Goal: Task Accomplishment & Management: Use online tool/utility

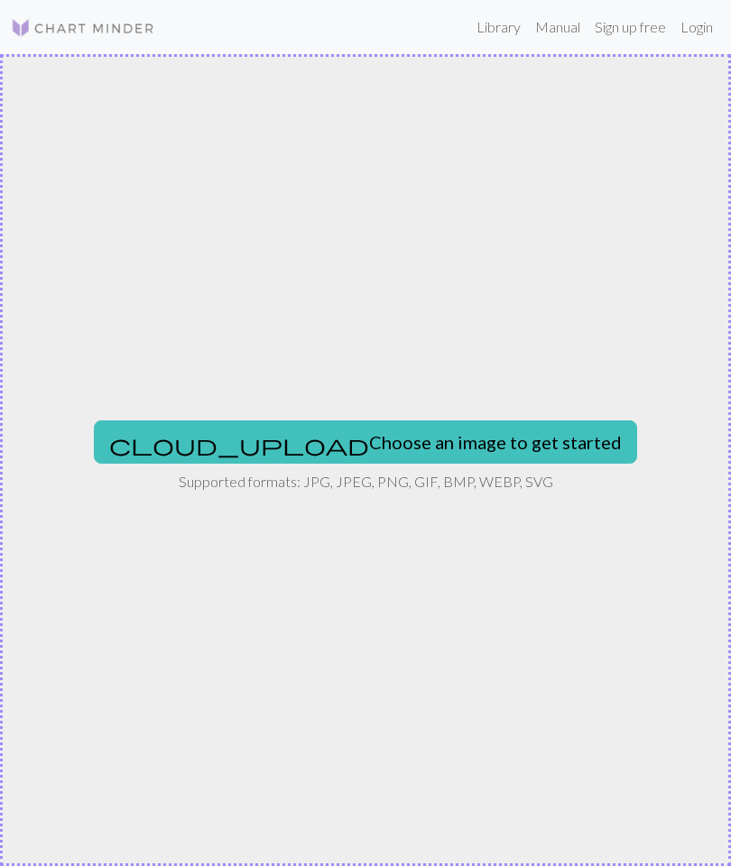
click at [74, 23] on img at bounding box center [83, 28] width 144 height 22
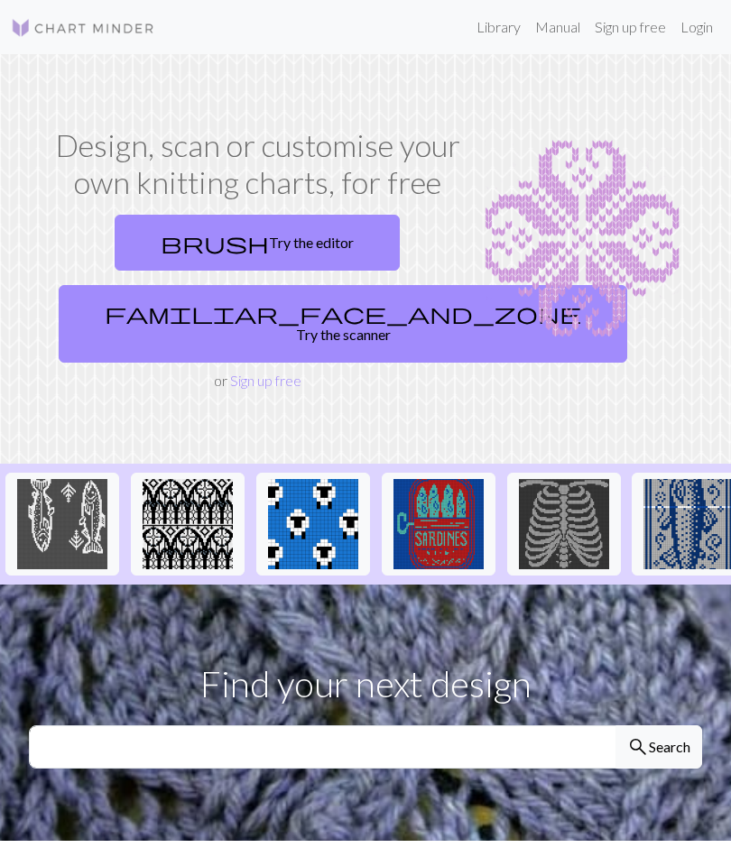
click at [289, 241] on link "brush Try the editor" at bounding box center [257, 243] width 285 height 56
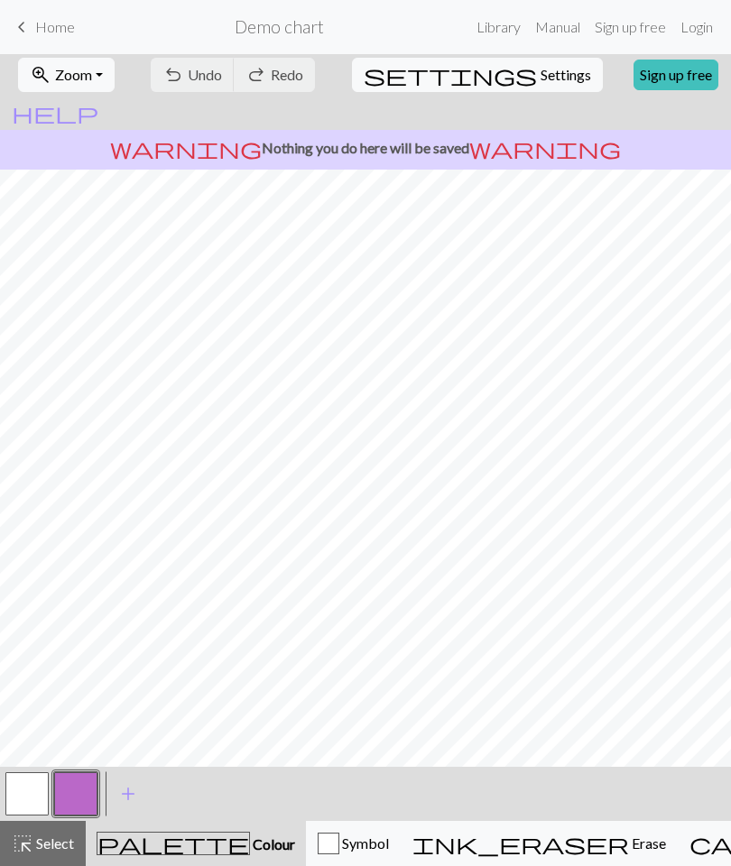
click at [634, 69] on link "Sign up free" at bounding box center [676, 75] width 85 height 31
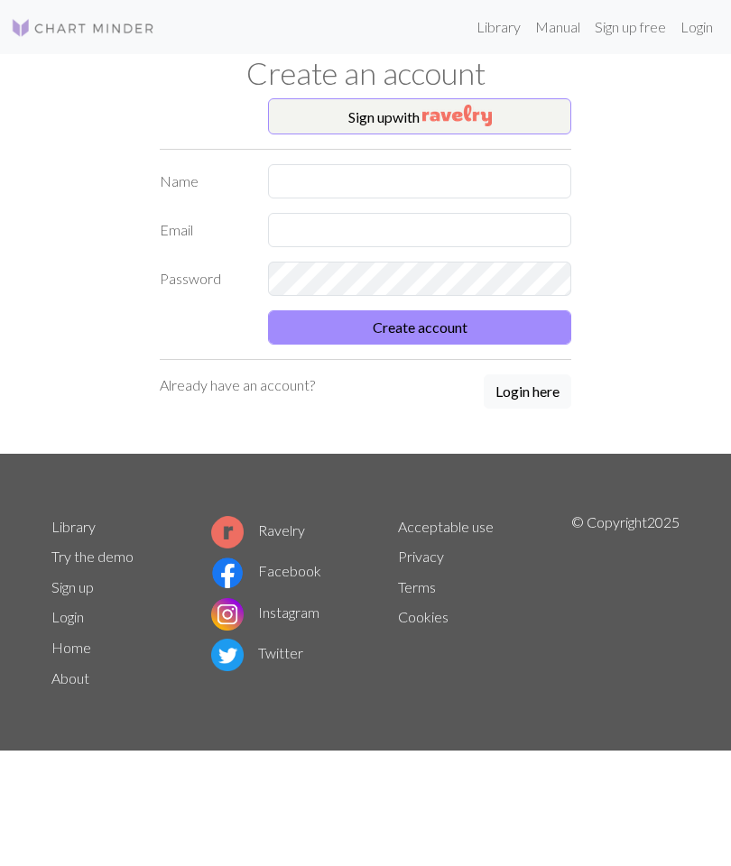
click at [516, 109] on button "Sign up with" at bounding box center [419, 116] width 303 height 36
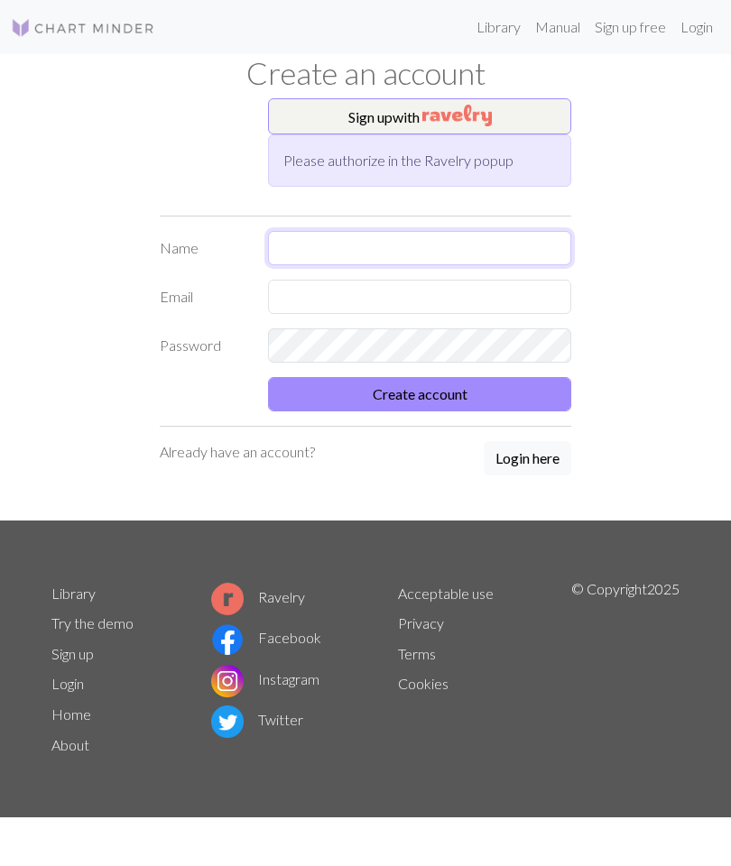
click at [490, 253] on input "text" at bounding box center [419, 248] width 303 height 34
type input "[PERSON_NAME]"
click at [452, 292] on input "text" at bounding box center [419, 297] width 303 height 34
type input "Brittanyltemplin@gmail.com"
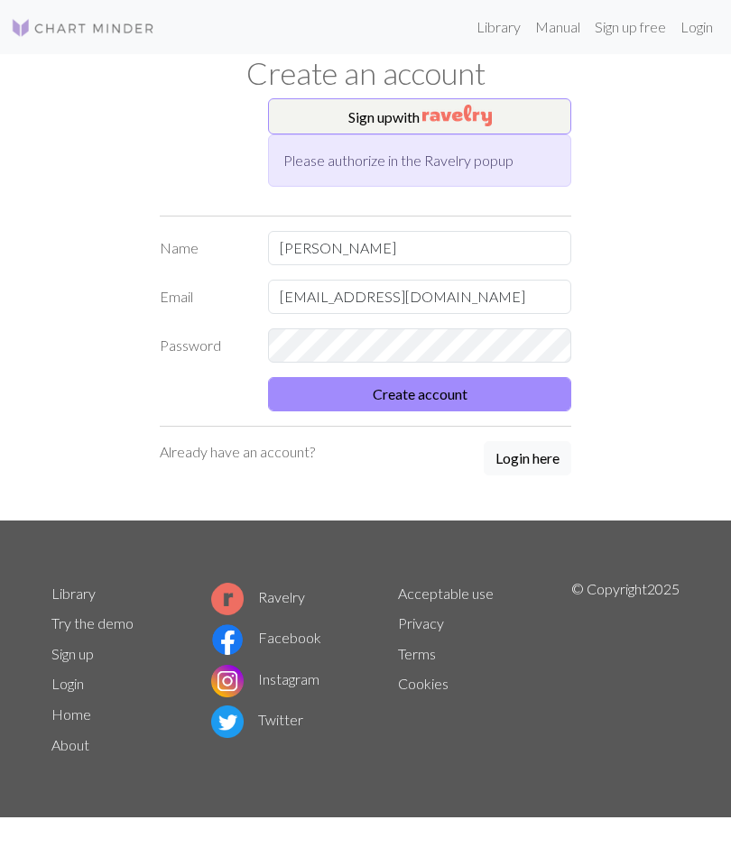
click at [494, 393] on button "Create account" at bounding box center [419, 394] width 303 height 34
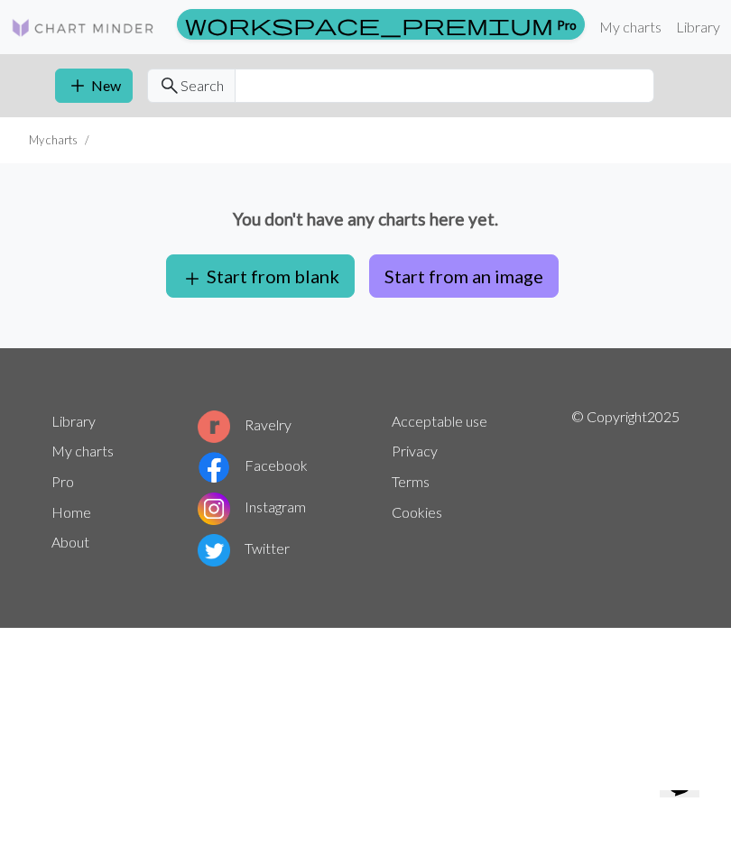
click at [512, 277] on button "Start from an image" at bounding box center [464, 275] width 190 height 43
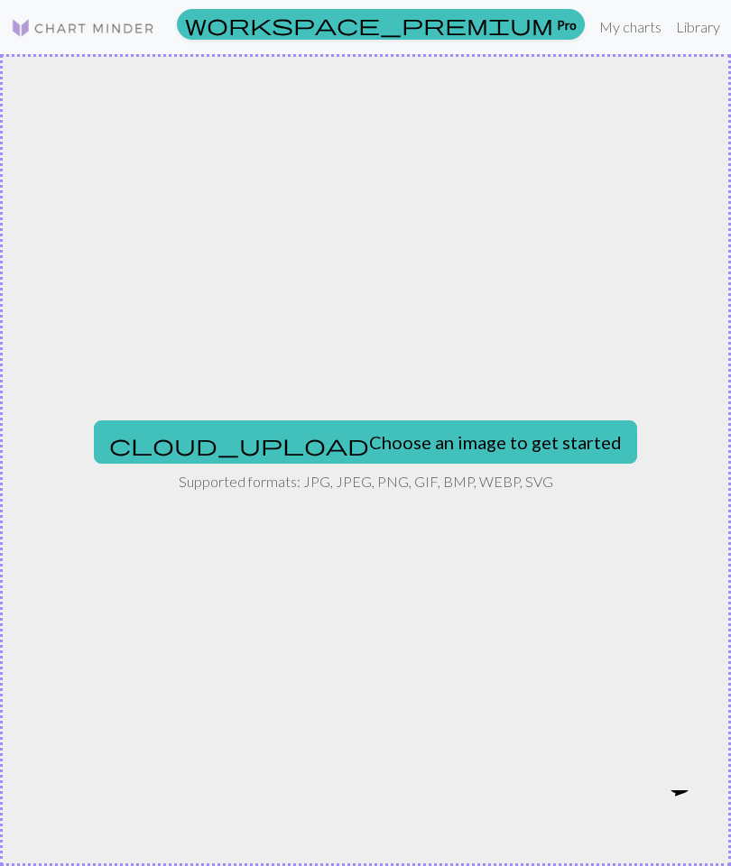
click at [439, 436] on button "cloud_upload Choose an image to get started" at bounding box center [365, 442] width 543 height 43
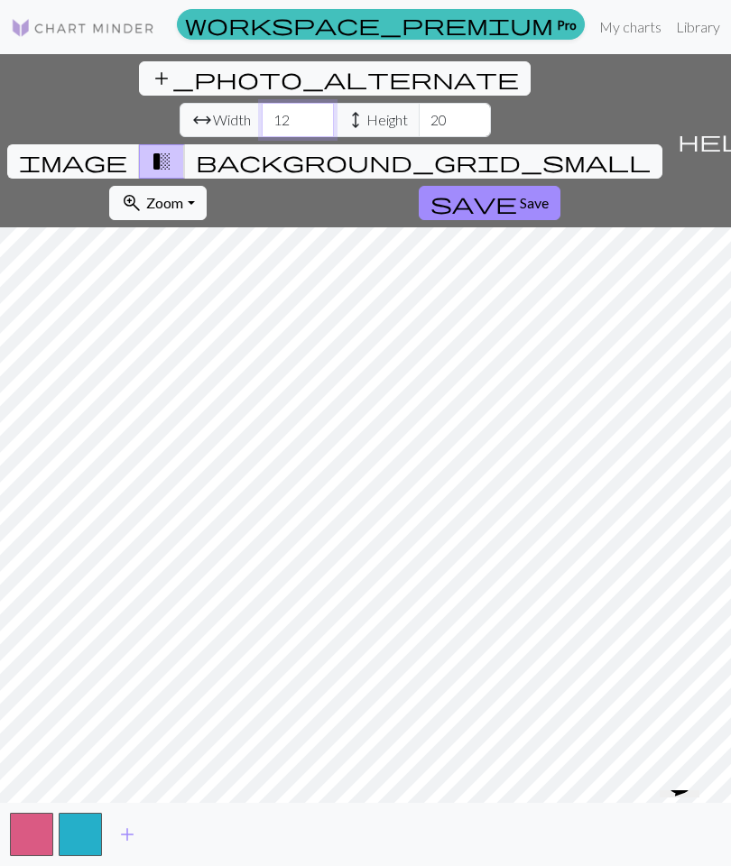
click at [262, 103] on input "12" at bounding box center [298, 120] width 72 height 34
type input "1"
type input "60"
click at [419, 103] on input "20" at bounding box center [455, 120] width 72 height 34
type input "2"
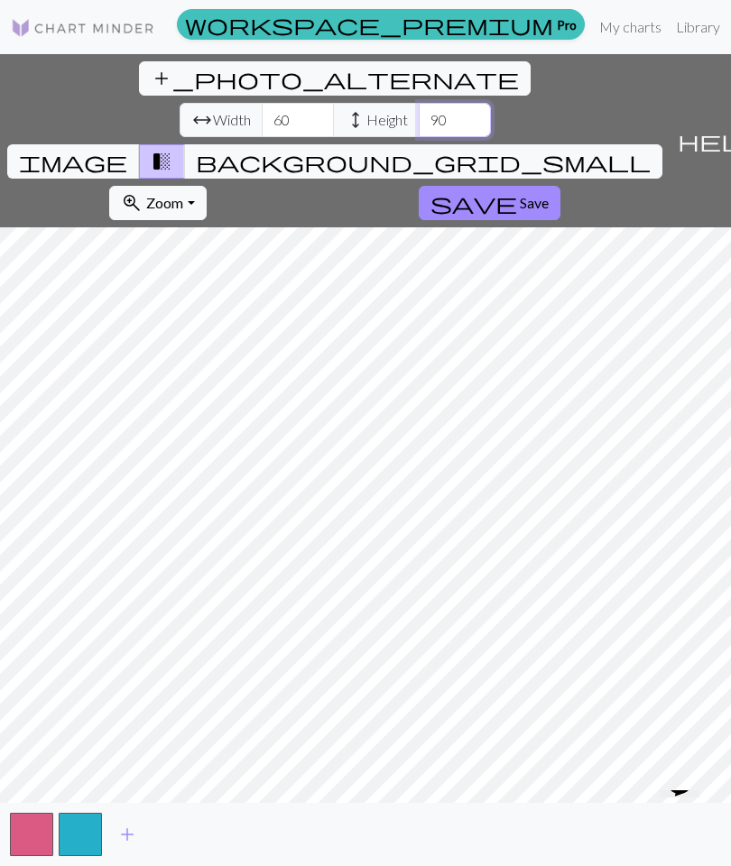
type input "90"
click at [534, 149] on span "background_grid_small" at bounding box center [423, 161] width 455 height 25
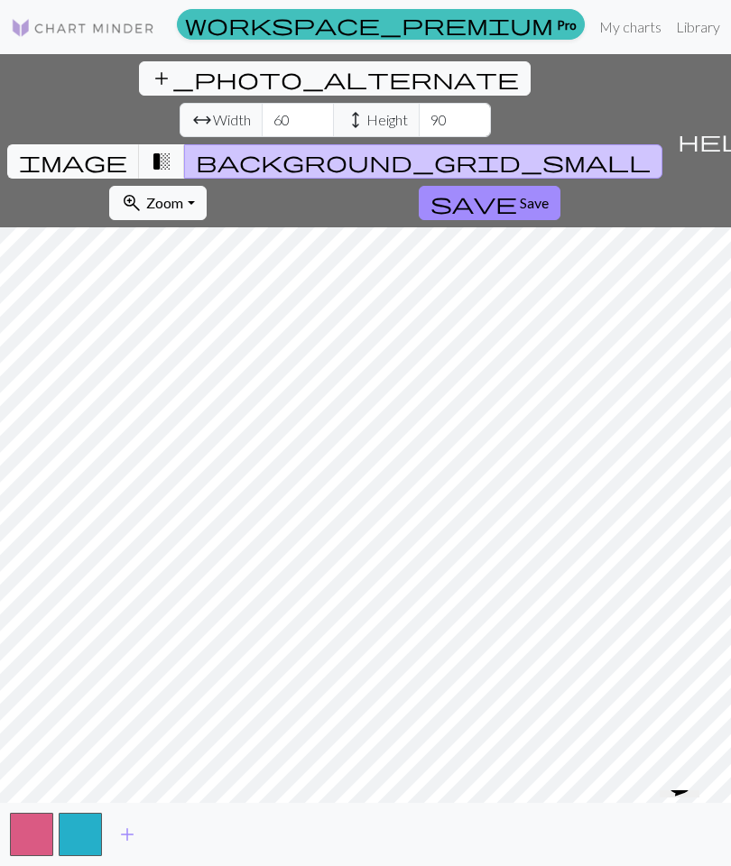
click at [172, 149] on span "transition_fade" at bounding box center [162, 161] width 22 height 25
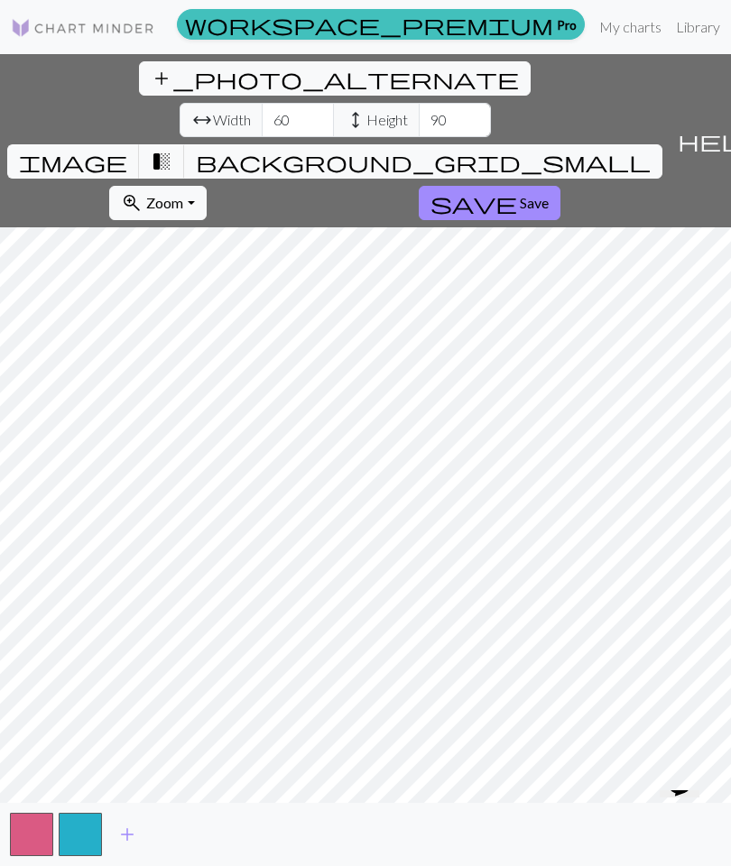
click at [172, 149] on span "transition_fade" at bounding box center [162, 161] width 22 height 25
click at [520, 194] on span "Save" at bounding box center [534, 202] width 29 height 17
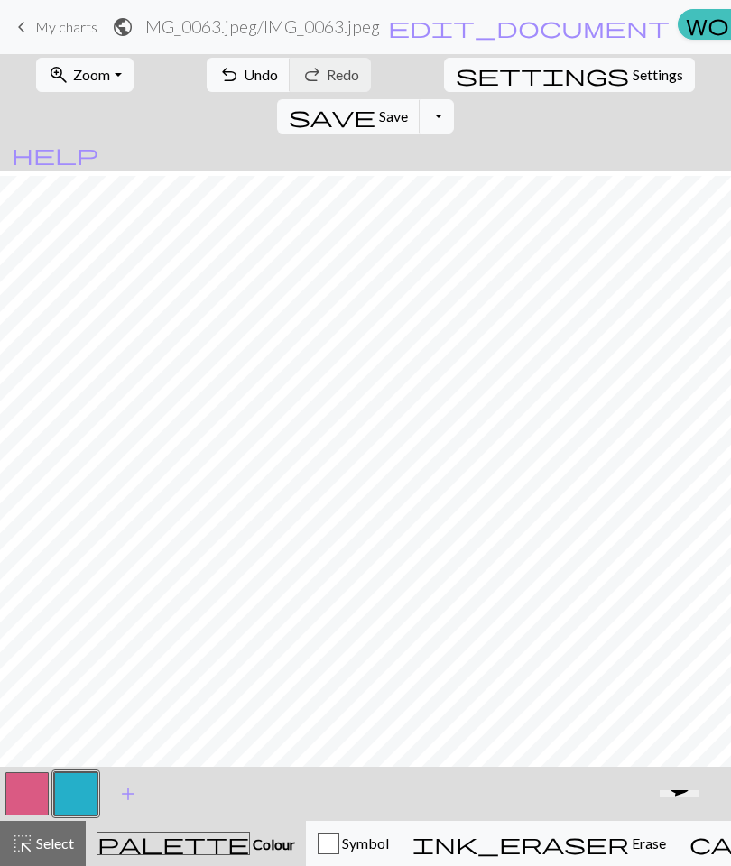
scroll to position [166, 0]
click at [138, 791] on span "add" at bounding box center [128, 794] width 22 height 25
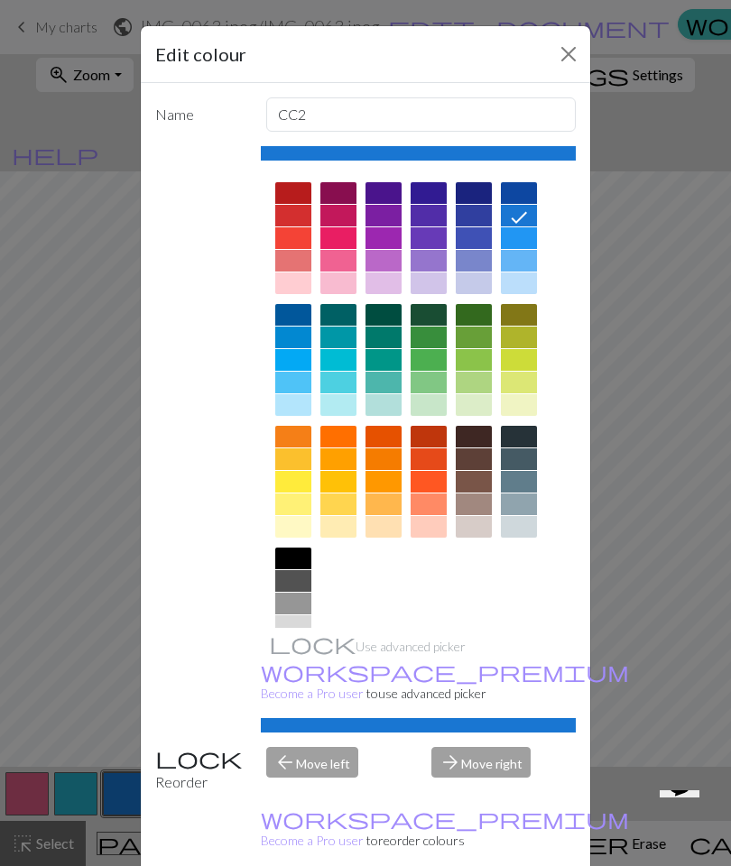
click at [568, 64] on button "Close" at bounding box center [568, 54] width 29 height 29
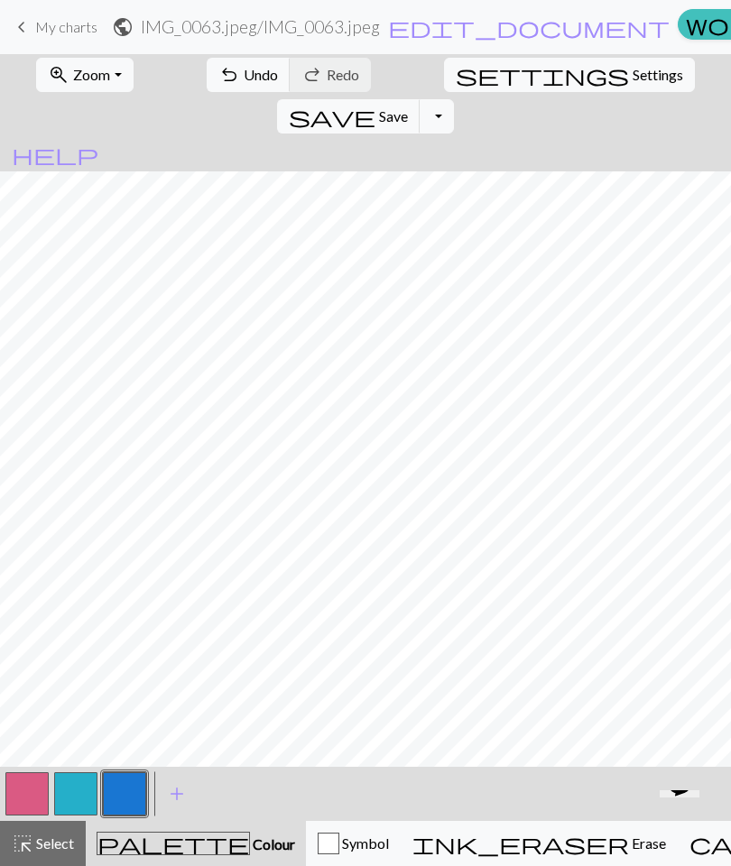
click at [244, 80] on span "Undo" at bounding box center [261, 74] width 34 height 17
click at [402, 29] on span "edit_document" at bounding box center [529, 26] width 282 height 25
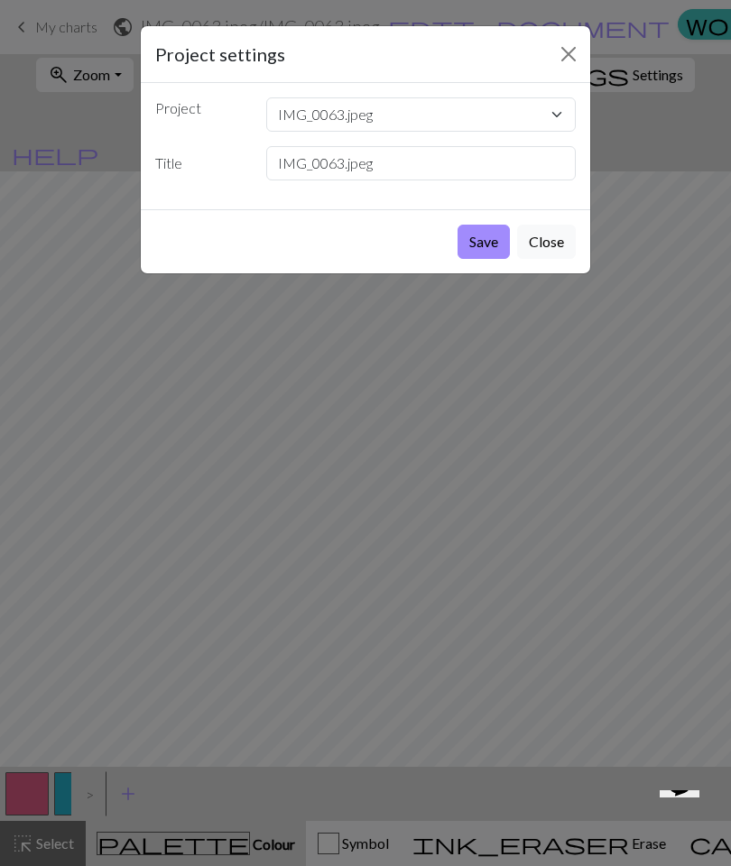
click at [551, 245] on button "Close" at bounding box center [546, 242] width 59 height 34
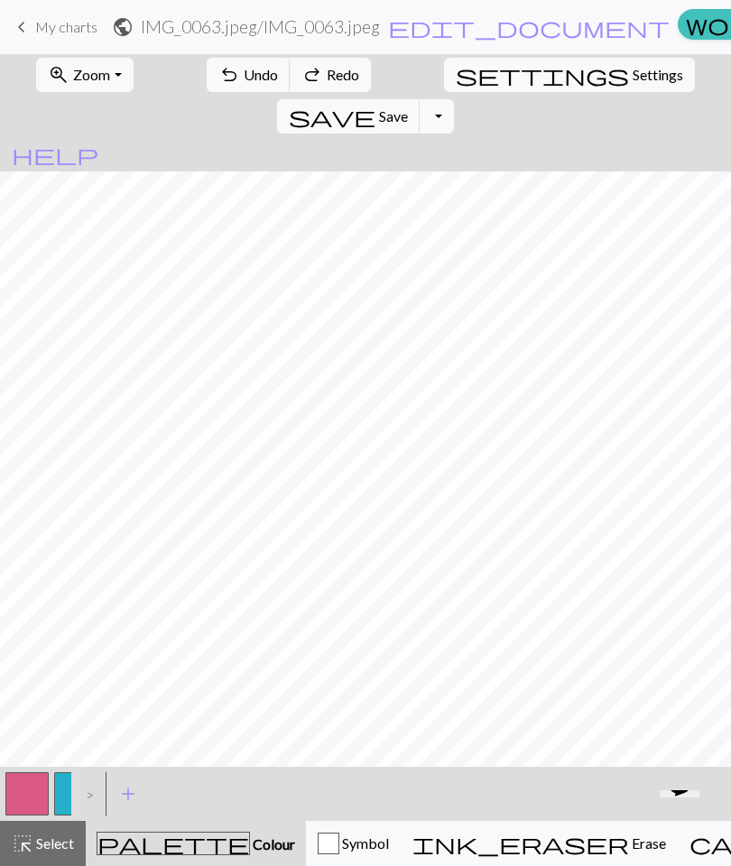
click at [210, 77] on button "undo Undo Undo" at bounding box center [249, 75] width 84 height 34
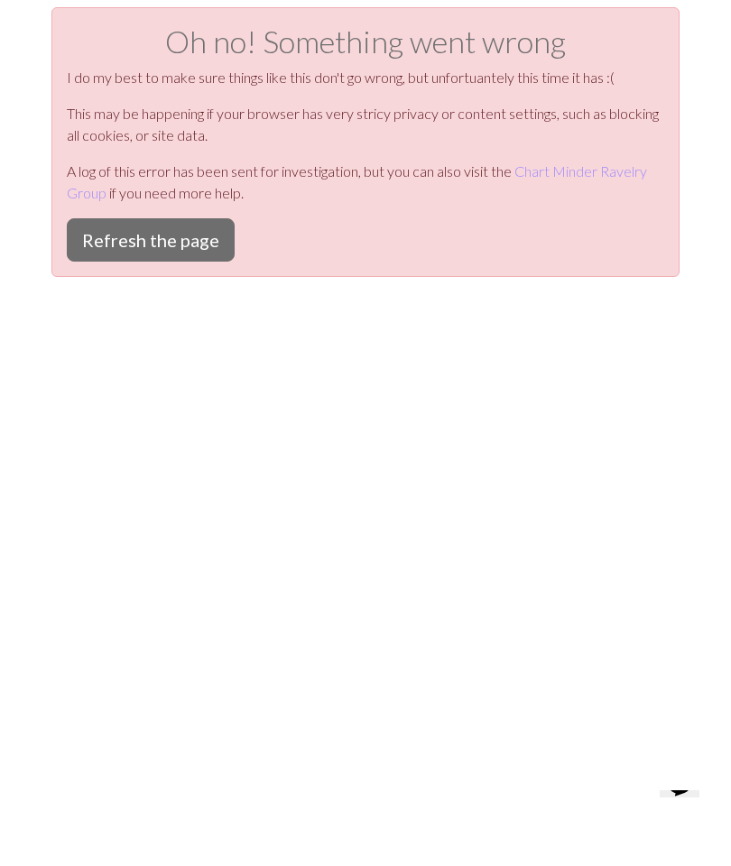
click at [203, 233] on button "Refresh the page" at bounding box center [151, 239] width 168 height 43
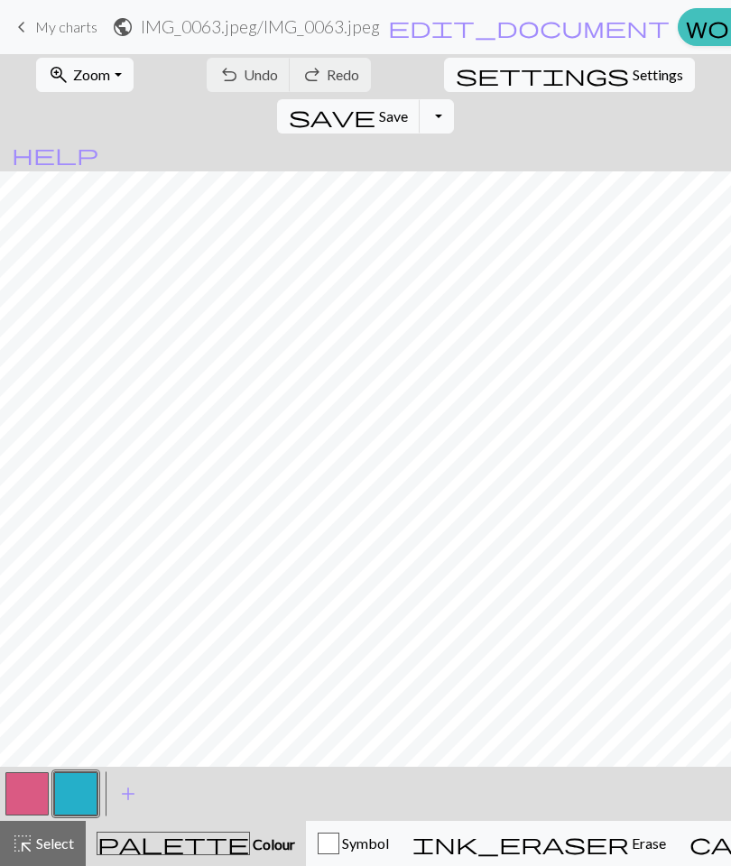
click at [74, 27] on span "My charts" at bounding box center [66, 26] width 62 height 17
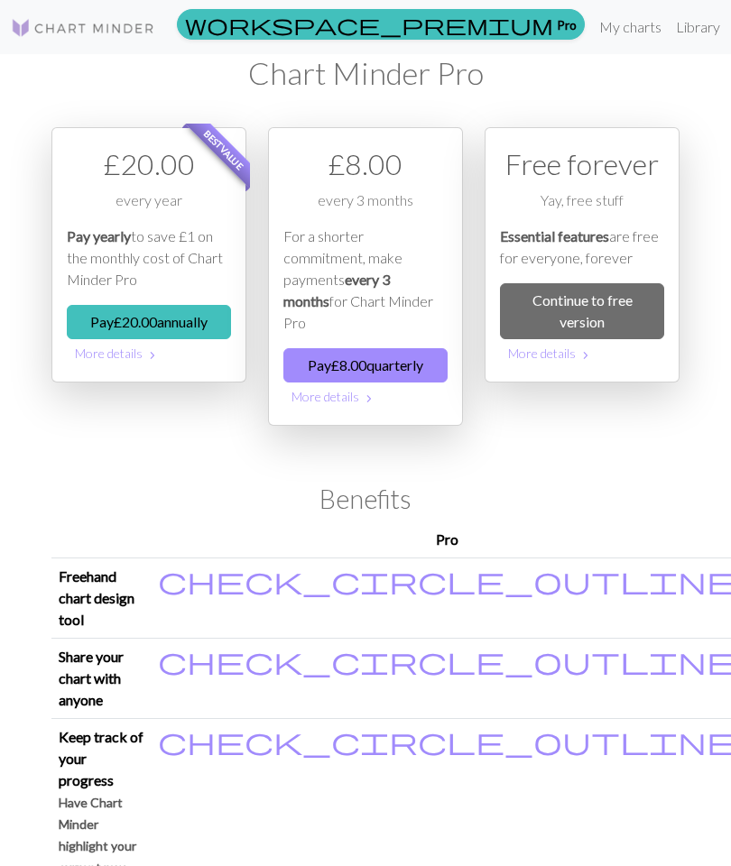
click at [592, 23] on link "My charts" at bounding box center [630, 27] width 77 height 36
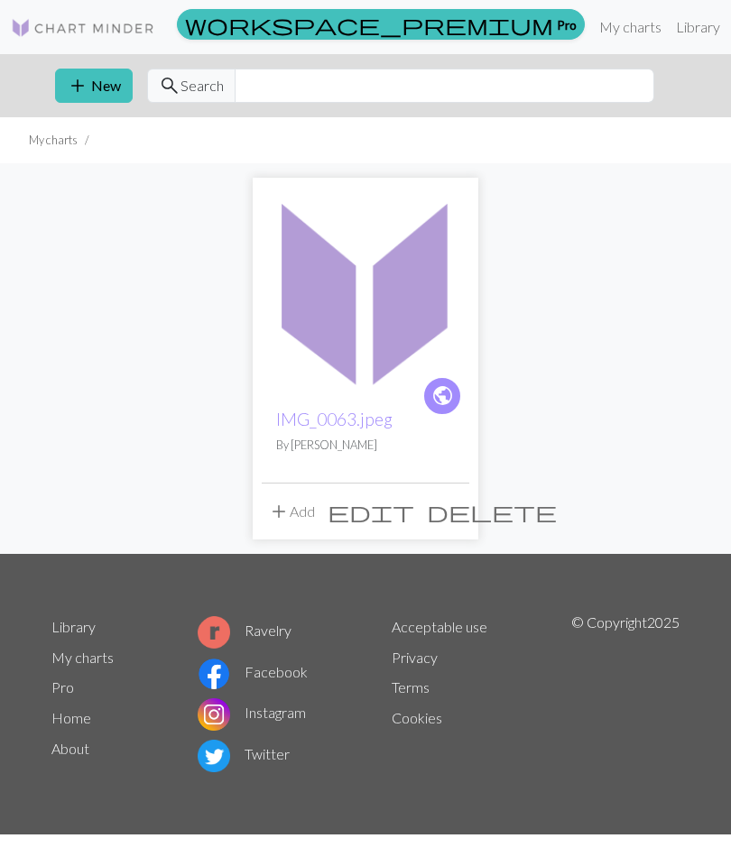
click at [451, 511] on span "delete" at bounding box center [492, 511] width 130 height 25
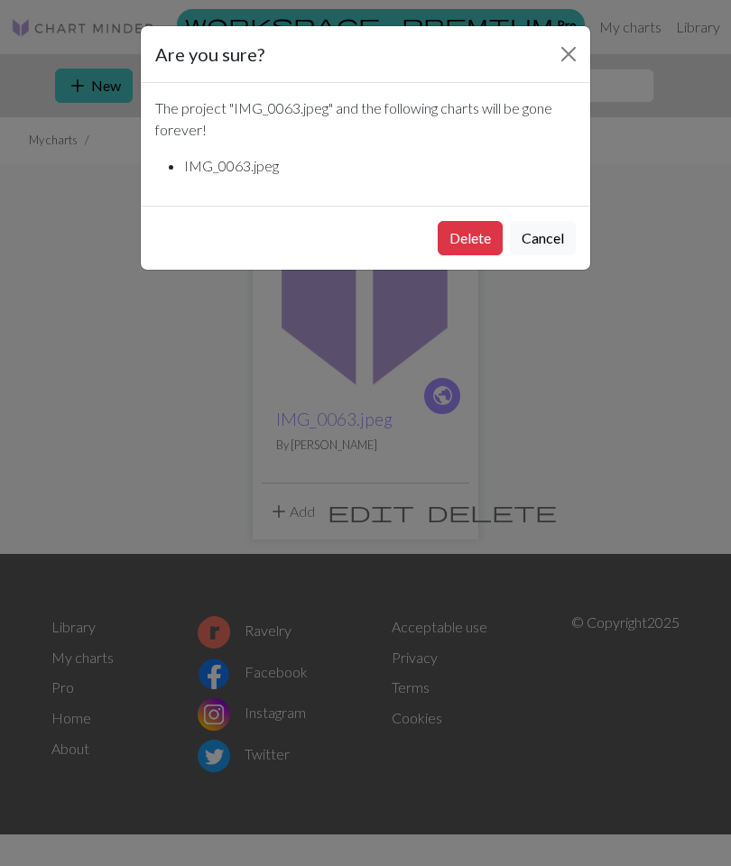
click at [467, 225] on button "Delete" at bounding box center [470, 238] width 65 height 34
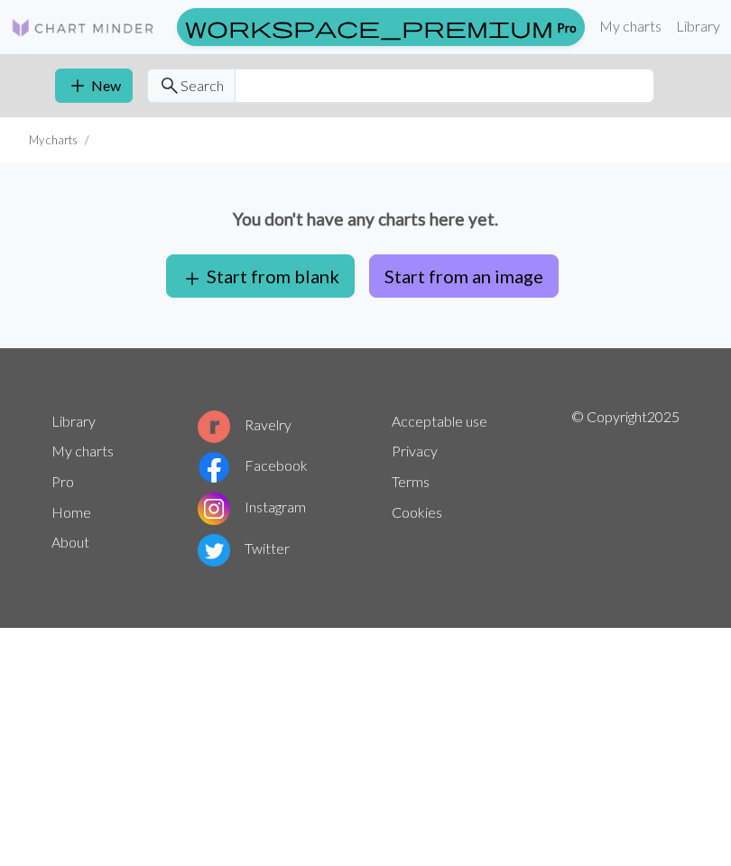
click at [458, 278] on button "Start from an image" at bounding box center [464, 275] width 190 height 43
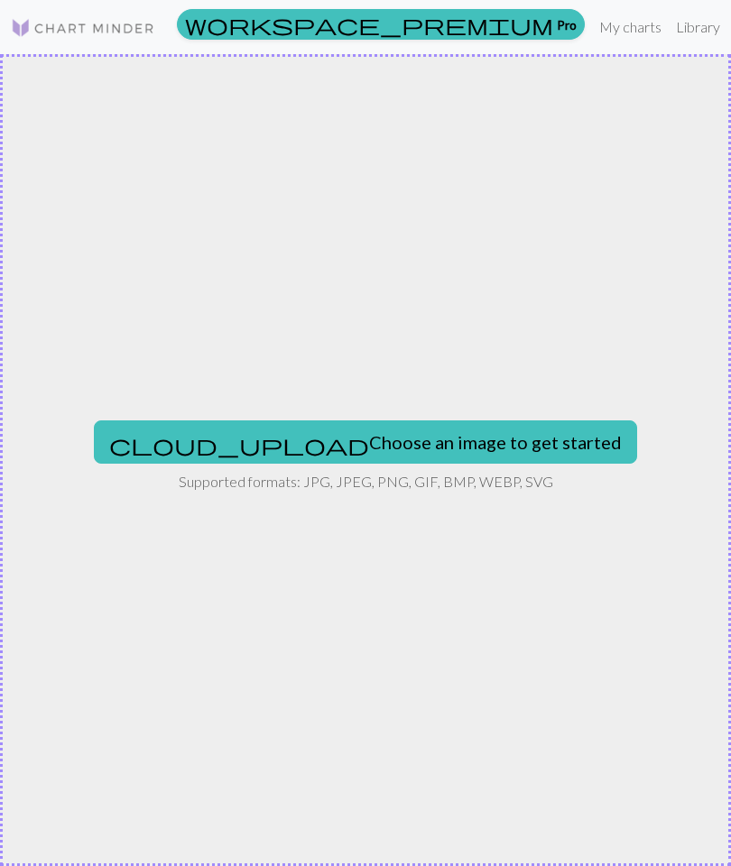
click at [453, 438] on button "cloud_upload Choose an image to get started" at bounding box center [365, 442] width 543 height 43
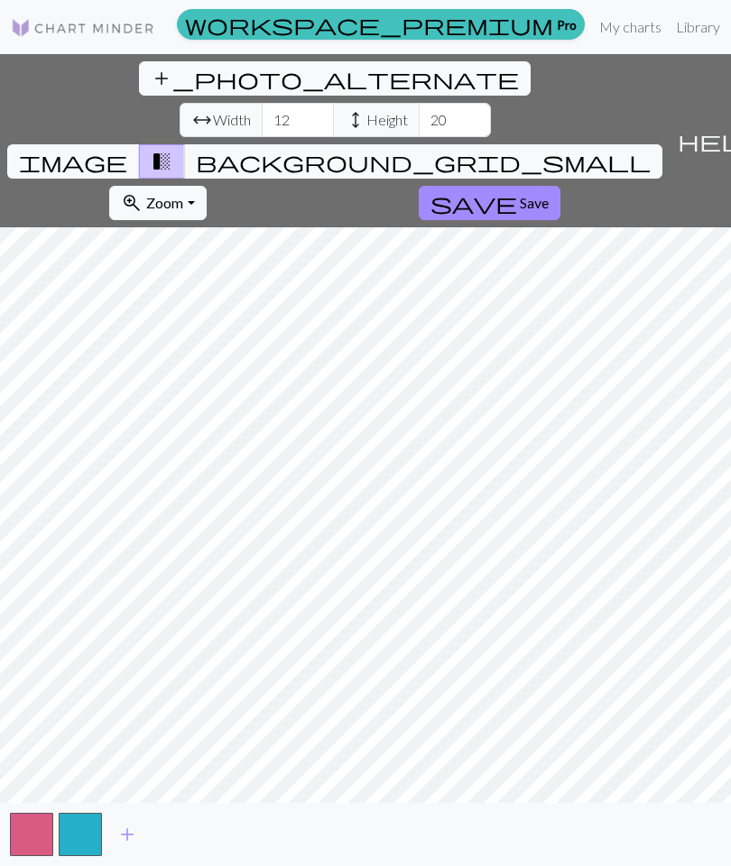
click at [183, 194] on span "Zoom" at bounding box center [164, 202] width 37 height 17
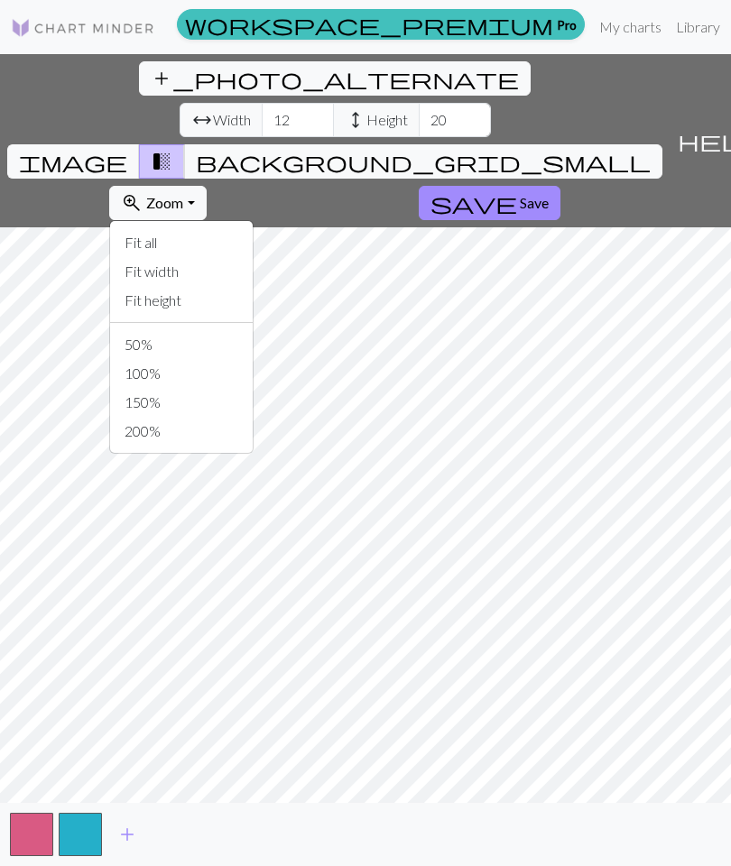
click at [206, 186] on button "zoom_in Zoom Zoom" at bounding box center [157, 203] width 97 height 34
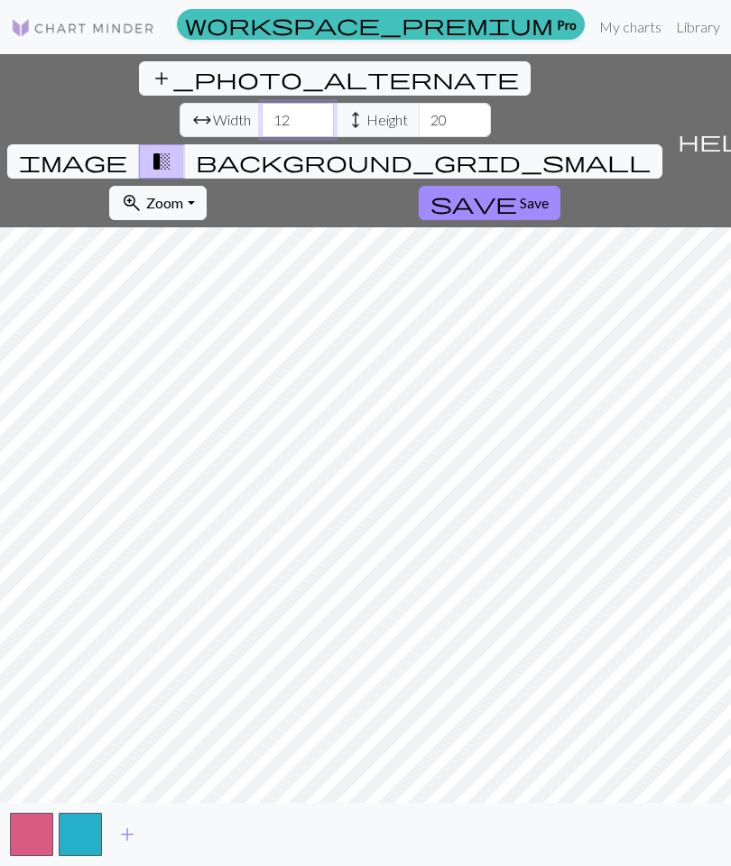
click at [262, 103] on input "12" at bounding box center [298, 120] width 72 height 34
type input "1"
type input "60"
click at [419, 103] on input "20" at bounding box center [455, 120] width 72 height 34
type input "2"
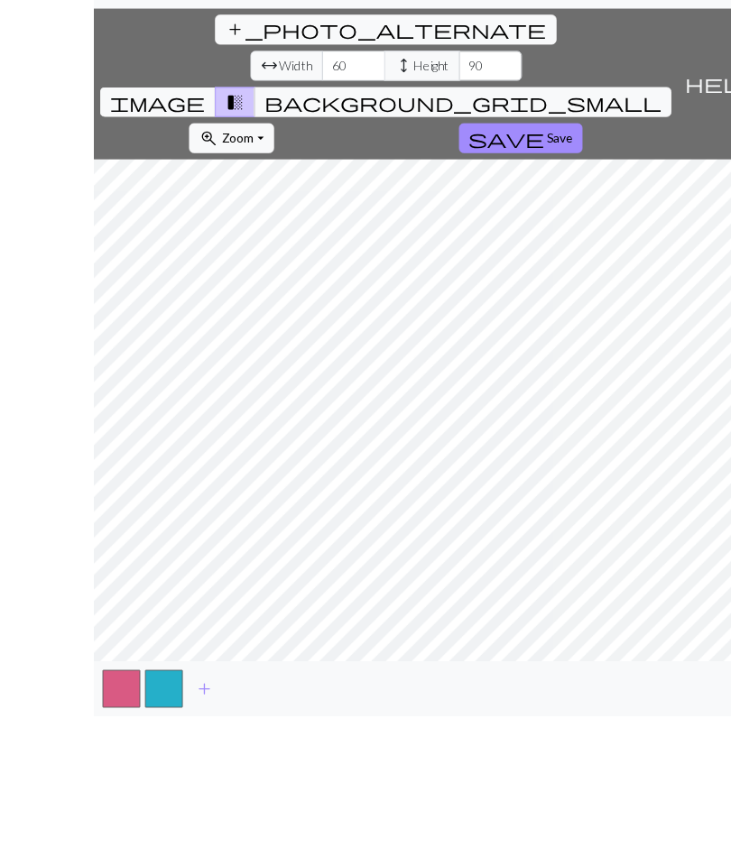
scroll to position [44, 0]
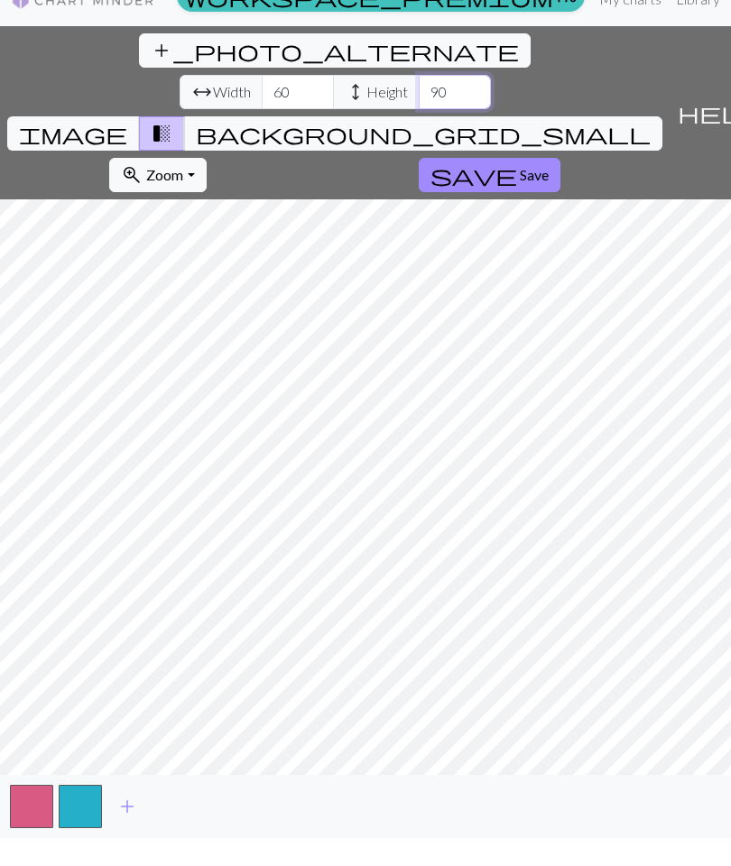
type input "90"
click at [133, 836] on span "add" at bounding box center [127, 834] width 22 height 25
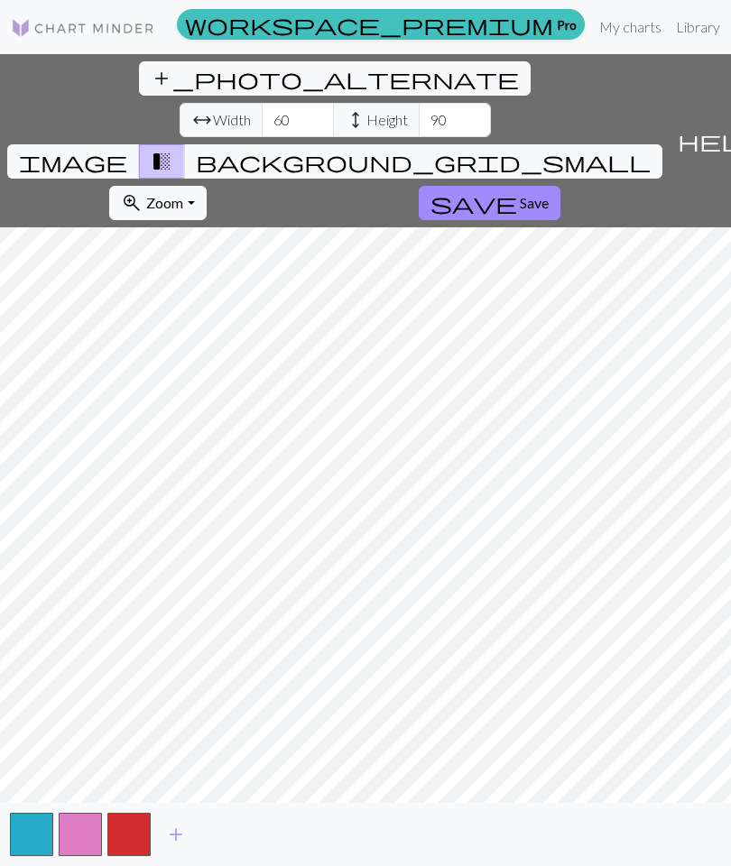
click at [174, 836] on span "add" at bounding box center [176, 834] width 22 height 25
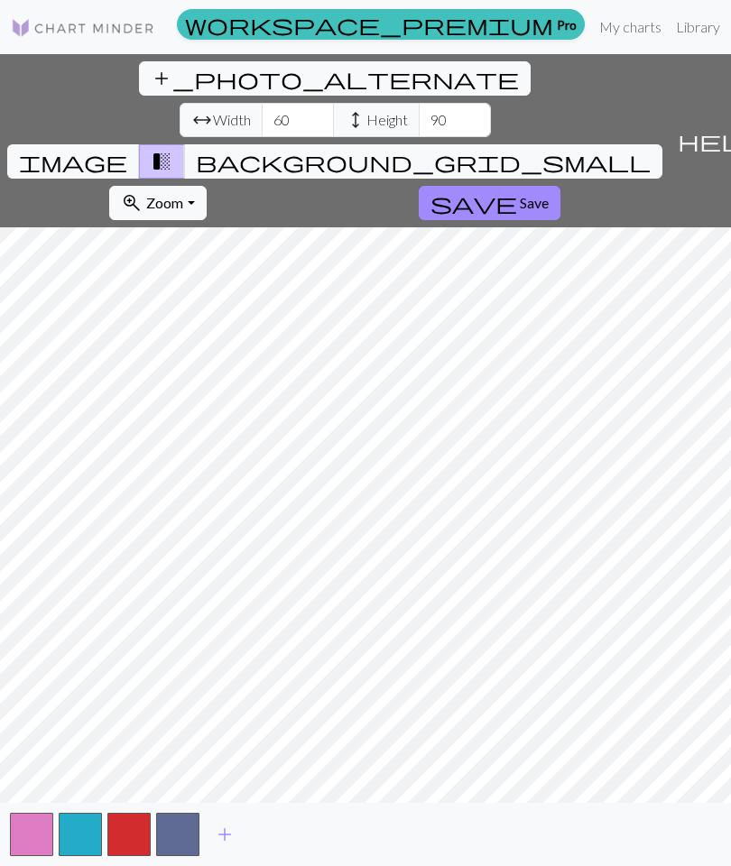
click at [127, 149] on span "image" at bounding box center [73, 161] width 108 height 25
click at [538, 149] on span "background_grid_small" at bounding box center [423, 161] width 455 height 25
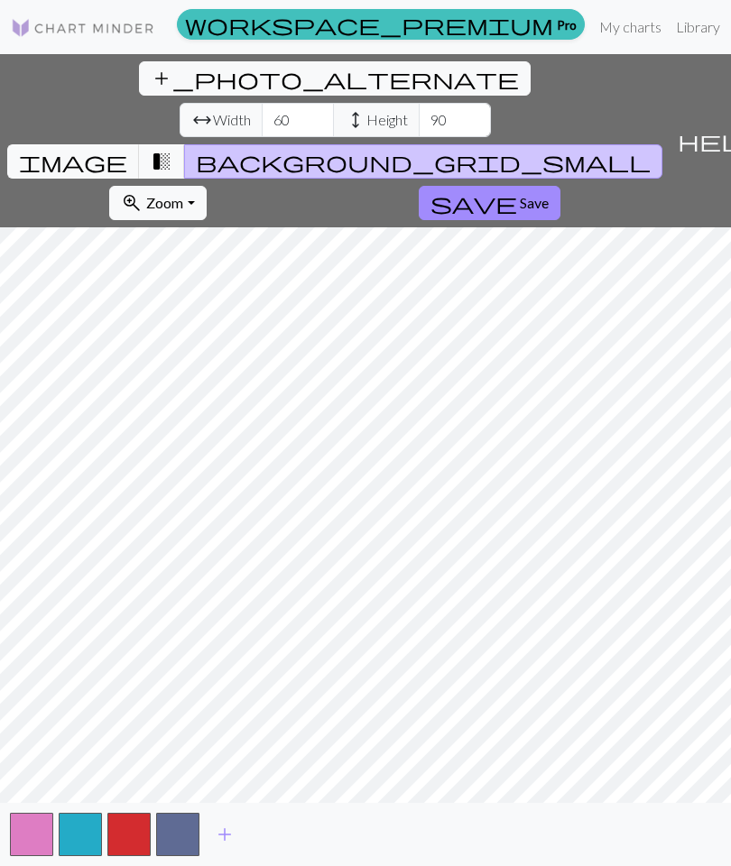
click at [127, 149] on span "image" at bounding box center [73, 161] width 108 height 25
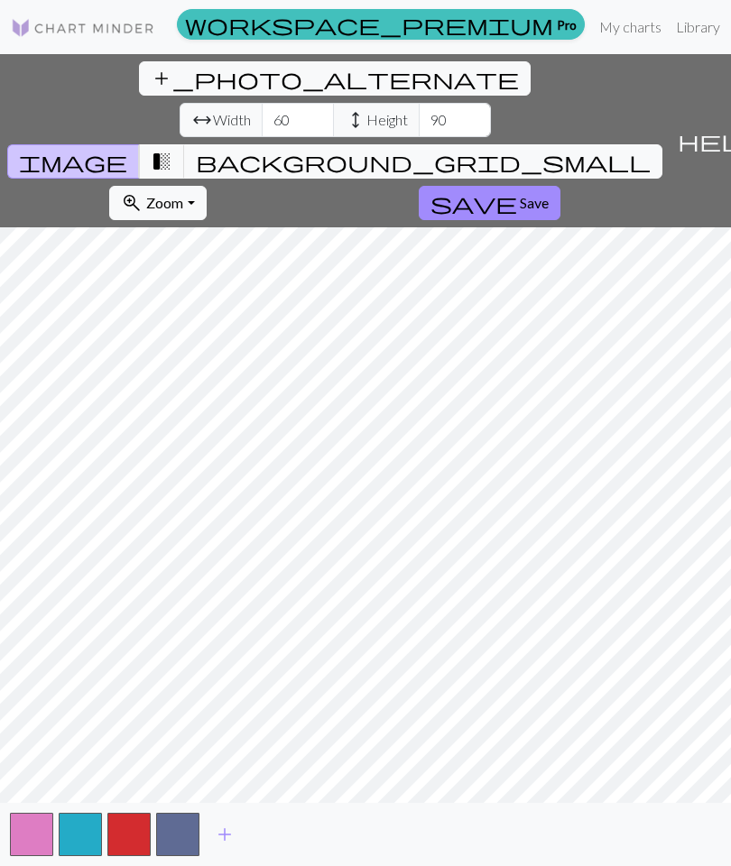
click at [419, 186] on button "save Save" at bounding box center [490, 203] width 142 height 34
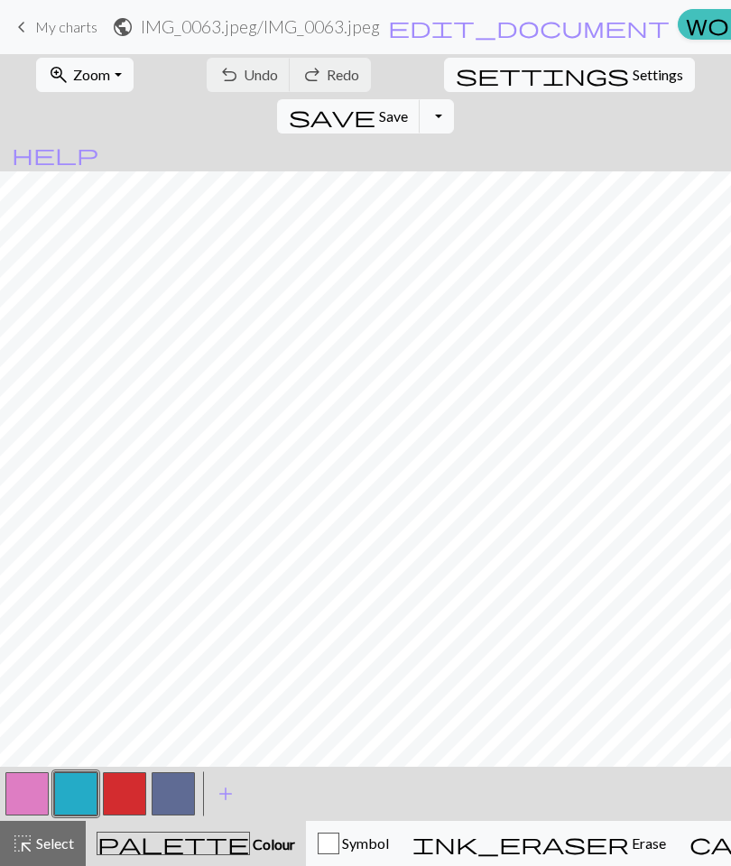
click at [96, 78] on span "Zoom" at bounding box center [91, 74] width 37 height 17
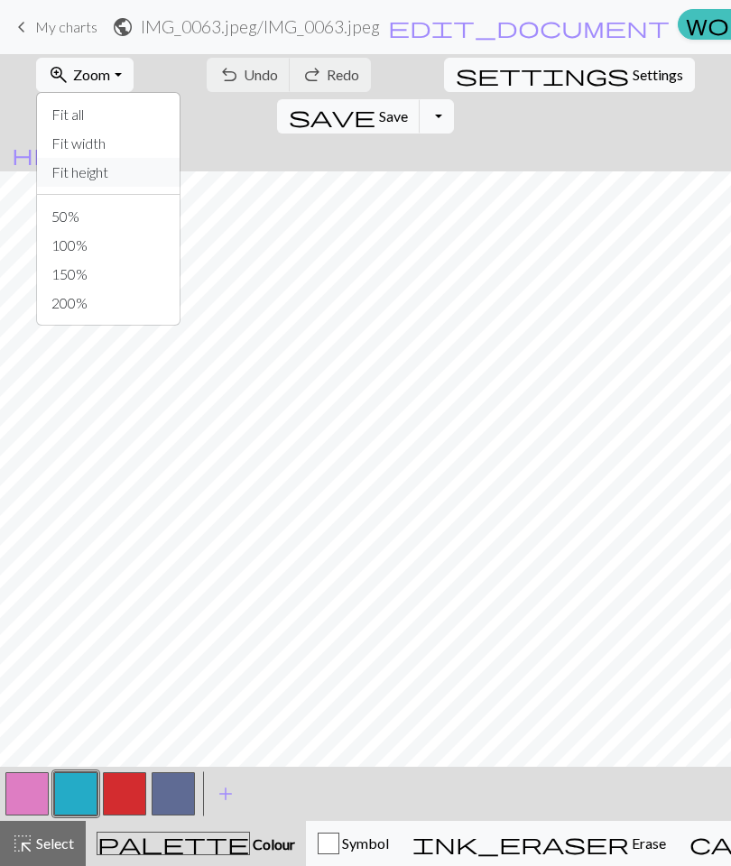
click at [114, 172] on button "Fit height" at bounding box center [108, 172] width 143 height 29
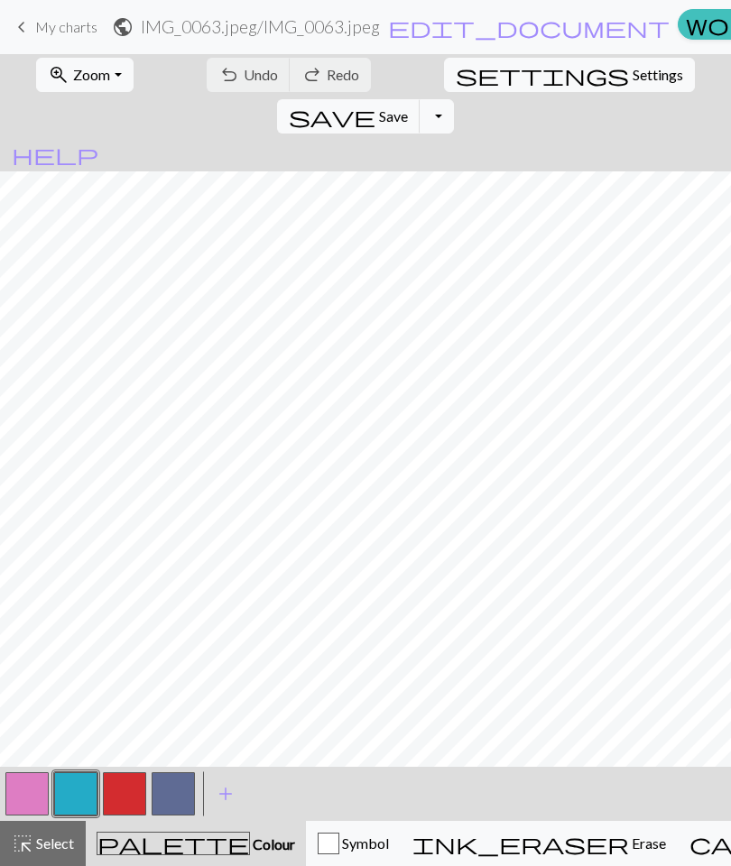
click at [318, 850] on div "button" at bounding box center [329, 844] width 22 height 22
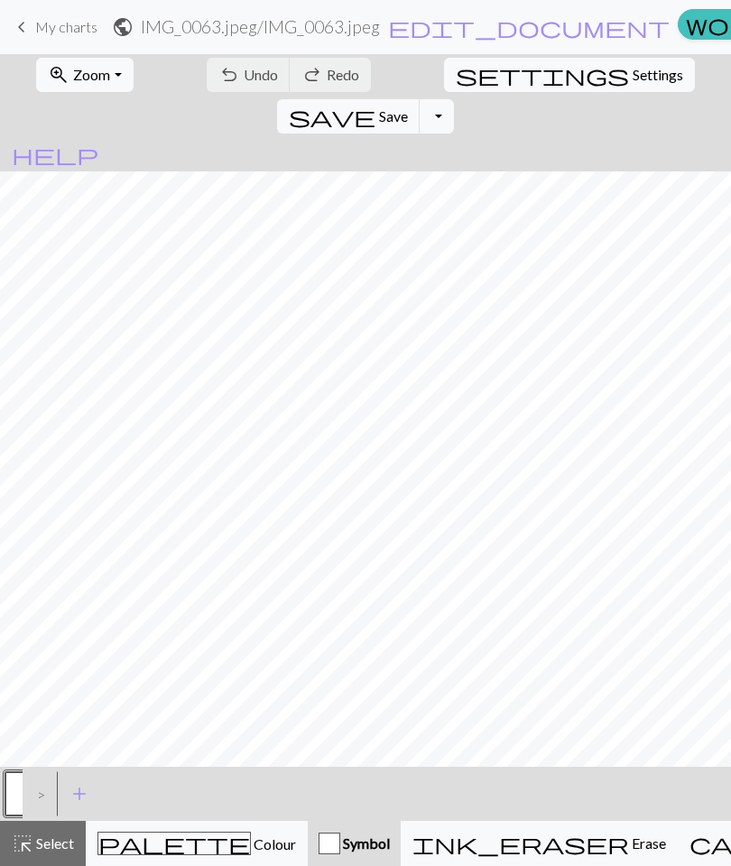
click at [251, 853] on span "Colour" at bounding box center [273, 844] width 45 height 17
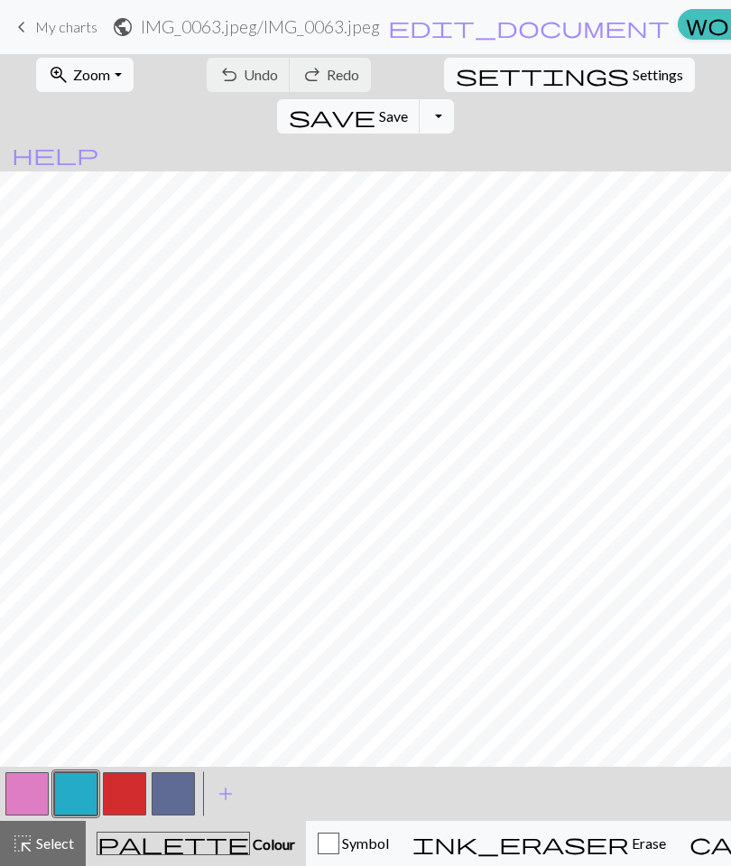
scroll to position [54, 0]
click at [218, 79] on span "undo" at bounding box center [229, 74] width 22 height 25
click at [244, 79] on span "Undo" at bounding box center [261, 74] width 34 height 17
click at [218, 84] on span "undo" at bounding box center [229, 74] width 22 height 25
click at [217, 82] on div "undo Undo Undo redo Redo Redo" at bounding box center [288, 75] width 175 height 42
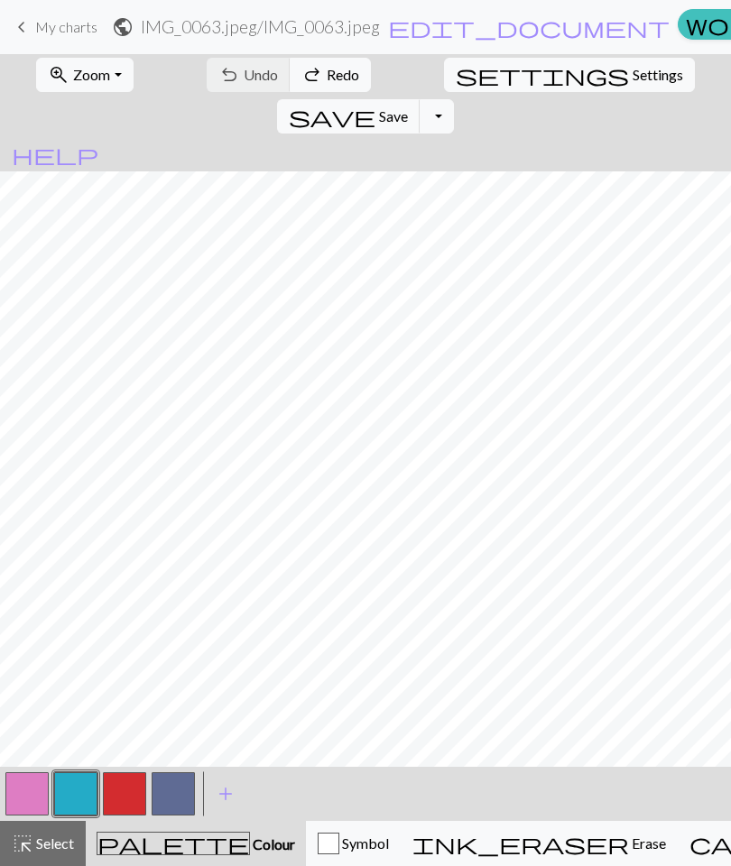
click at [212, 85] on div "undo Undo Undo redo Redo Redo" at bounding box center [288, 75] width 175 height 42
click at [84, 85] on button "zoom_in Zoom Zoom" at bounding box center [84, 75] width 97 height 34
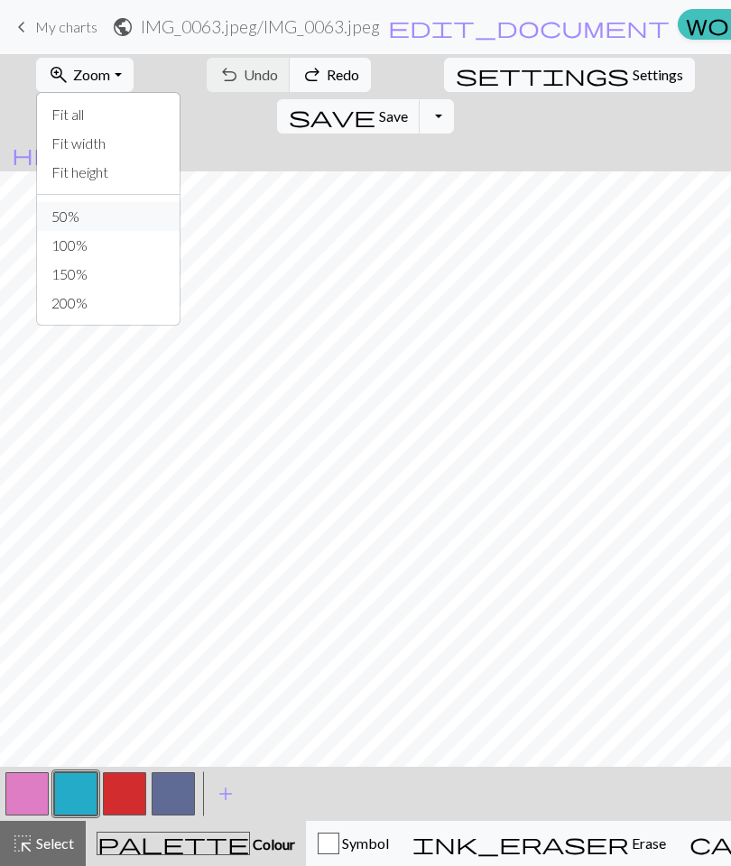
click at [106, 217] on button "50%" at bounding box center [108, 216] width 143 height 29
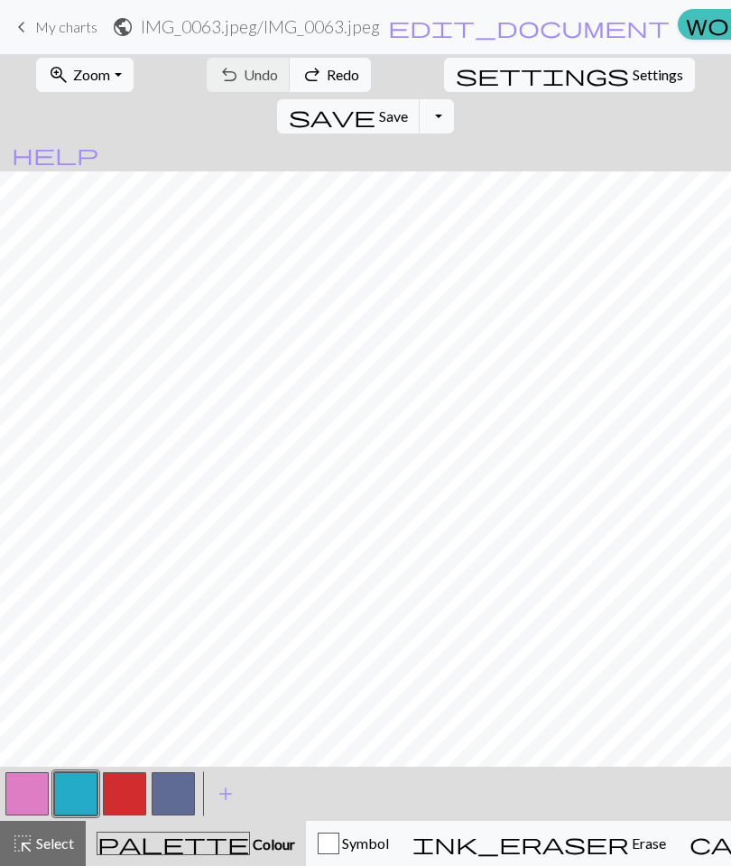
click at [85, 79] on span "Zoom" at bounding box center [91, 74] width 37 height 17
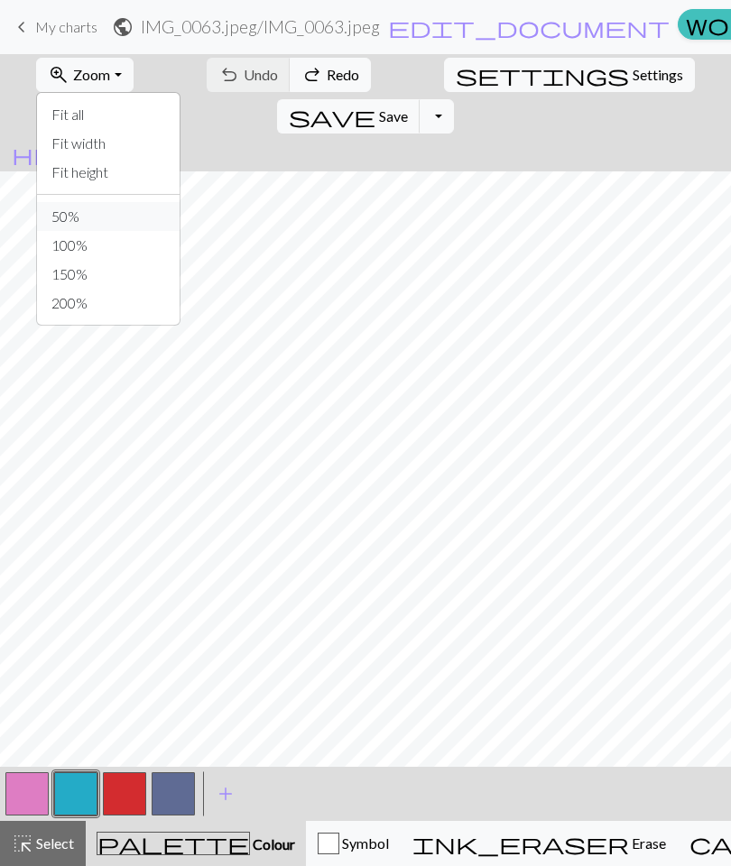
click at [106, 218] on button "50%" at bounding box center [108, 216] width 143 height 29
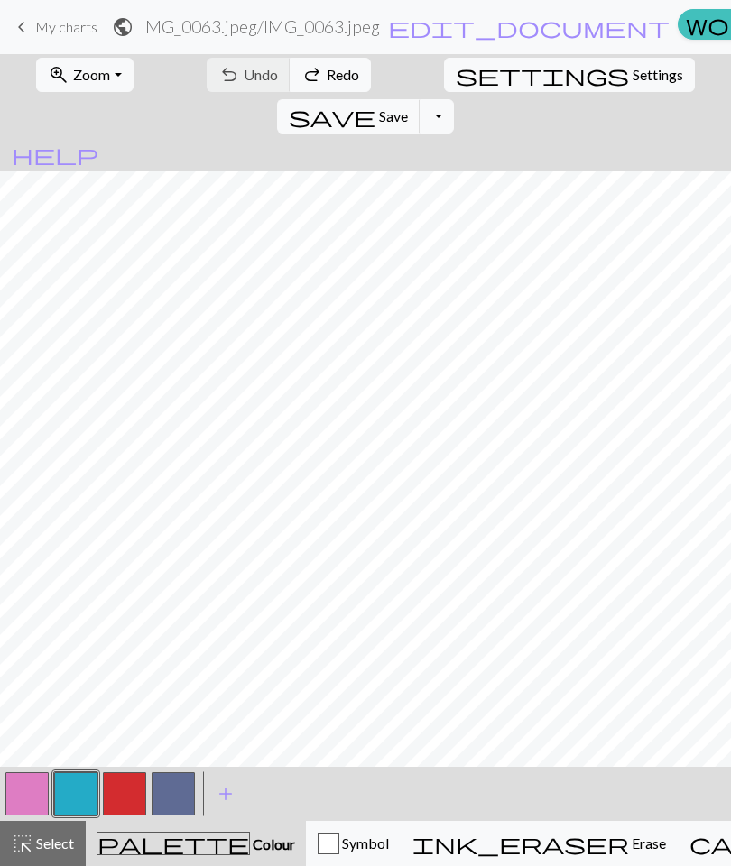
click at [89, 85] on button "zoom_in Zoom Zoom" at bounding box center [84, 75] width 97 height 34
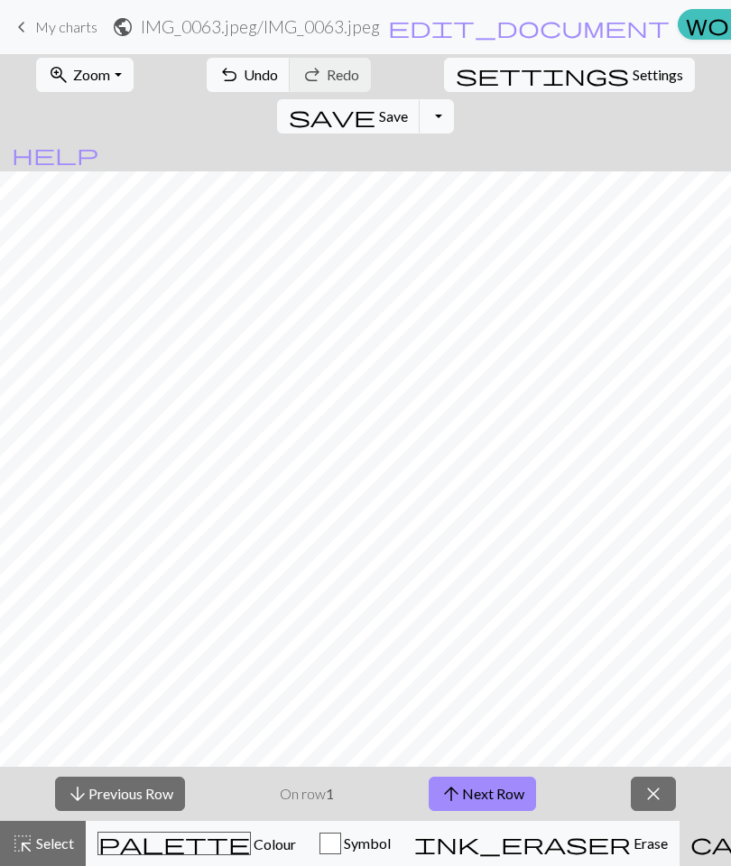
click at [251, 841] on span "Colour" at bounding box center [273, 844] width 45 height 17
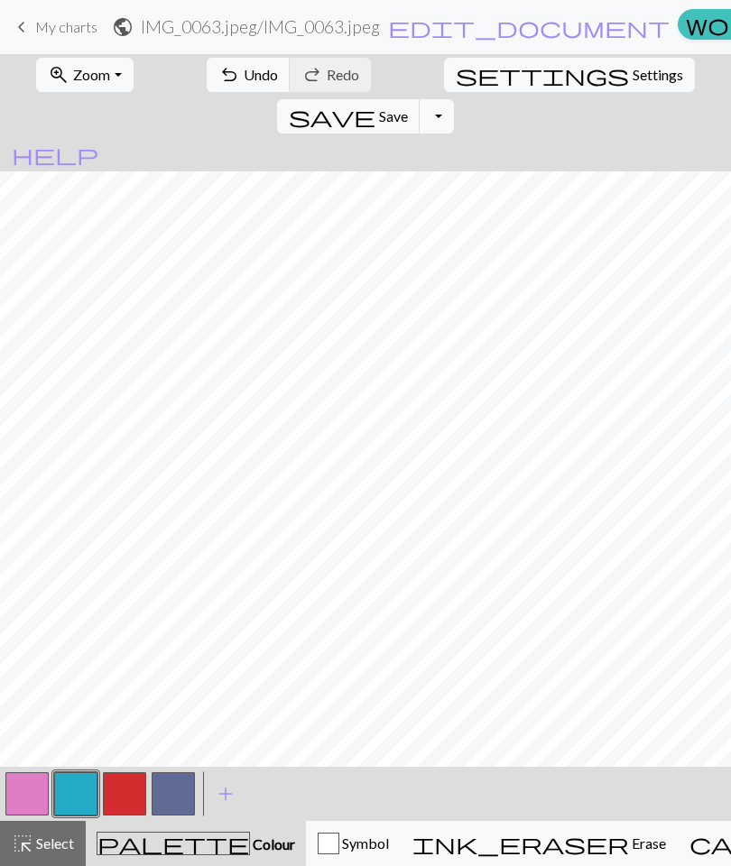
click at [77, 77] on span "Zoom" at bounding box center [91, 74] width 37 height 17
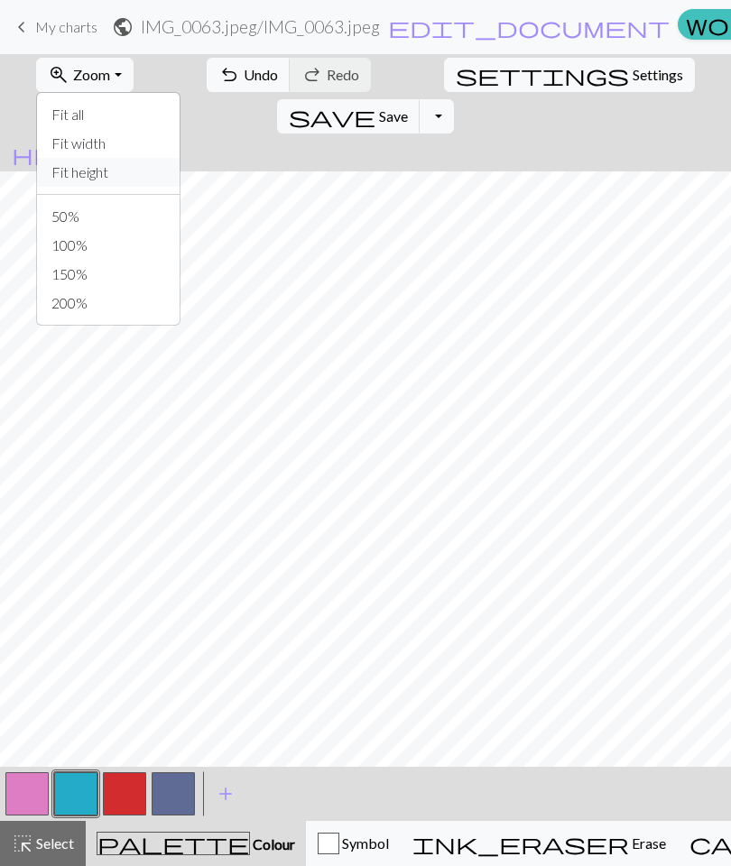
click at [108, 183] on button "Fit height" at bounding box center [108, 172] width 143 height 29
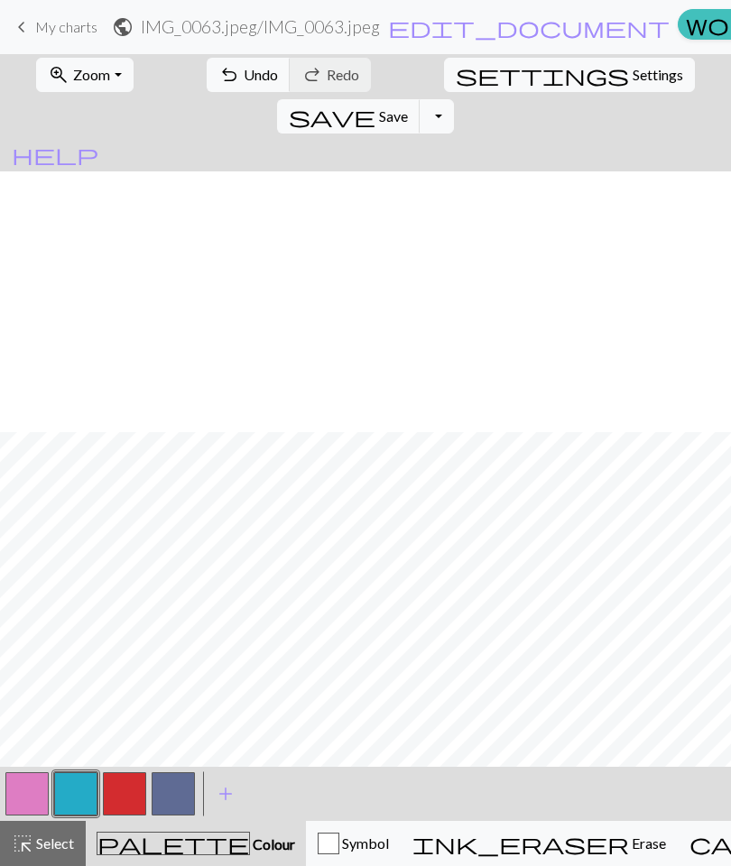
scroll to position [302, 0]
click at [7, 791] on button "button" at bounding box center [26, 794] width 43 height 43
click at [26, 805] on button "button" at bounding box center [26, 794] width 43 height 43
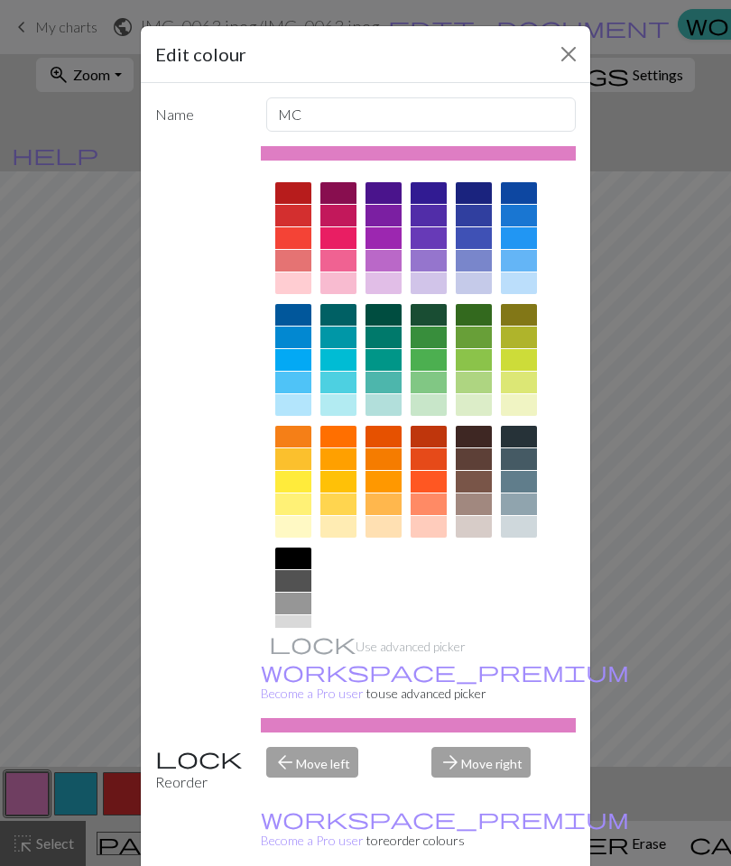
click at [563, 61] on button "Close" at bounding box center [568, 54] width 29 height 29
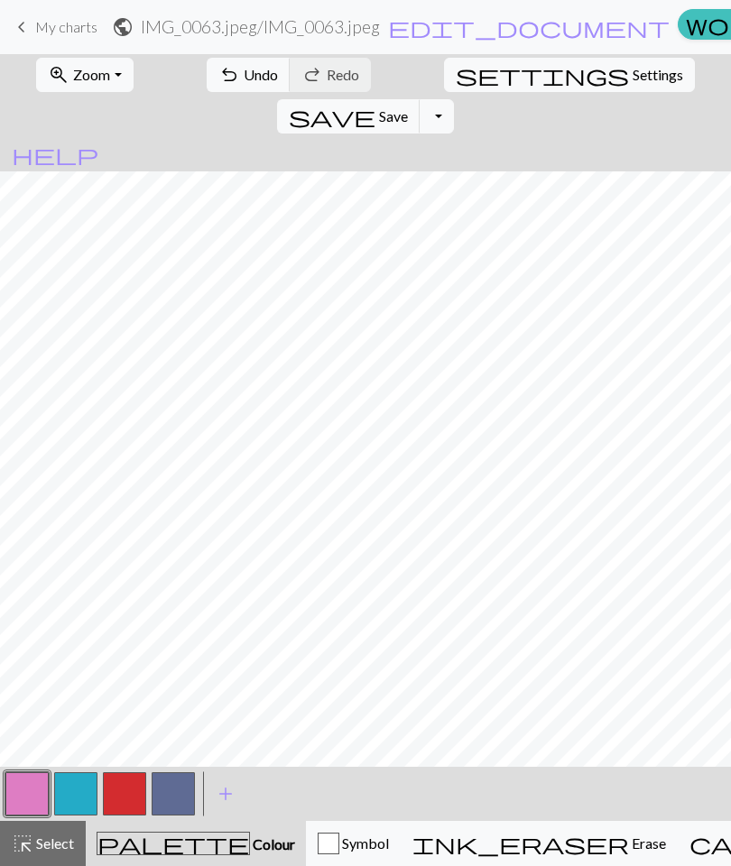
click at [77, 791] on button "button" at bounding box center [75, 794] width 43 height 43
click at [73, 795] on button "button" at bounding box center [75, 794] width 43 height 43
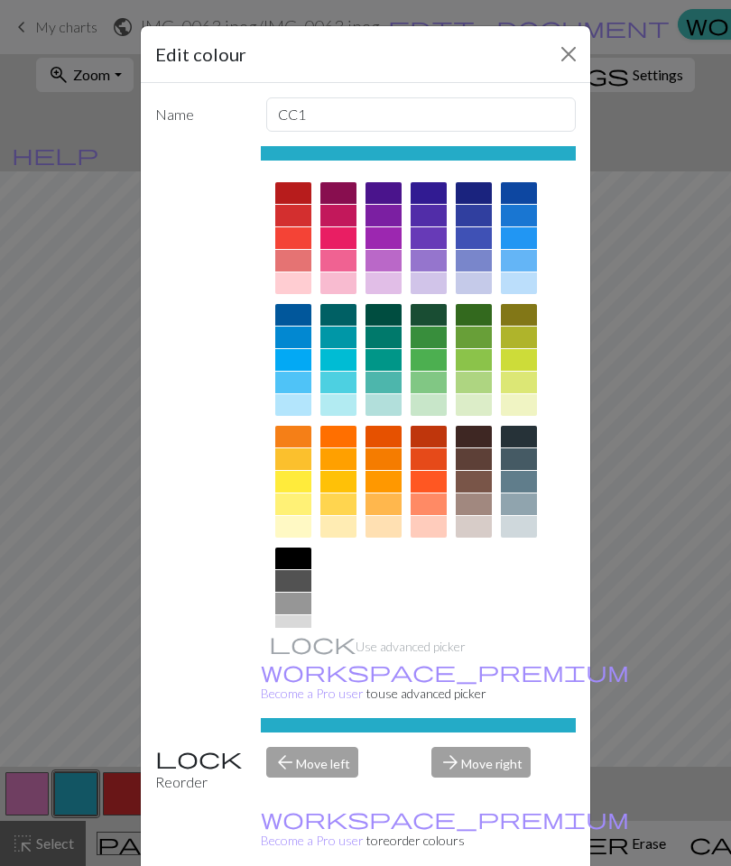
click at [426, 320] on div at bounding box center [429, 315] width 36 height 22
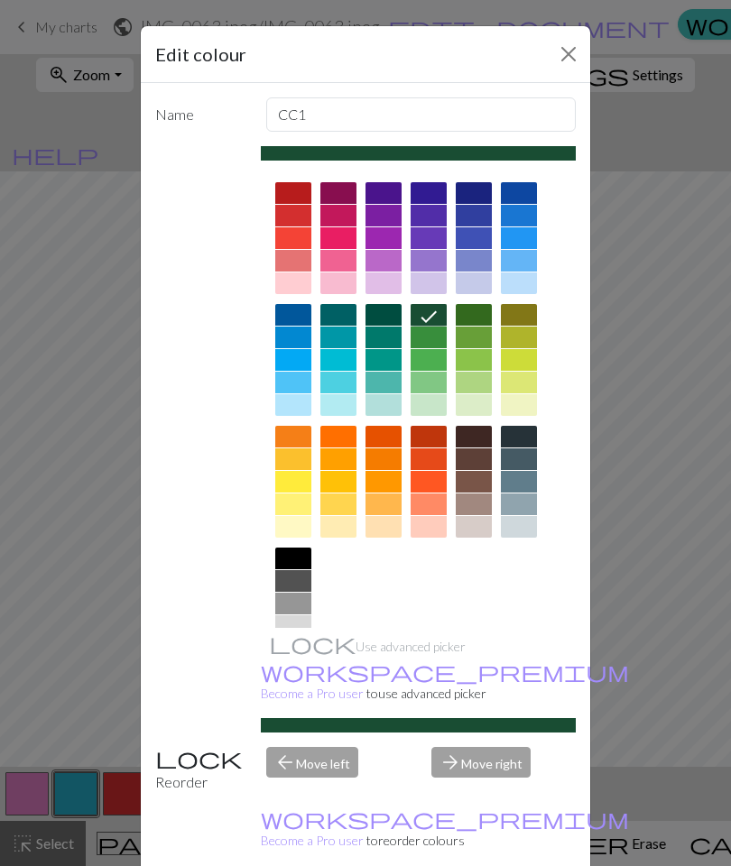
click at [565, 60] on button "Close" at bounding box center [568, 54] width 29 height 29
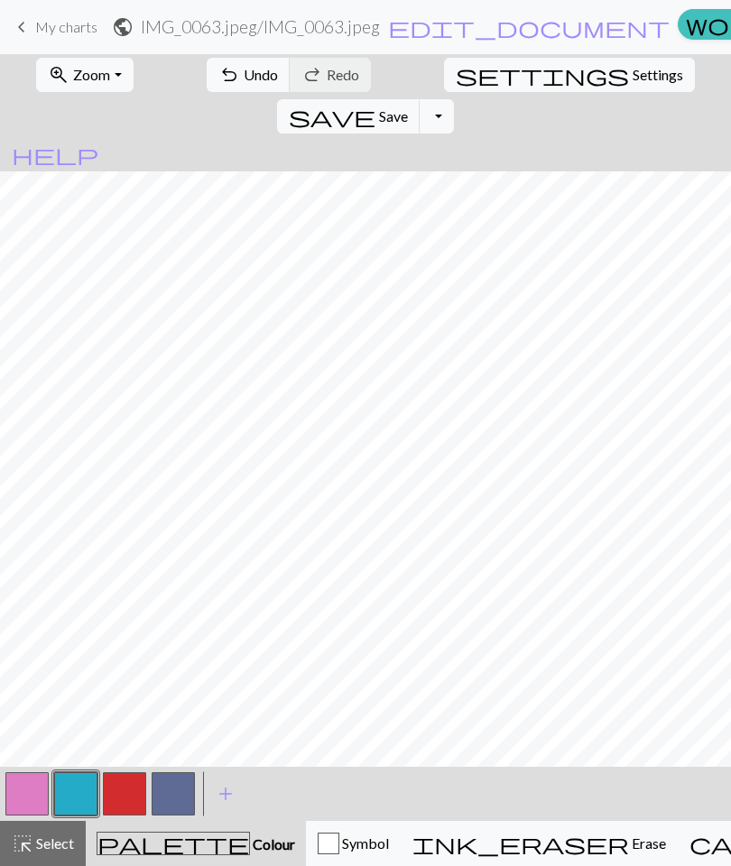
click at [73, 796] on button "button" at bounding box center [75, 794] width 43 height 43
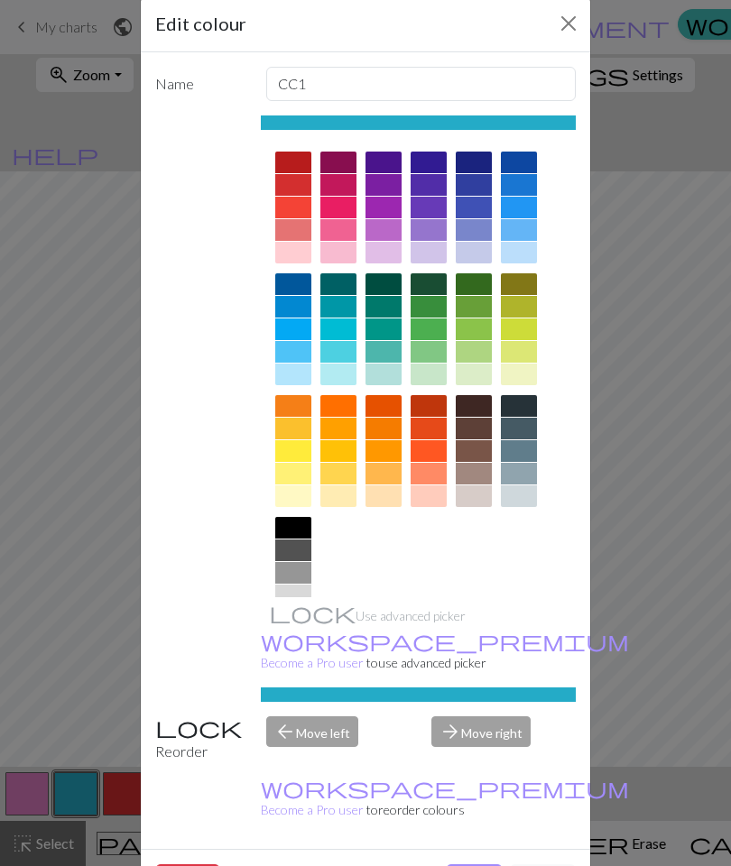
scroll to position [32, 0]
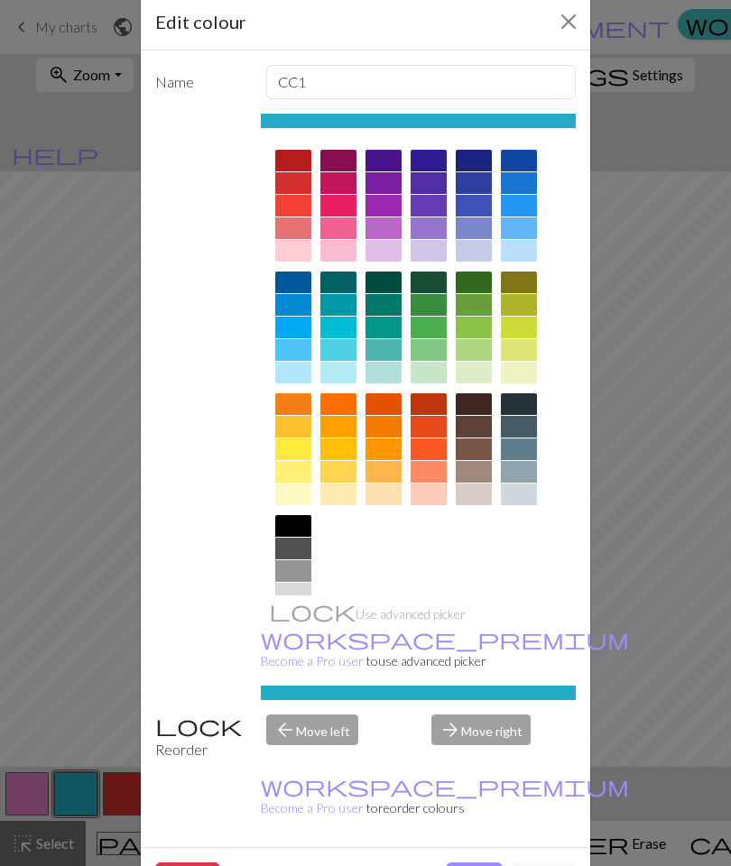
click at [430, 287] on div at bounding box center [429, 283] width 36 height 22
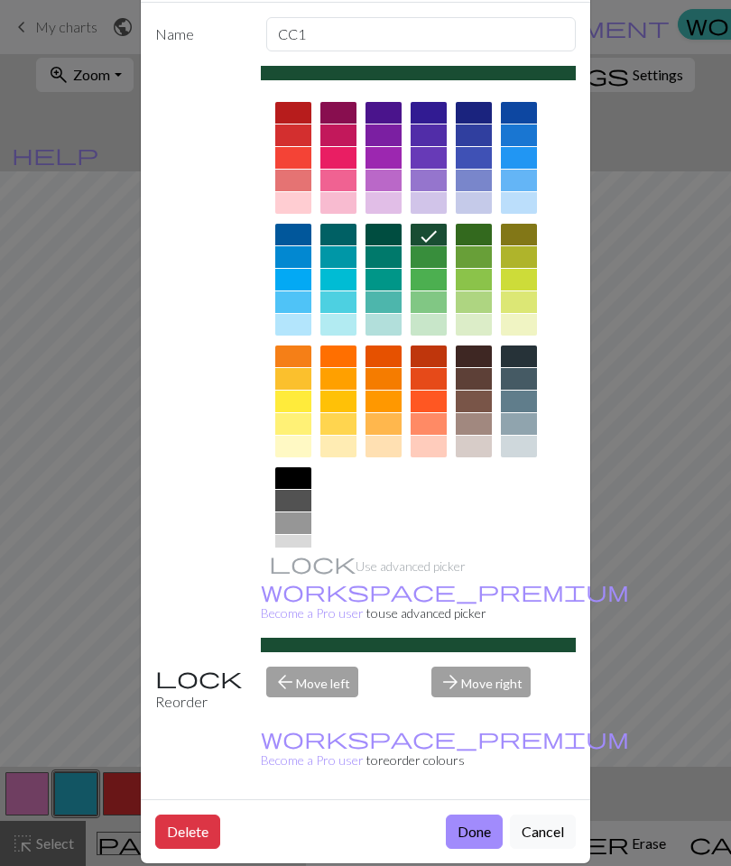
scroll to position [79, 0]
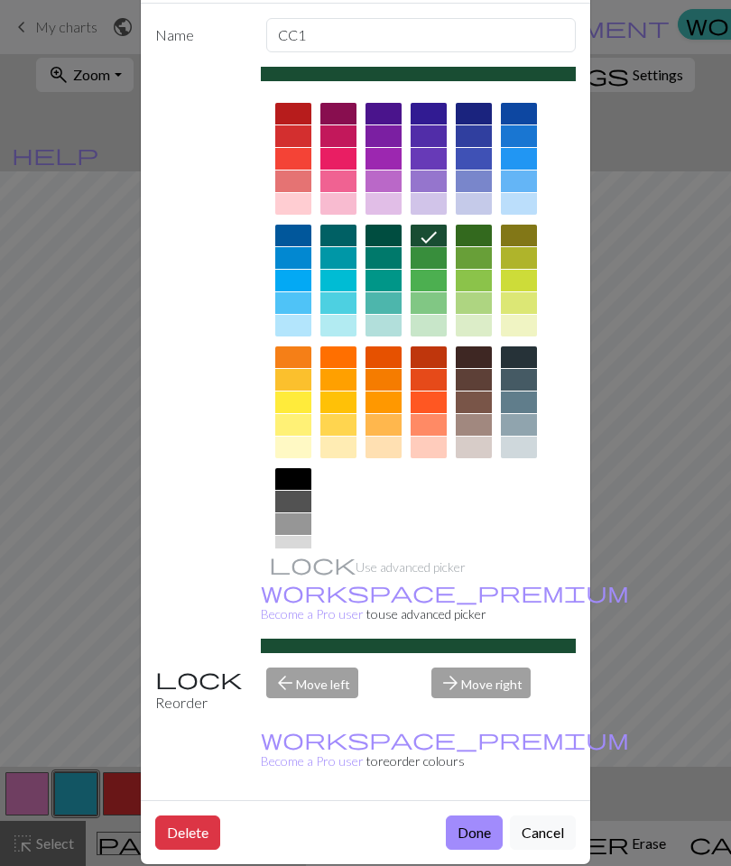
click at [478, 826] on button "Done" at bounding box center [474, 833] width 57 height 34
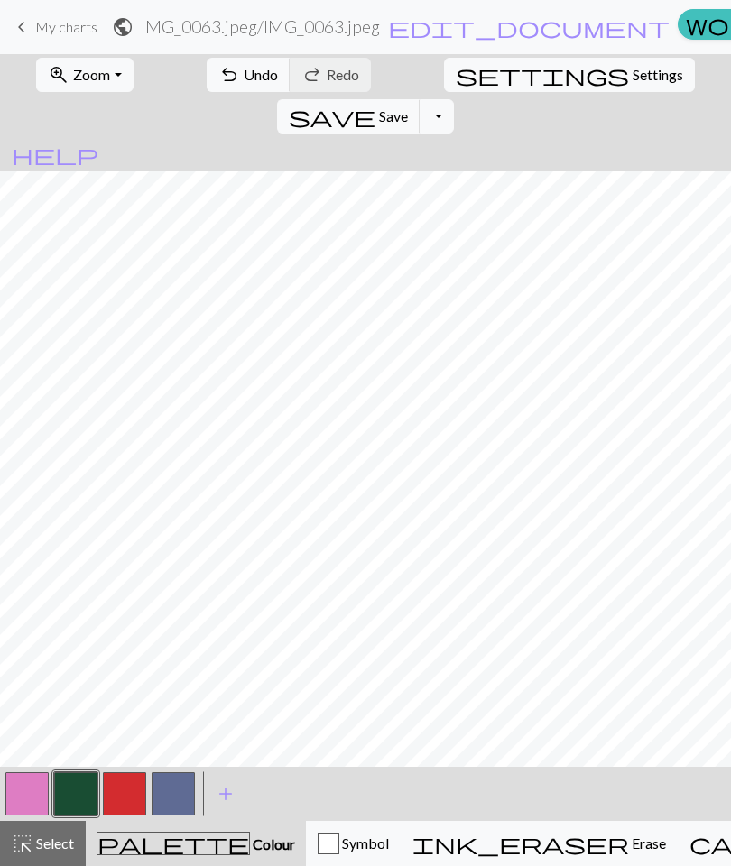
click at [125, 802] on button "button" at bounding box center [124, 794] width 43 height 43
click at [137, 794] on button "button" at bounding box center [124, 794] width 43 height 43
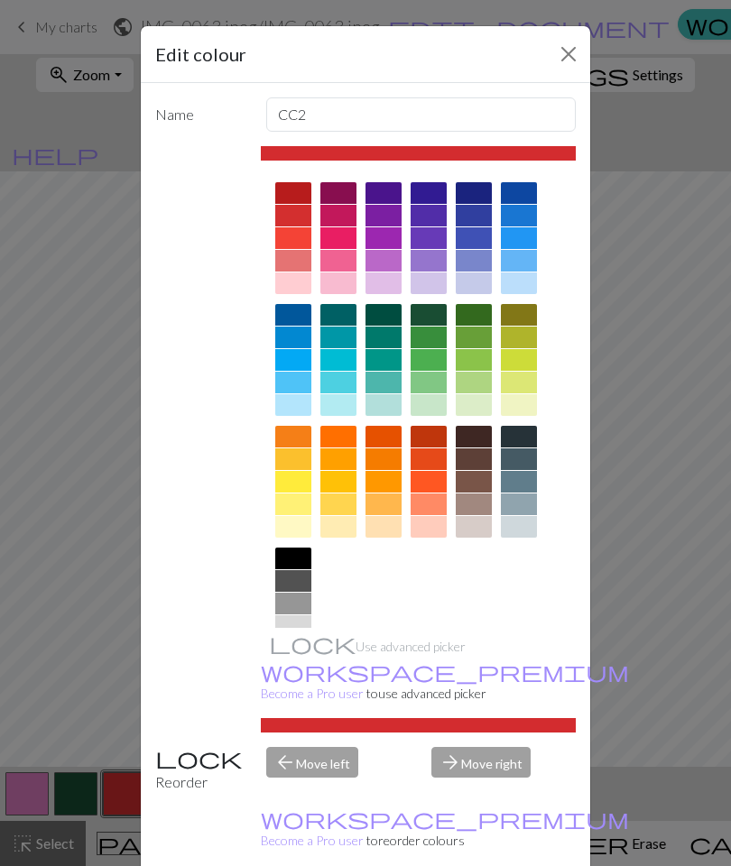
click at [300, 461] on div at bounding box center [293, 460] width 36 height 22
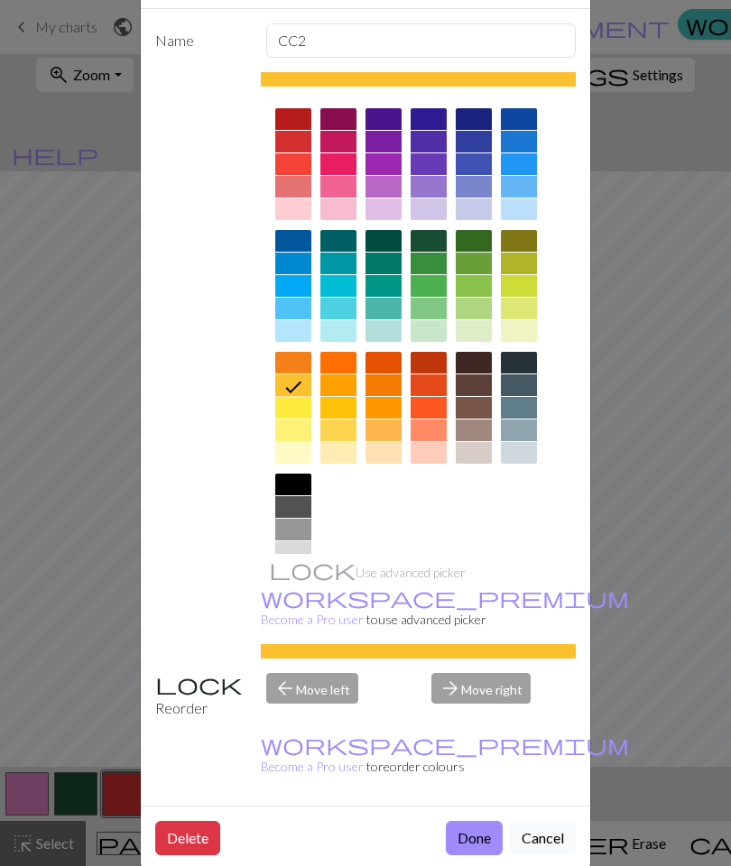
scroll to position [78, 0]
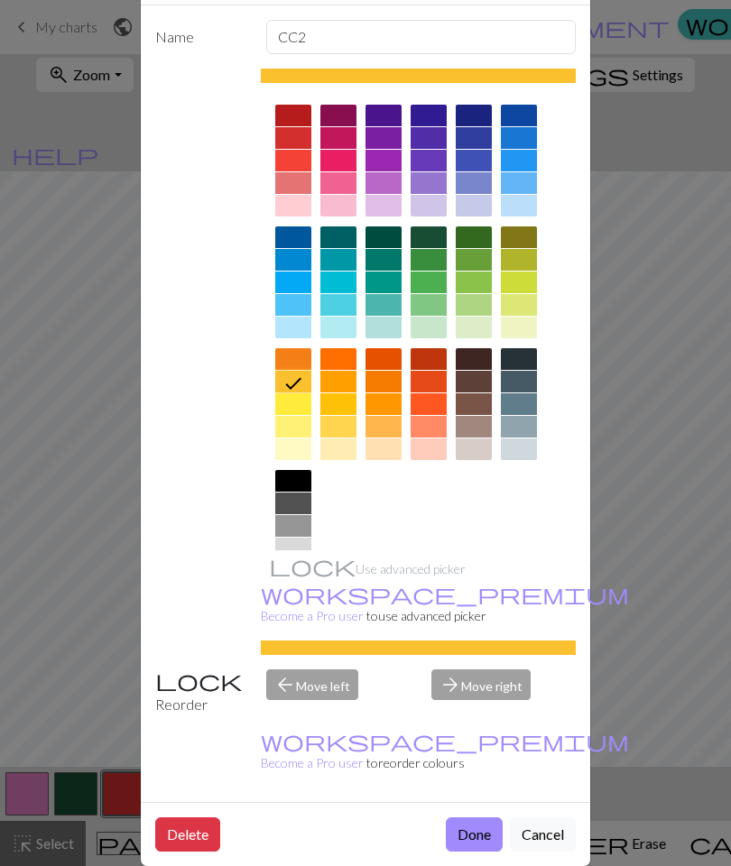
click at [478, 828] on button "Done" at bounding box center [474, 835] width 57 height 34
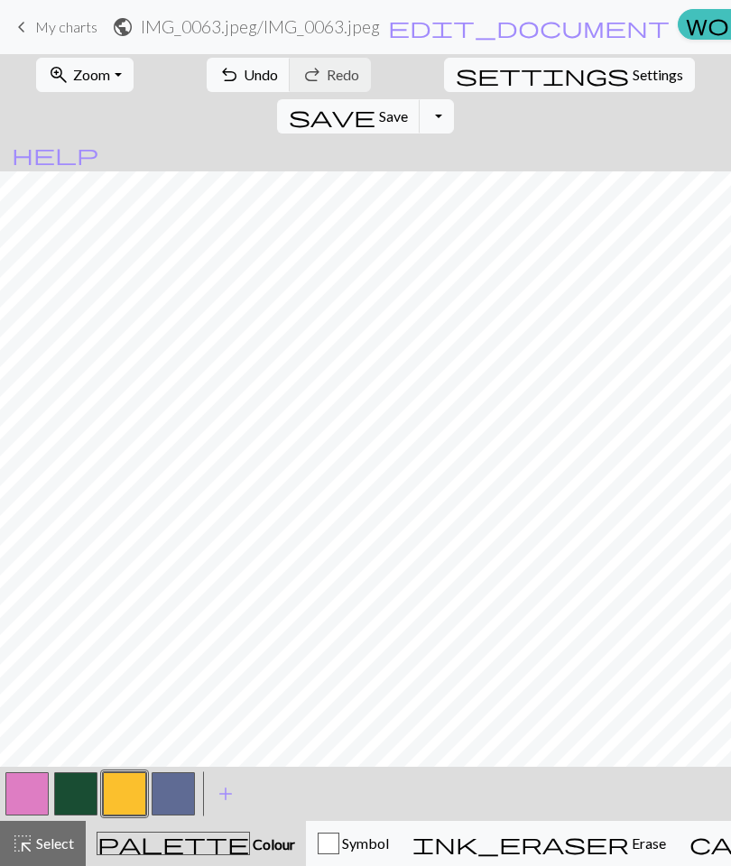
click at [39, 798] on button "button" at bounding box center [26, 794] width 43 height 43
click at [250, 849] on span "Colour" at bounding box center [272, 844] width 45 height 17
click at [31, 794] on button "button" at bounding box center [26, 794] width 43 height 43
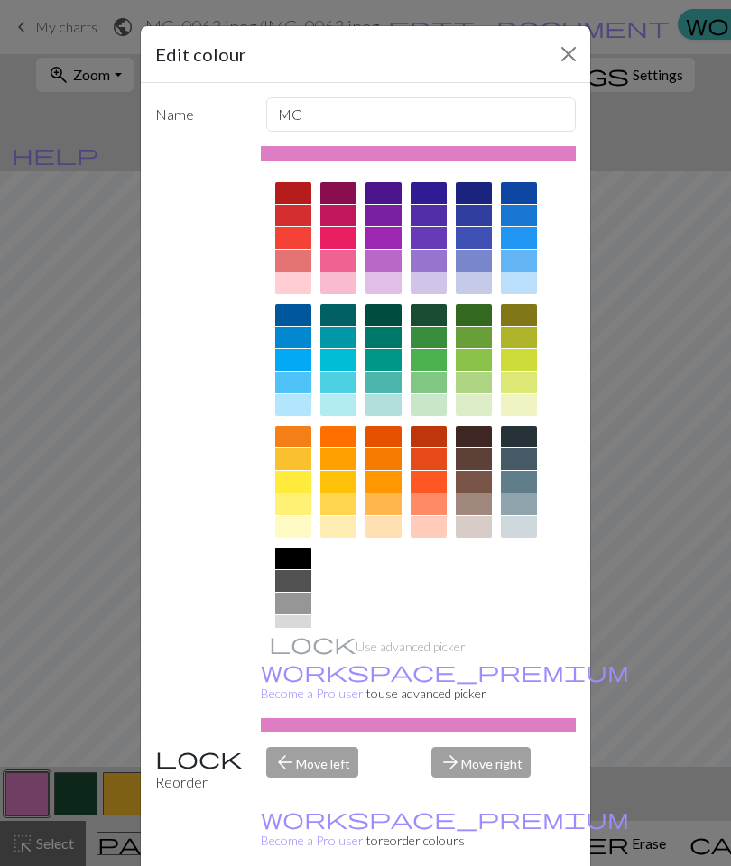
click at [484, 401] on div at bounding box center [474, 405] width 36 height 22
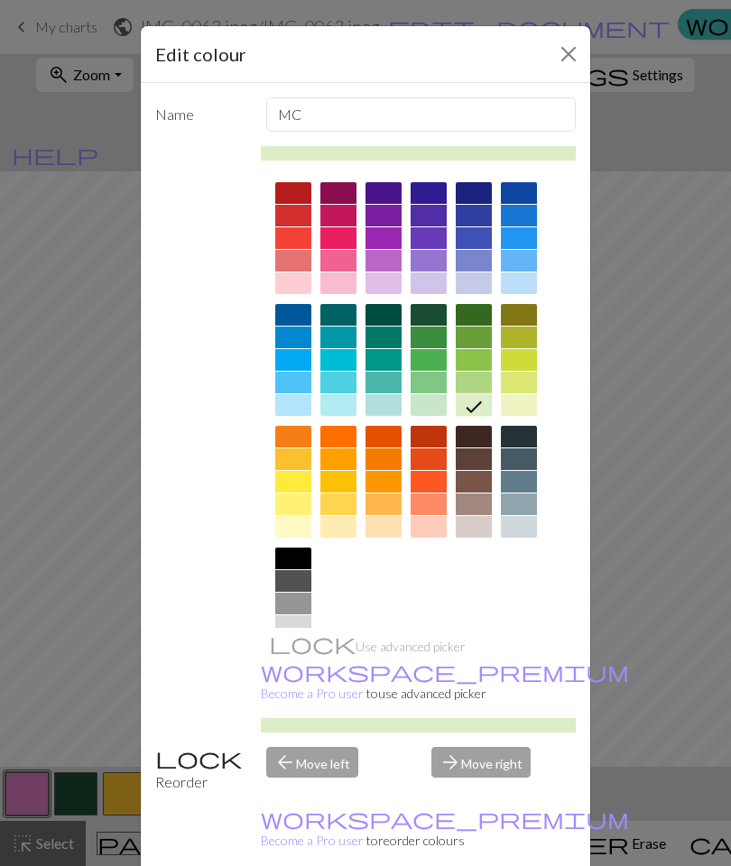
click at [485, 386] on div at bounding box center [474, 383] width 36 height 22
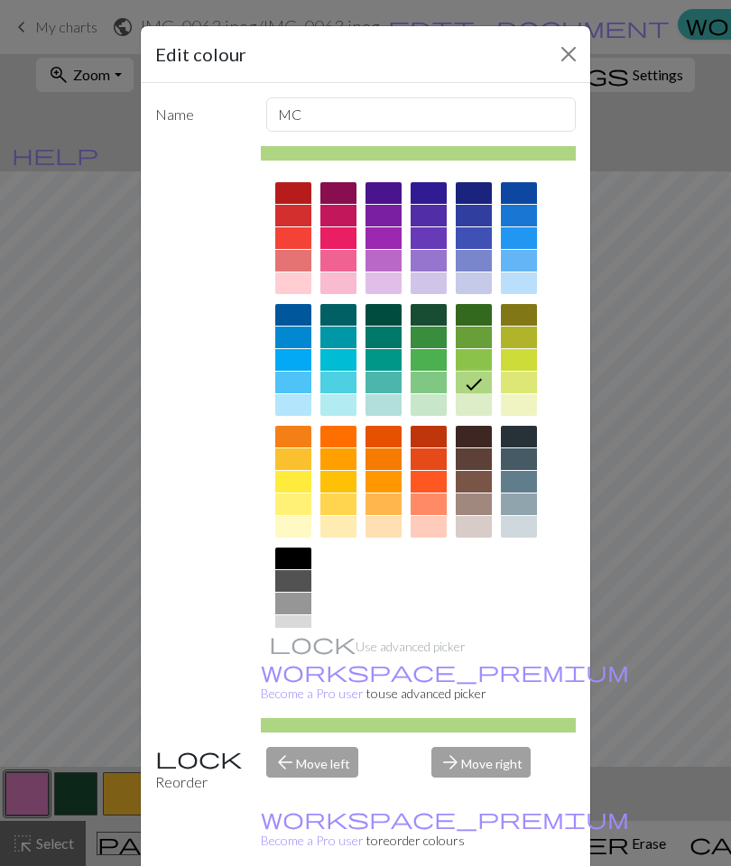
click at [439, 384] on div at bounding box center [429, 383] width 36 height 22
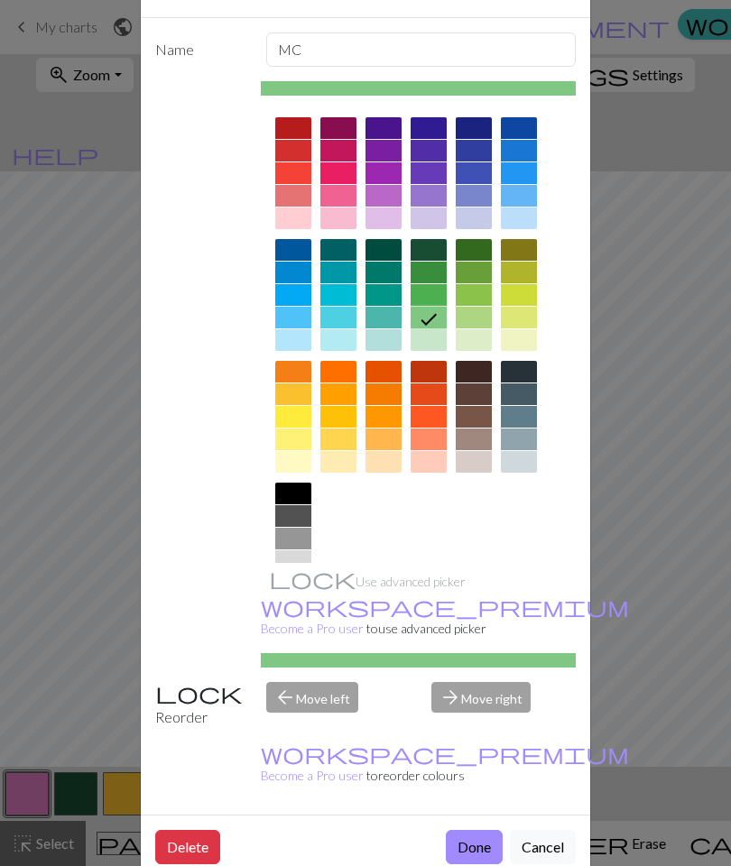
scroll to position [76, 0]
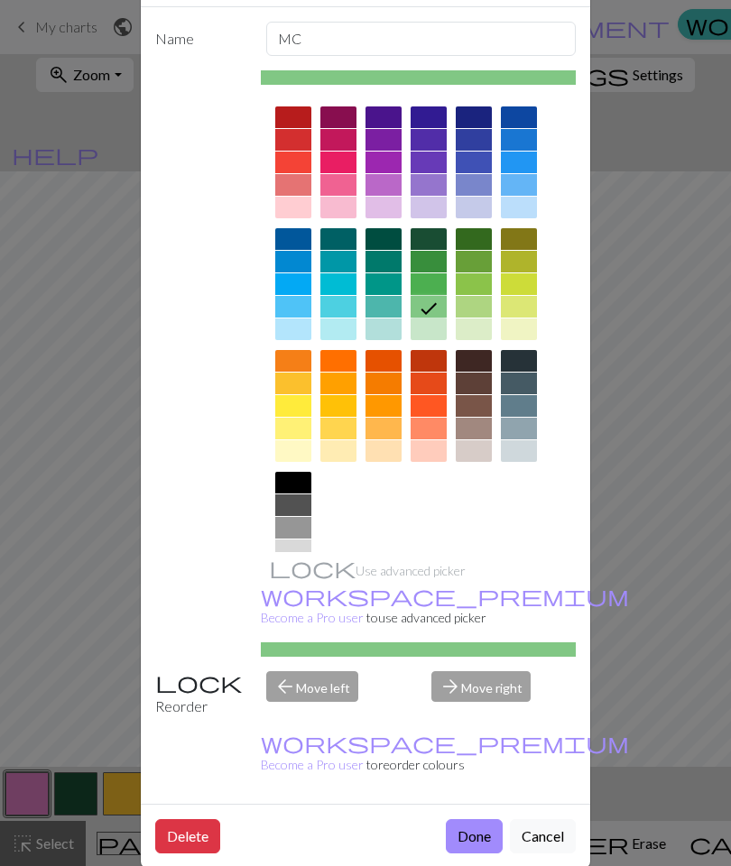
click at [492, 841] on button "Done" at bounding box center [474, 836] width 57 height 34
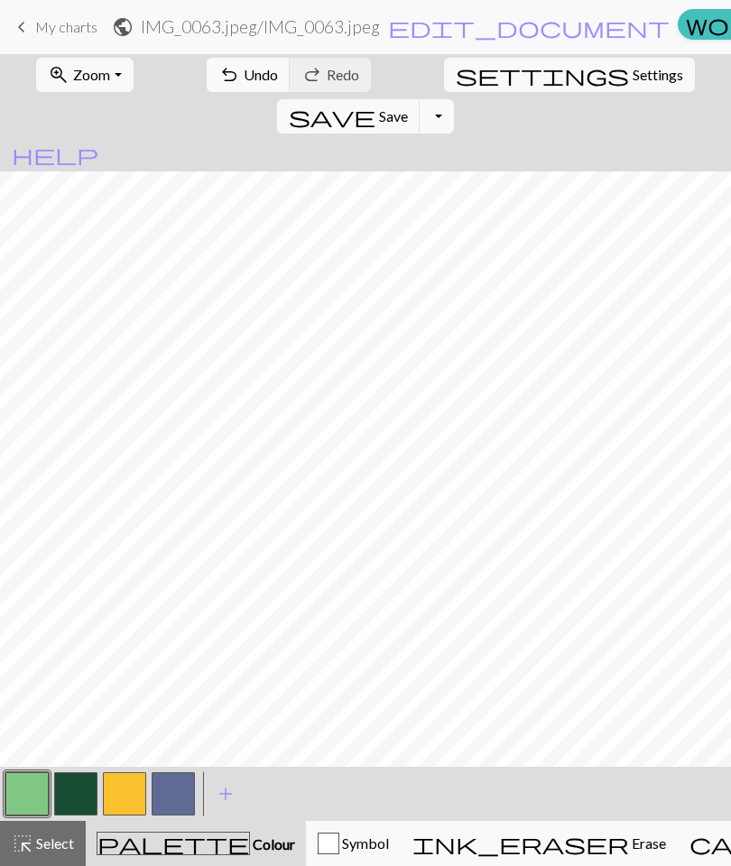
click at [184, 800] on button "button" at bounding box center [173, 794] width 43 height 43
click at [180, 797] on button "button" at bounding box center [173, 794] width 43 height 43
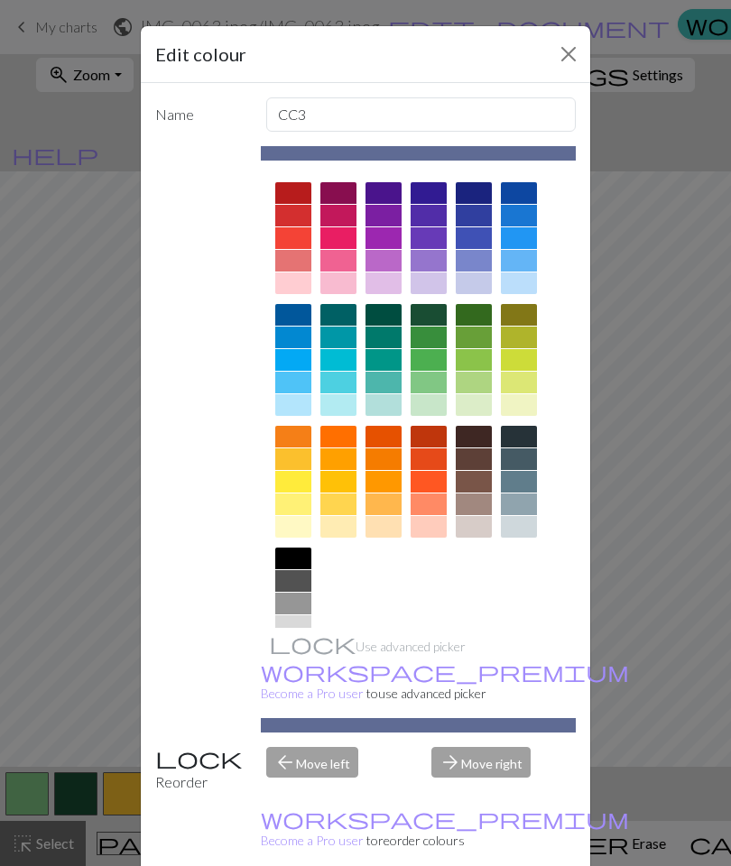
click at [296, 648] on div at bounding box center [293, 649] width 36 height 22
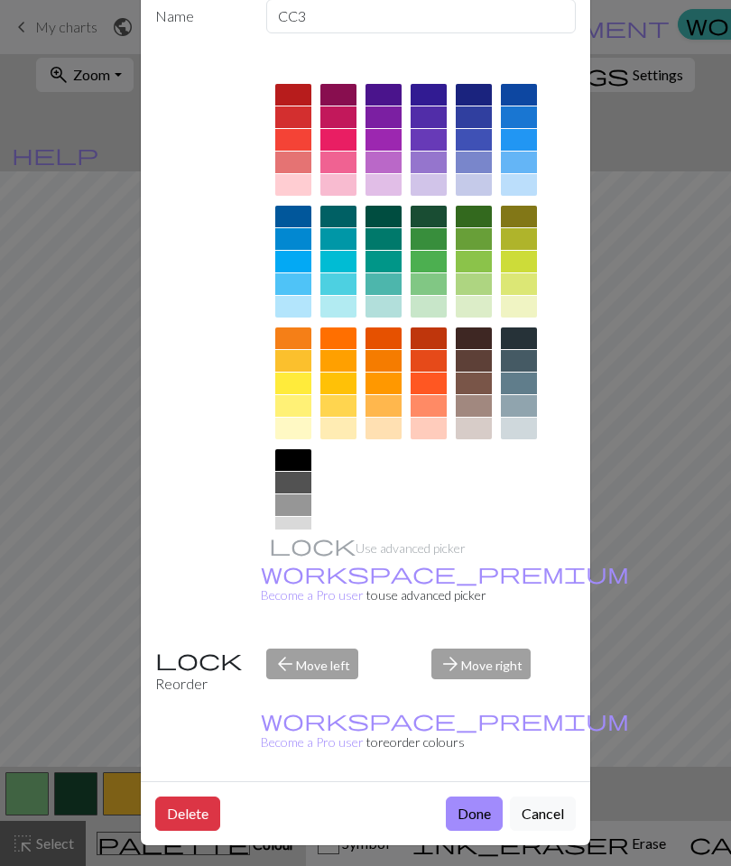
scroll to position [97, 0]
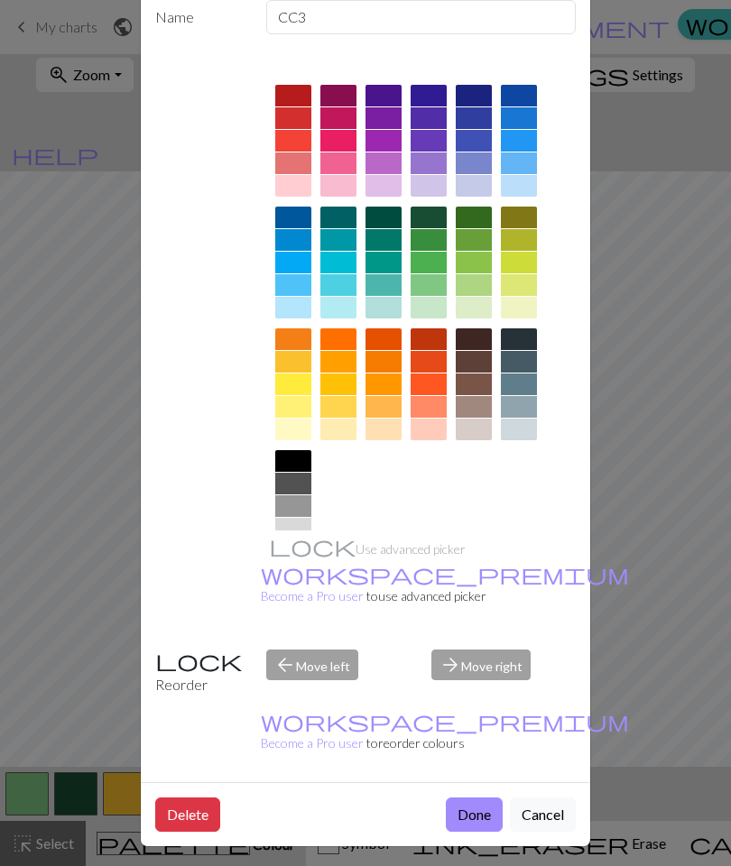
click at [471, 805] on button "Done" at bounding box center [474, 815] width 57 height 34
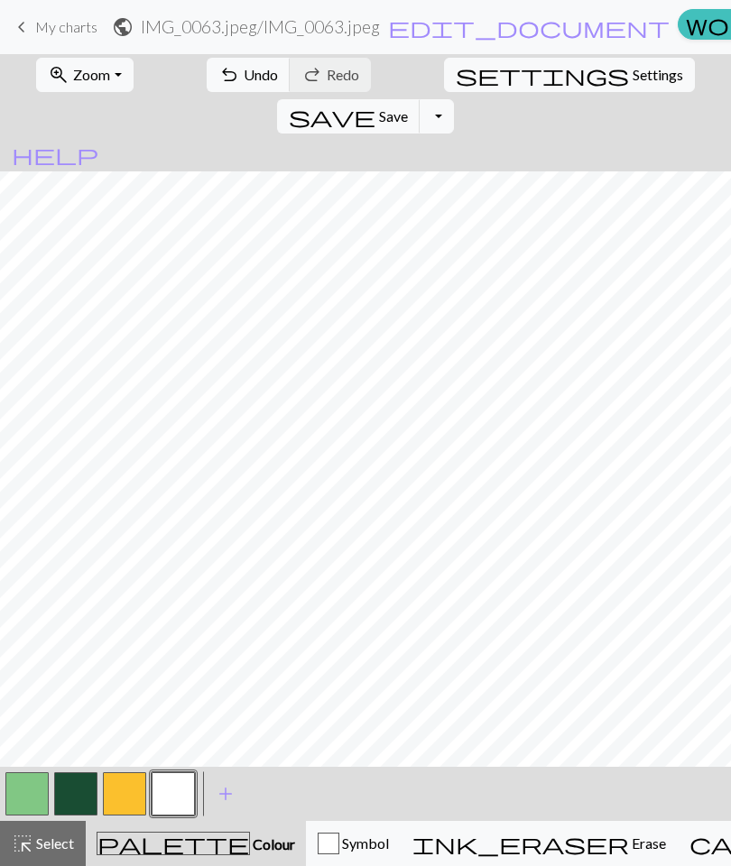
scroll to position [0, 0]
click at [53, 851] on span "Select" at bounding box center [53, 843] width 41 height 17
click at [173, 798] on button "button" at bounding box center [173, 794] width 43 height 43
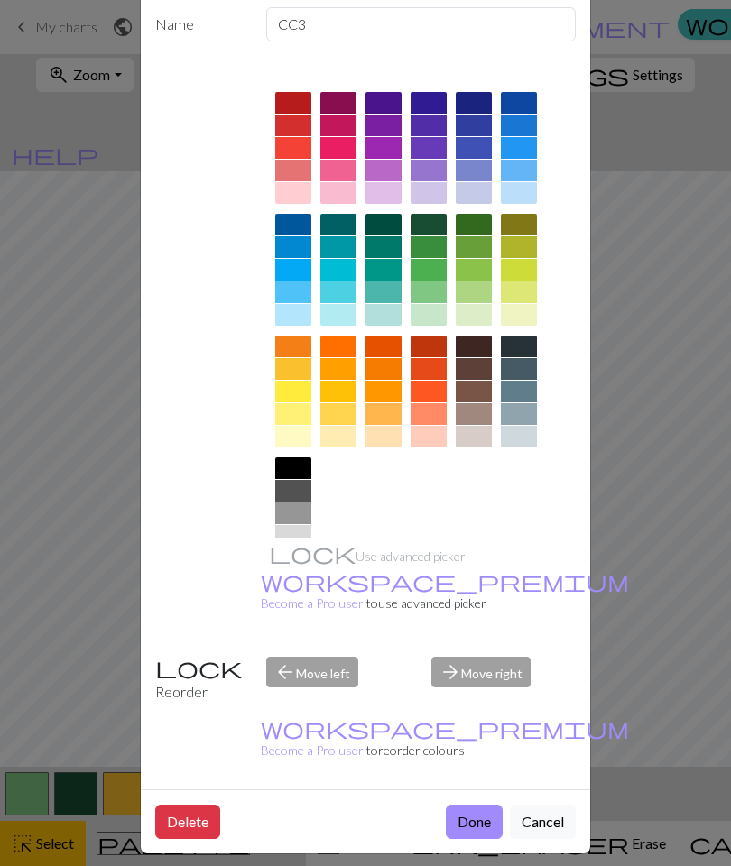
scroll to position [89, 0]
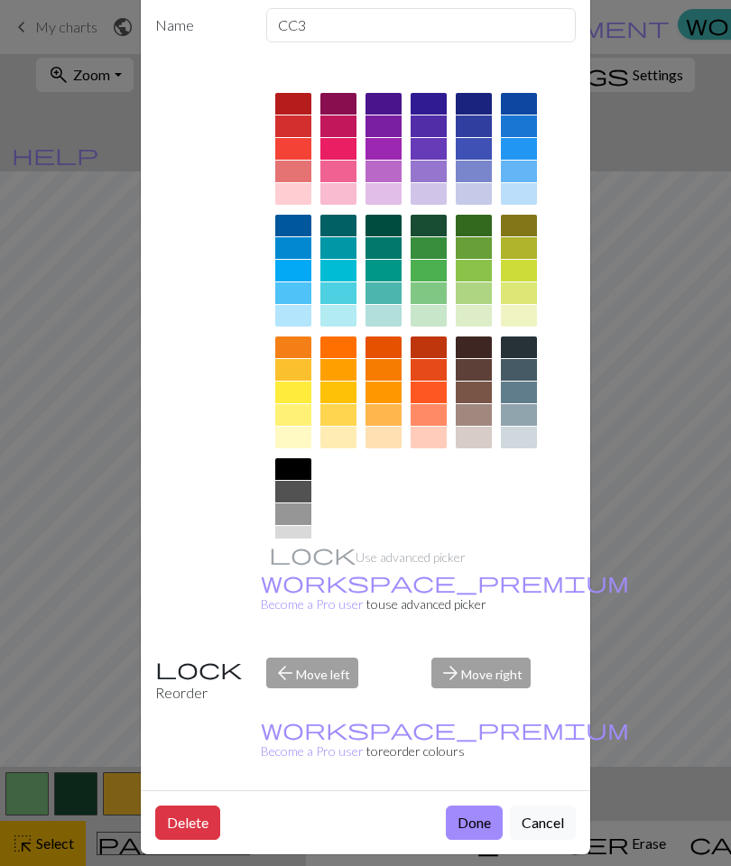
click at [467, 817] on button "Done" at bounding box center [474, 823] width 57 height 34
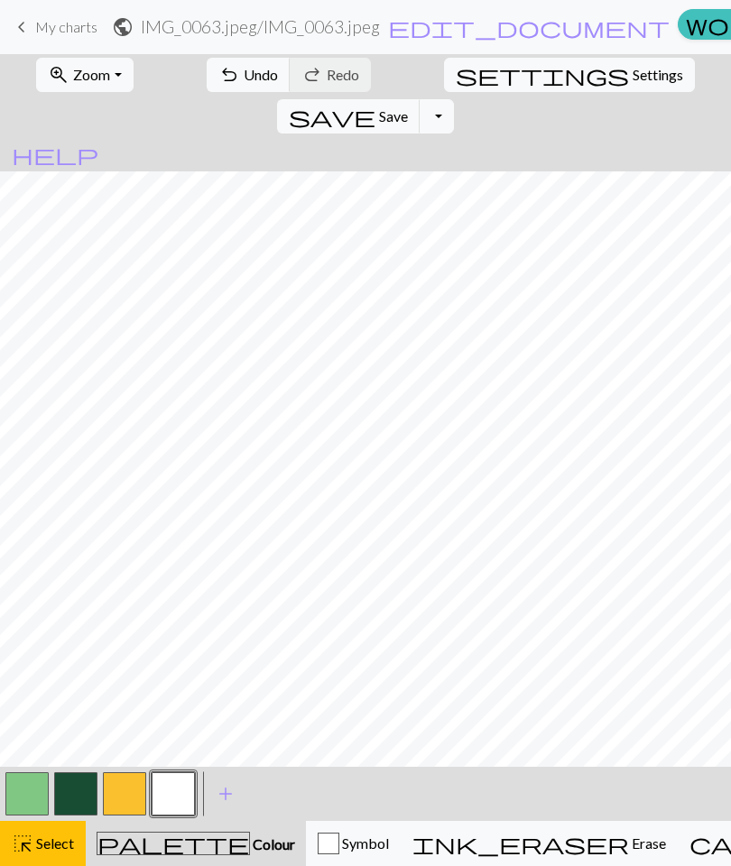
click at [56, 852] on span "Select" at bounding box center [53, 843] width 41 height 17
click at [132, 793] on button "button" at bounding box center [124, 794] width 43 height 43
click at [408, 107] on span "Save" at bounding box center [393, 115] width 29 height 17
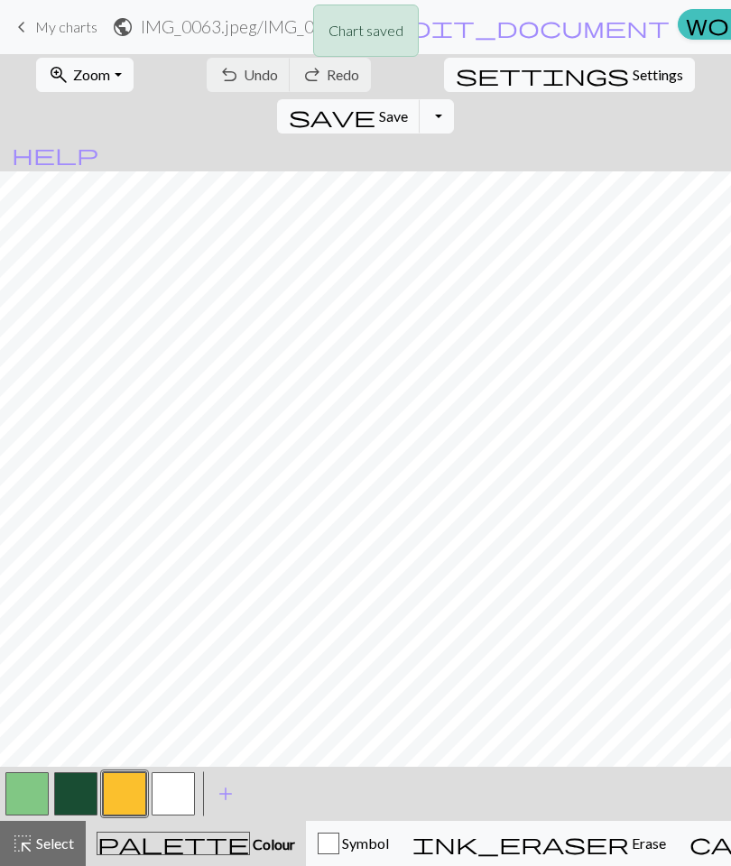
click at [421, 99] on button "save Save Save" at bounding box center [348, 116] width 143 height 34
click at [131, 790] on button "button" at bounding box center [124, 794] width 43 height 43
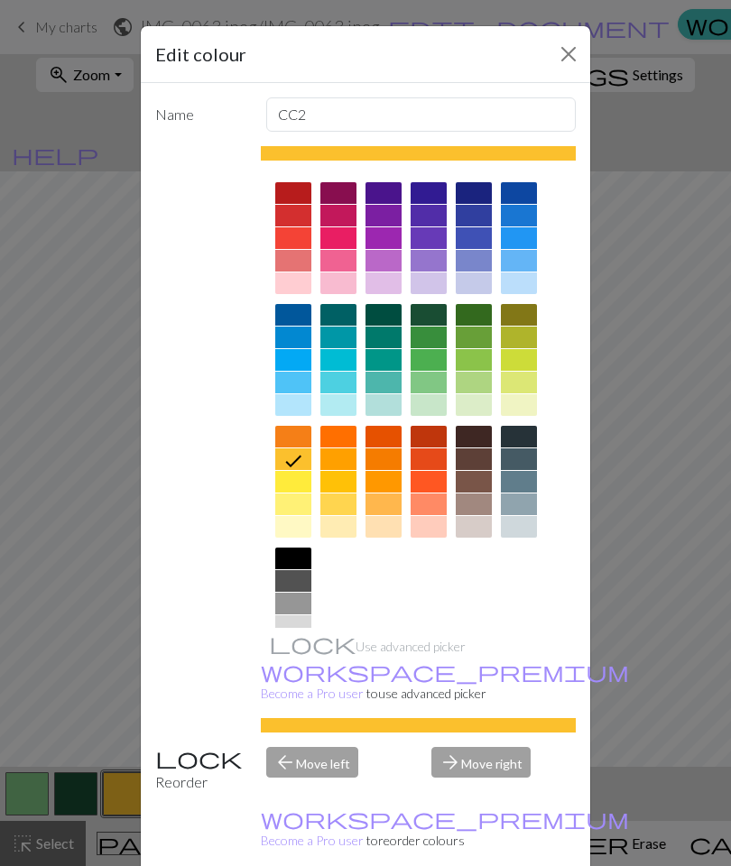
click at [567, 62] on button "Close" at bounding box center [568, 54] width 29 height 29
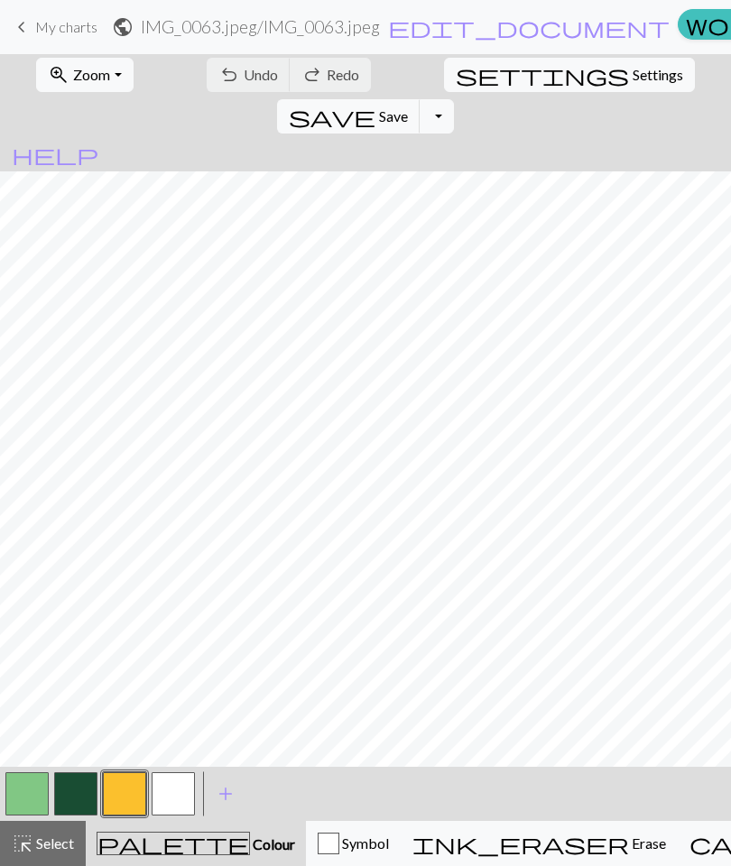
click at [30, 853] on span "highlight_alt" at bounding box center [23, 843] width 22 height 25
click at [47, 847] on span "Select" at bounding box center [53, 843] width 41 height 17
click at [633, 78] on span "Settings" at bounding box center [658, 75] width 51 height 22
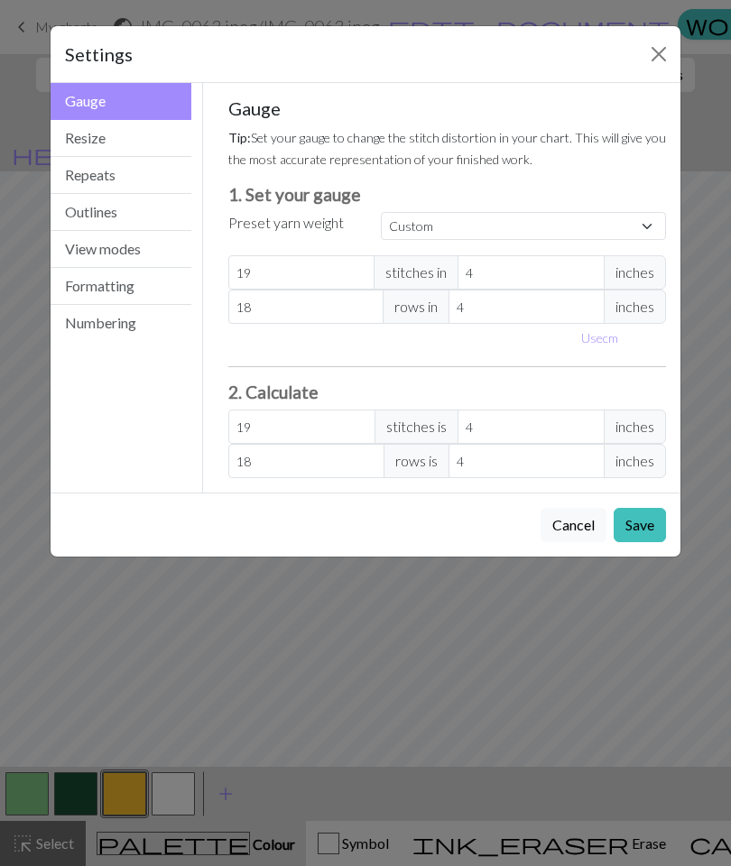
click at [658, 52] on button "Close" at bounding box center [658, 54] width 29 height 29
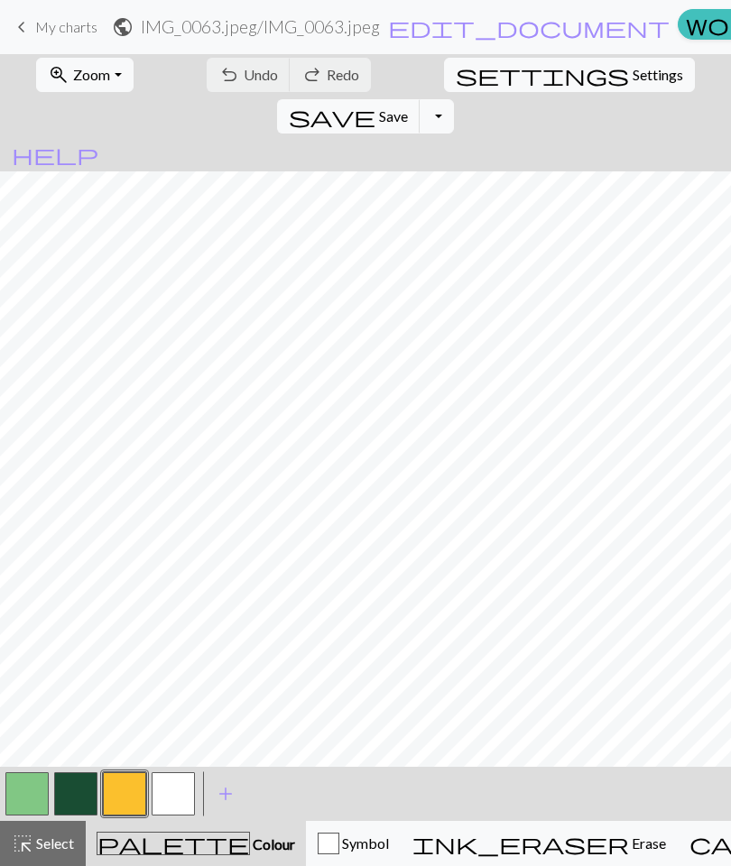
click at [633, 76] on span "Settings" at bounding box center [658, 75] width 51 height 22
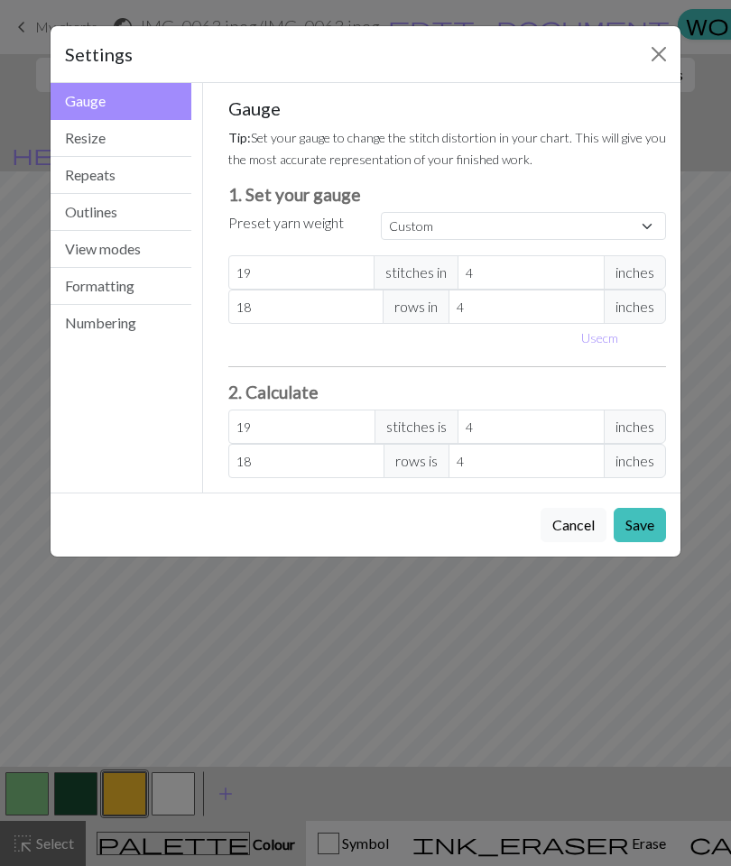
click at [126, 179] on button "Repeats" at bounding box center [121, 175] width 141 height 37
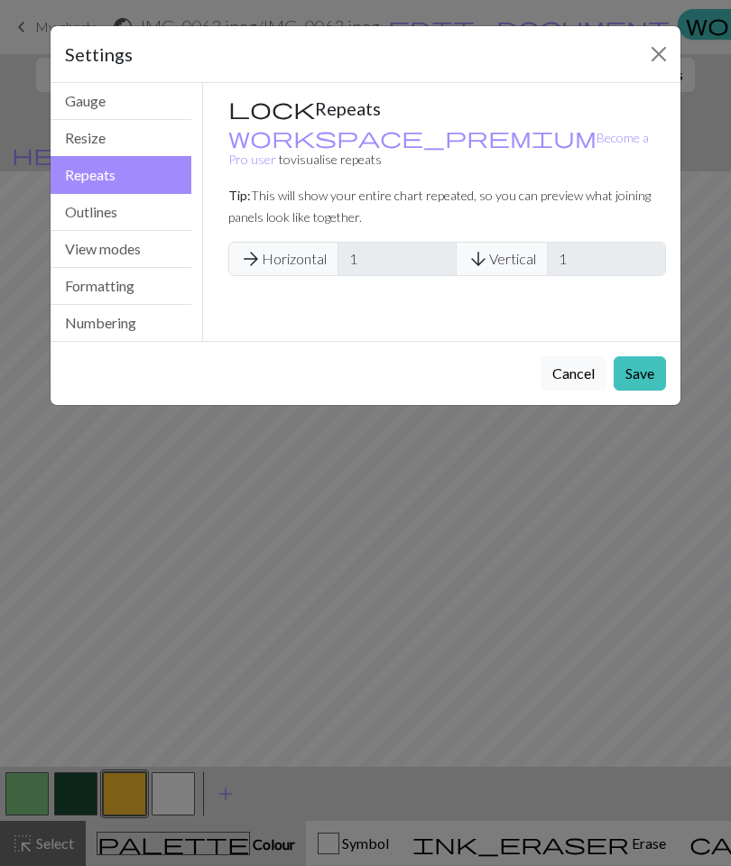
click at [660, 50] on button "Close" at bounding box center [658, 54] width 29 height 29
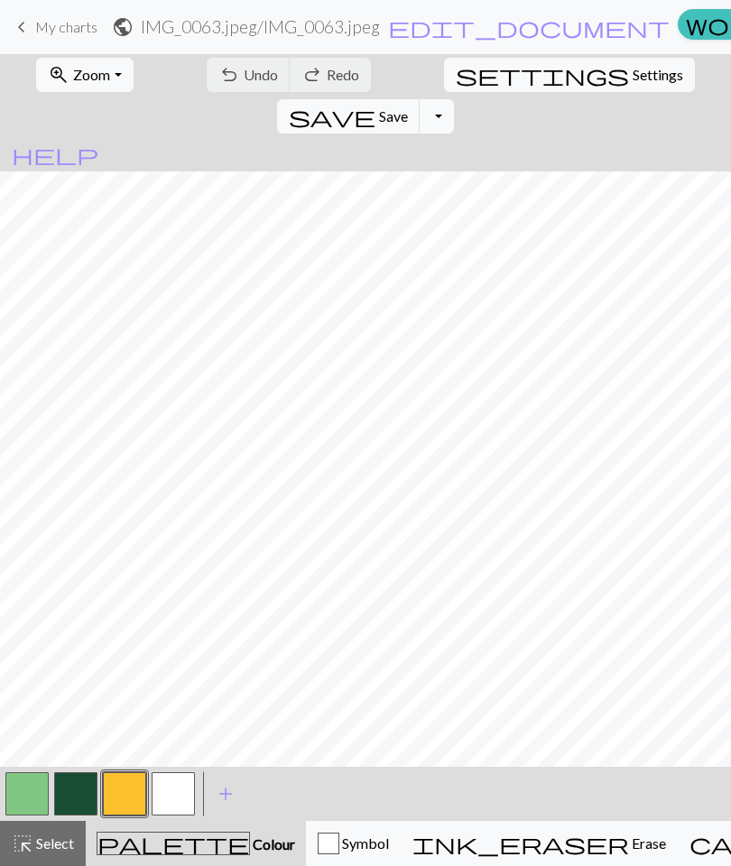
click at [84, 79] on span "Zoom" at bounding box center [91, 74] width 37 height 17
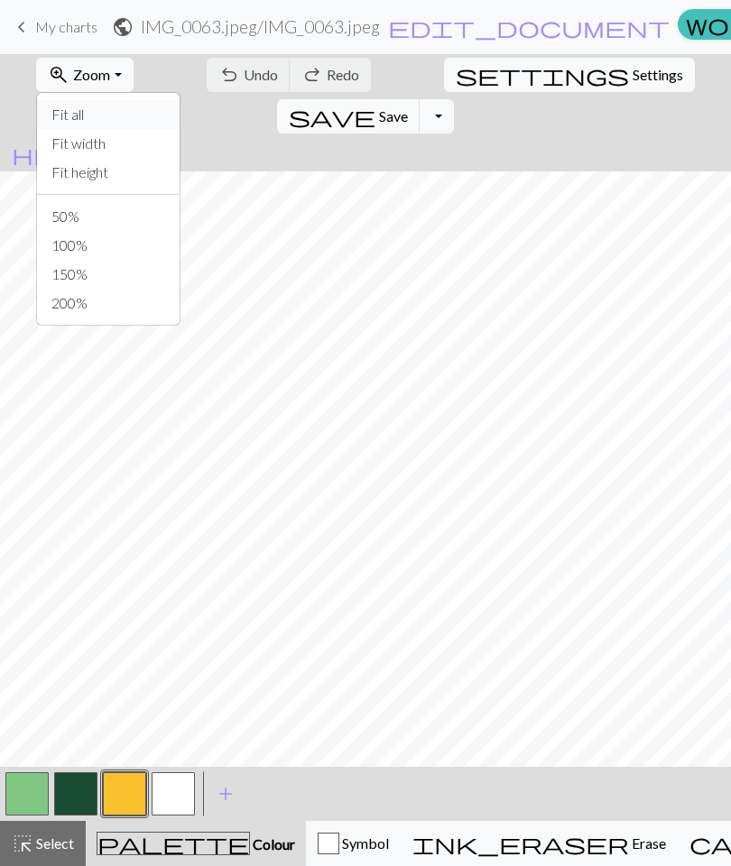
click at [116, 114] on button "Fit all" at bounding box center [108, 114] width 143 height 29
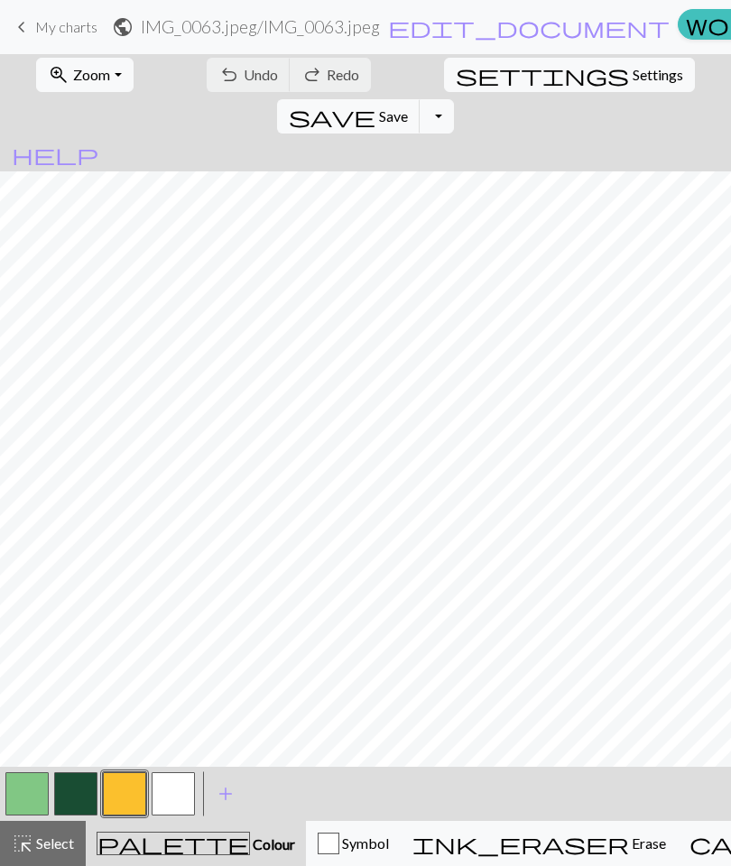
click at [82, 78] on span "Zoom" at bounding box center [91, 74] width 37 height 17
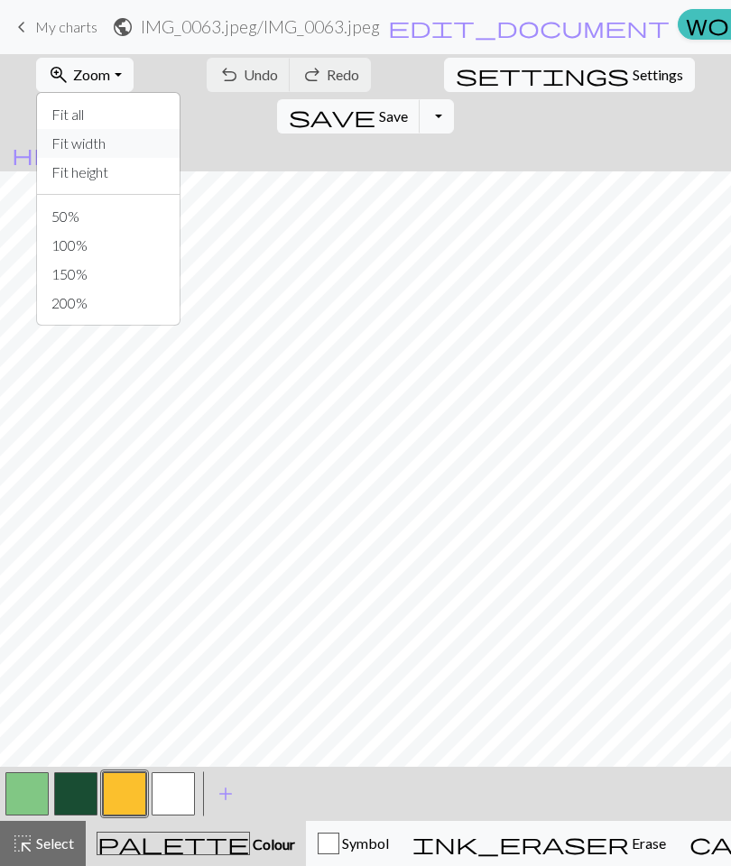
click at [116, 149] on button "Fit width" at bounding box center [108, 143] width 143 height 29
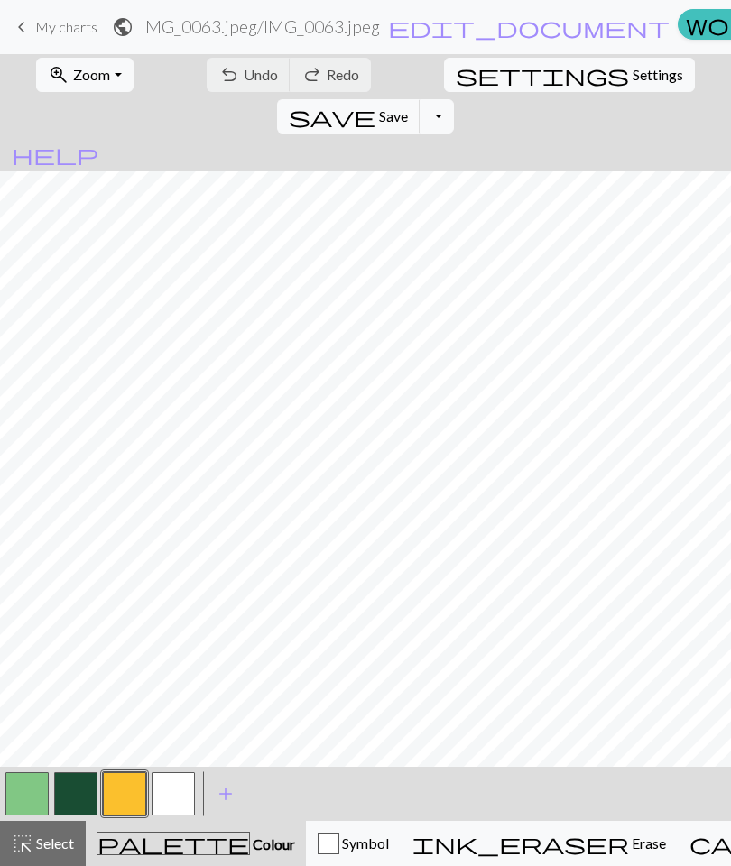
click at [46, 855] on button "highlight_alt Select Select" at bounding box center [43, 843] width 86 height 45
click at [44, 848] on span "Select" at bounding box center [53, 843] width 41 height 17
click at [100, 86] on button "zoom_in Zoom Zoom" at bounding box center [84, 75] width 97 height 34
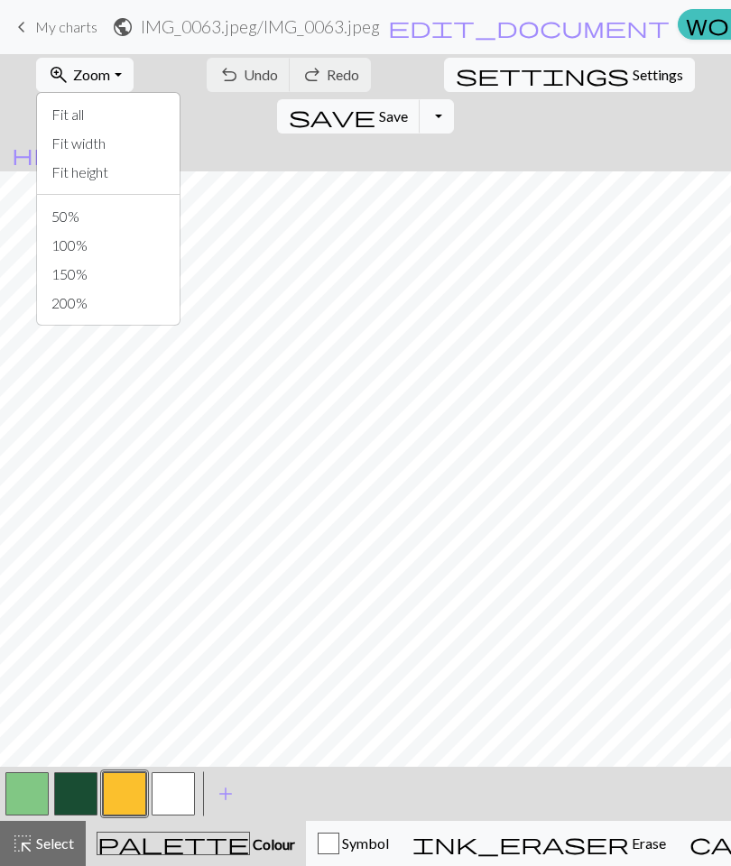
click at [86, 77] on span "Zoom" at bounding box center [91, 74] width 37 height 17
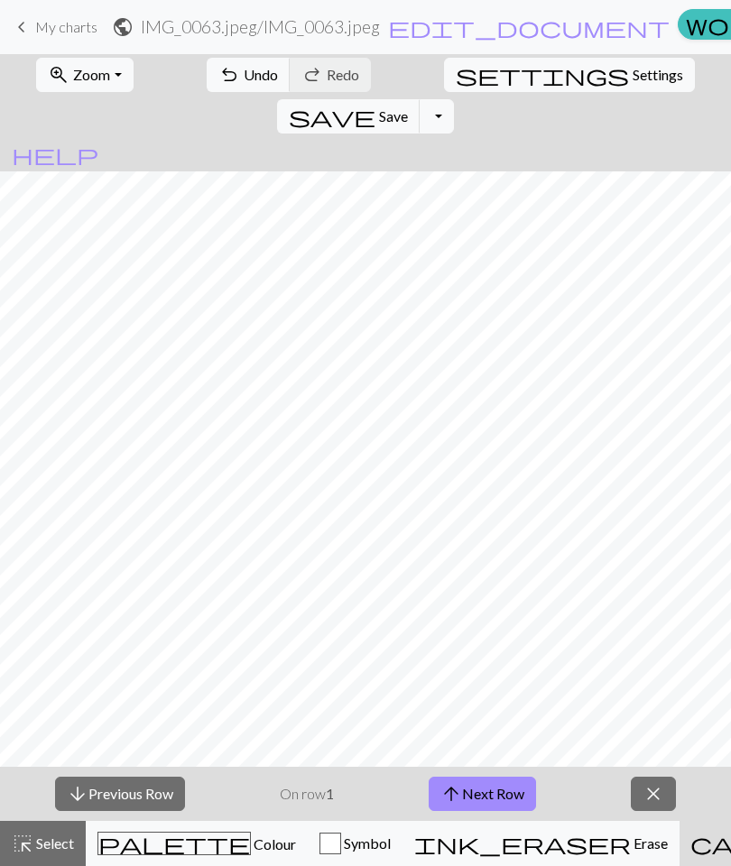
click at [658, 793] on span "close" at bounding box center [654, 794] width 22 height 25
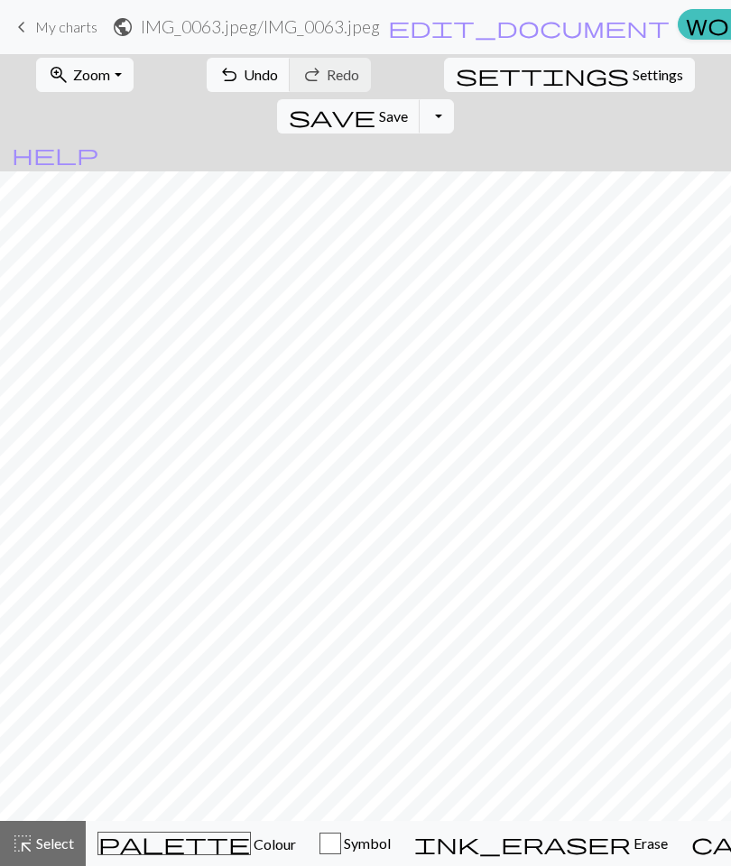
click at [96, 84] on button "zoom_in Zoom Zoom" at bounding box center [84, 75] width 97 height 34
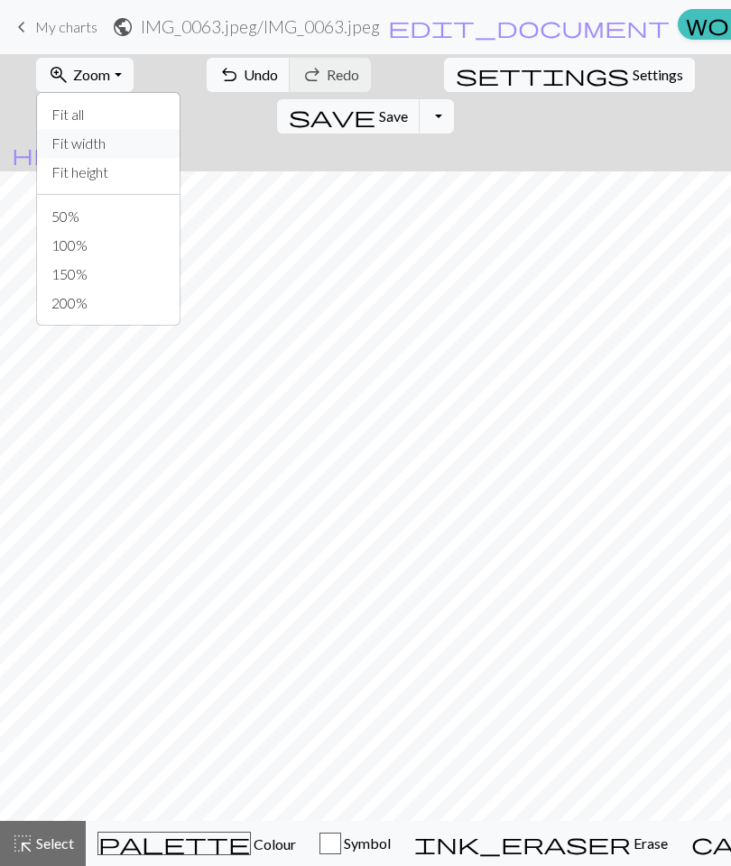
click at [122, 143] on button "Fit width" at bounding box center [108, 143] width 143 height 29
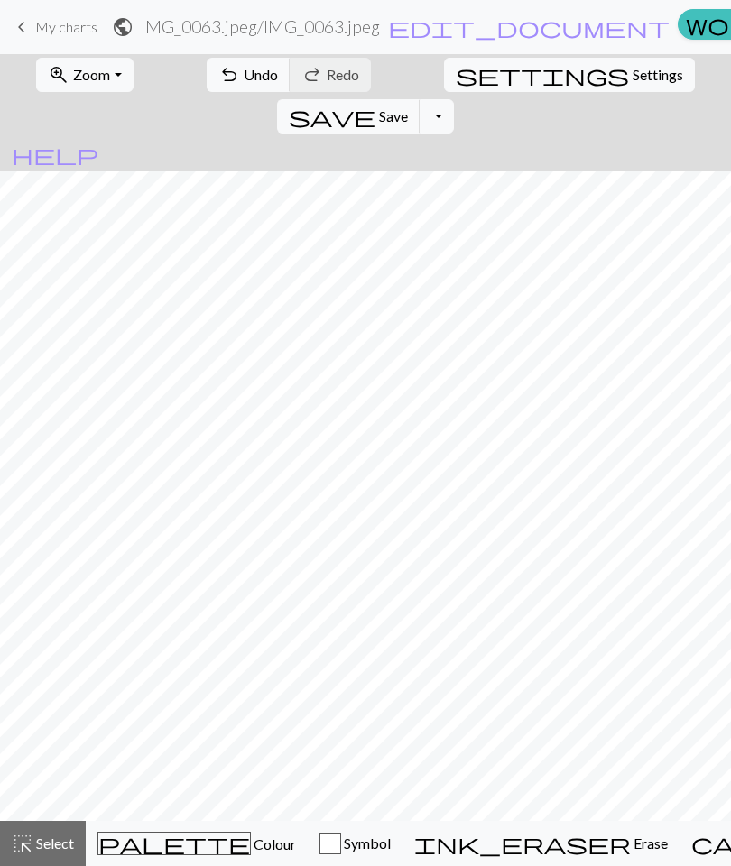
click at [478, 840] on span "ink_eraser" at bounding box center [522, 843] width 217 height 25
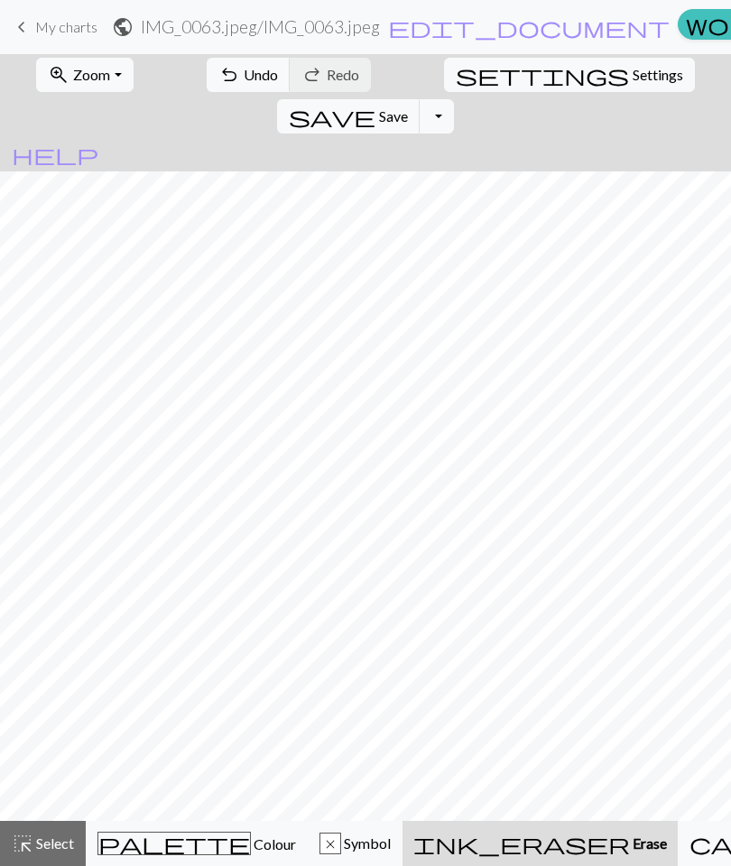
click at [251, 848] on span "Colour" at bounding box center [273, 844] width 45 height 17
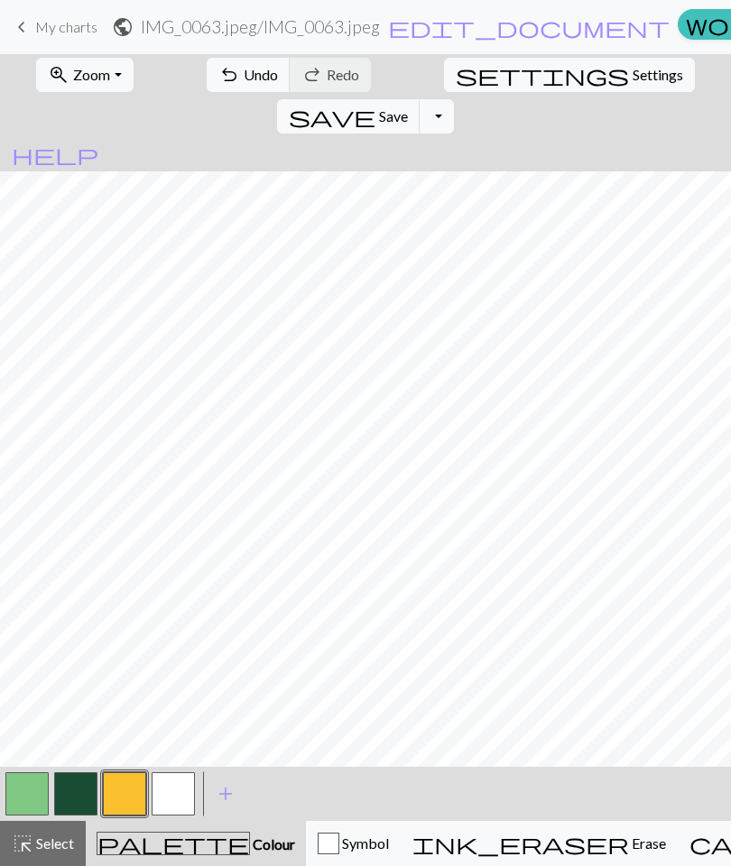
click at [454, 99] on button "Toggle Dropdown" at bounding box center [437, 116] width 34 height 34
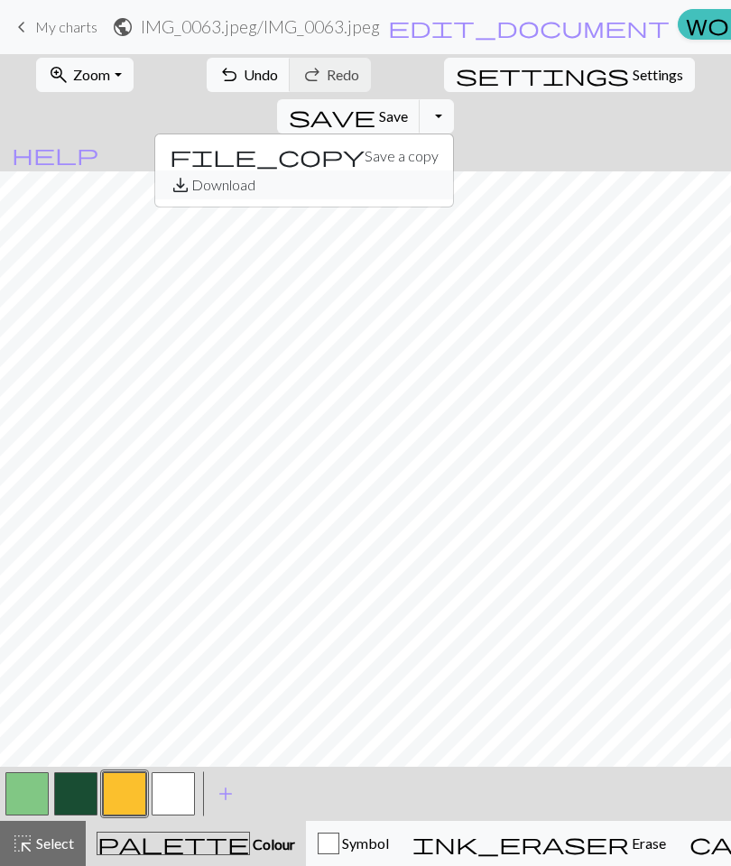
click at [453, 171] on button "save_alt Download" at bounding box center [304, 185] width 298 height 29
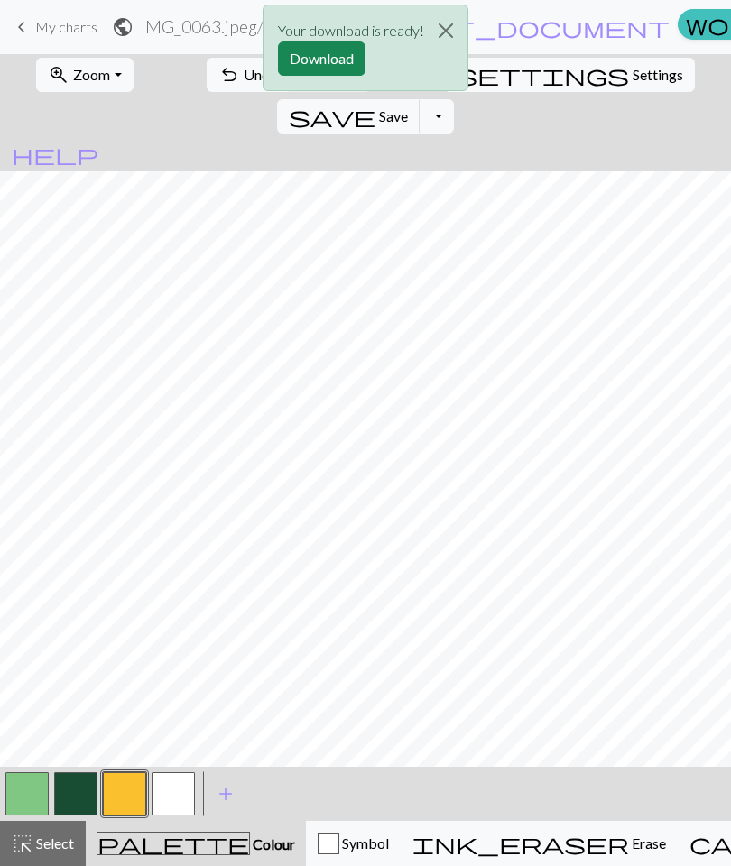
click at [336, 59] on button "Download" at bounding box center [322, 59] width 88 height 34
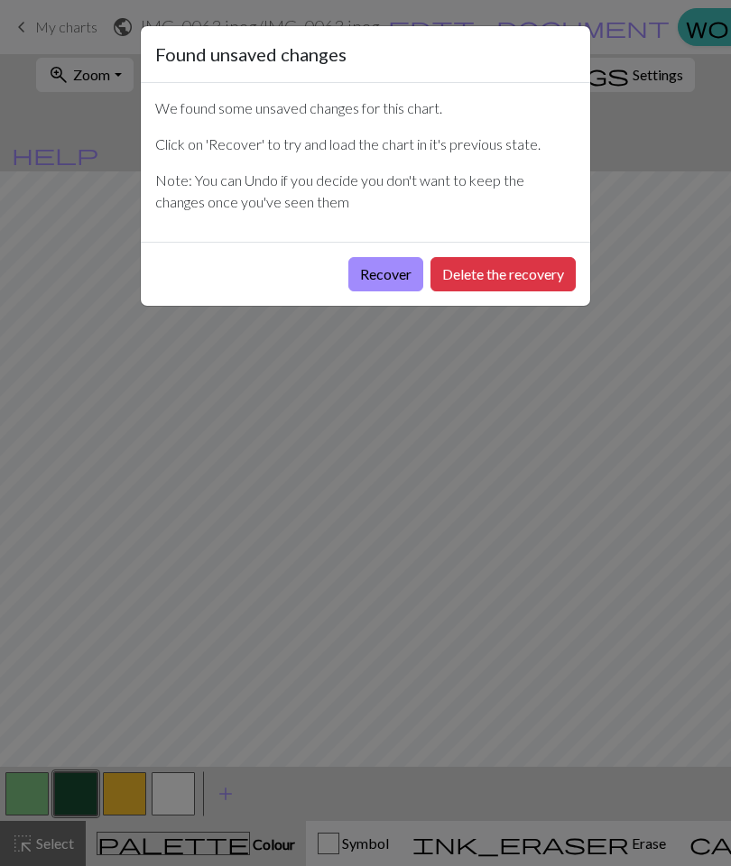
click at [377, 281] on button "Recover" at bounding box center [385, 274] width 75 height 34
click at [501, 271] on button "Delete the recovery" at bounding box center [502, 274] width 145 height 34
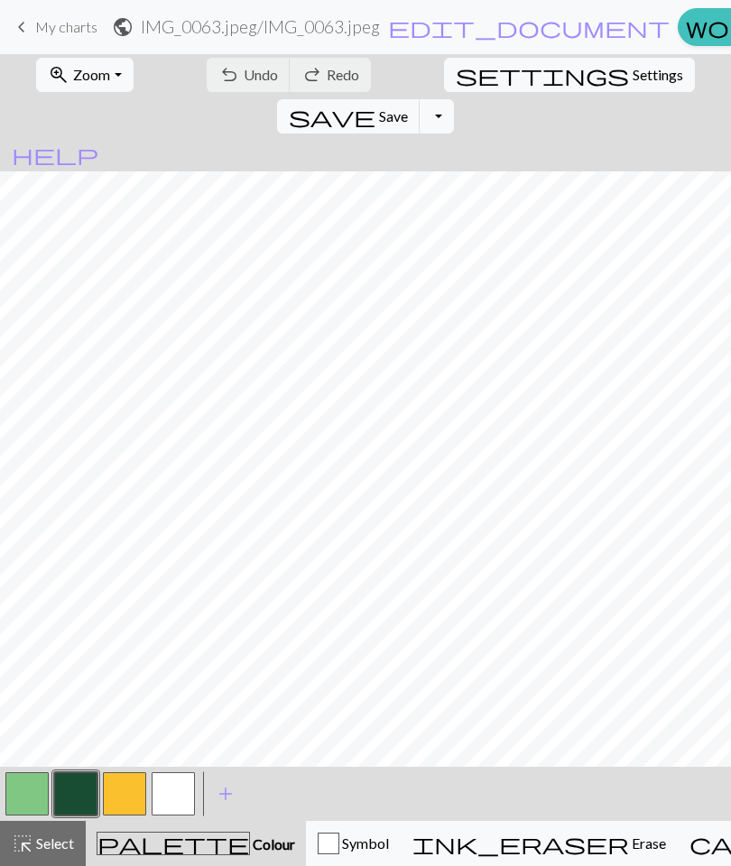
click at [97, 79] on span "Zoom" at bounding box center [91, 74] width 37 height 17
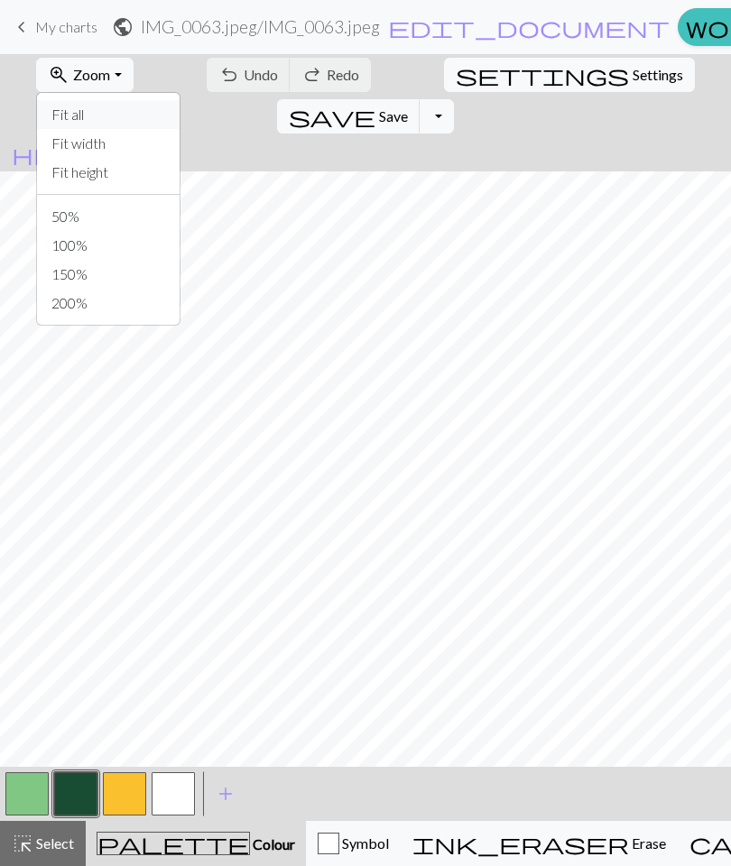
click at [92, 119] on button "Fit all" at bounding box center [108, 114] width 143 height 29
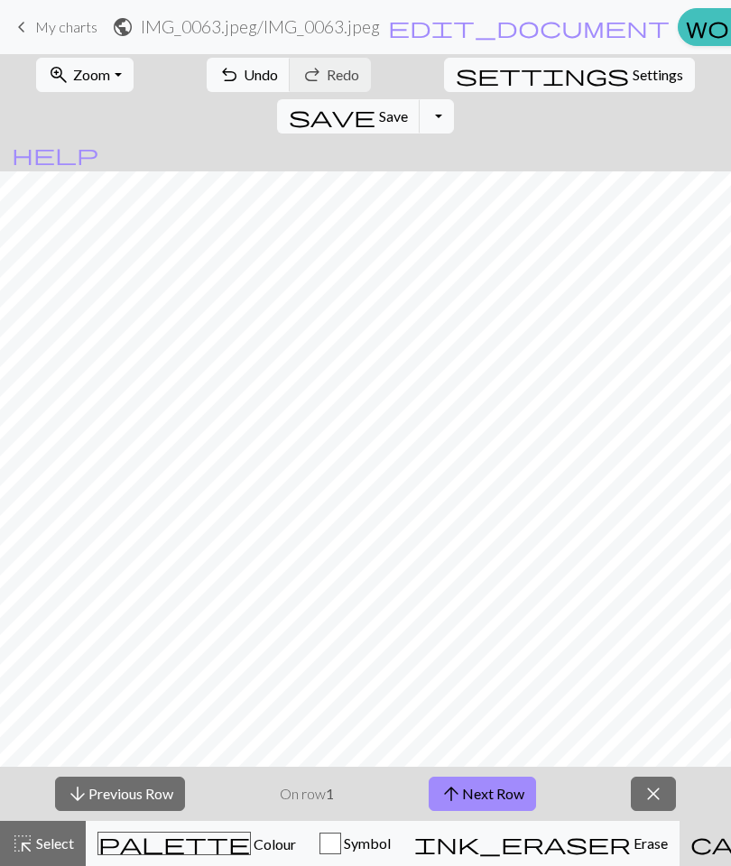
click at [73, 83] on span "Zoom" at bounding box center [91, 74] width 37 height 17
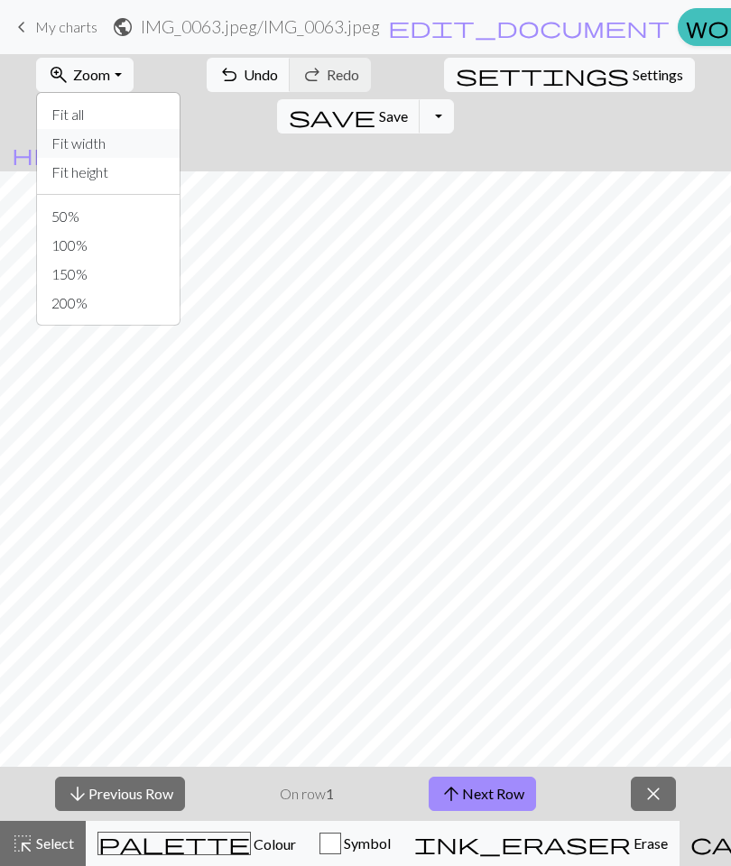
click at [111, 147] on button "Fit width" at bounding box center [108, 143] width 143 height 29
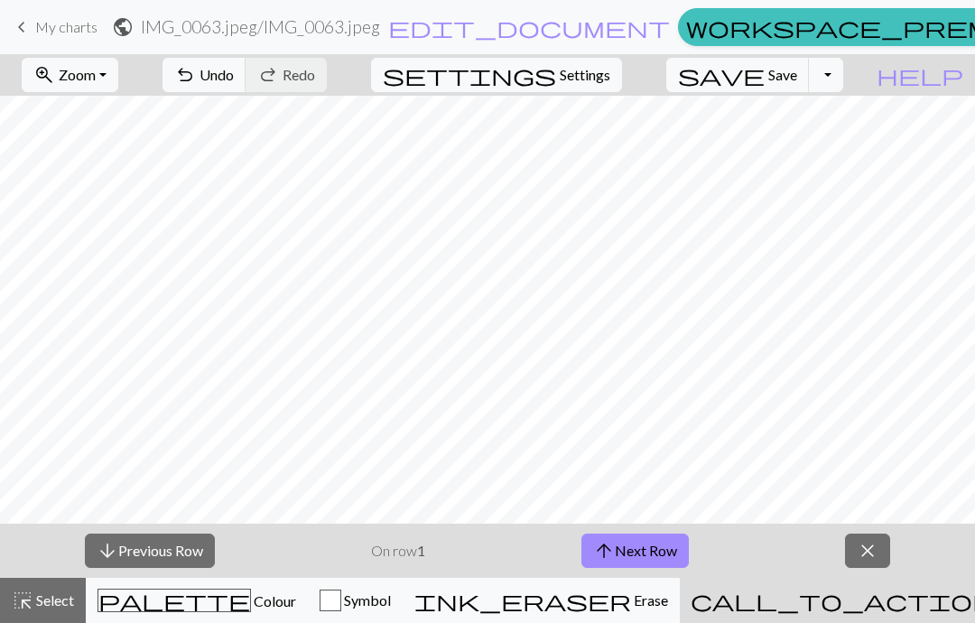
click at [96, 69] on span "Zoom" at bounding box center [77, 74] width 37 height 17
click at [97, 143] on button "Fit width" at bounding box center [94, 143] width 143 height 29
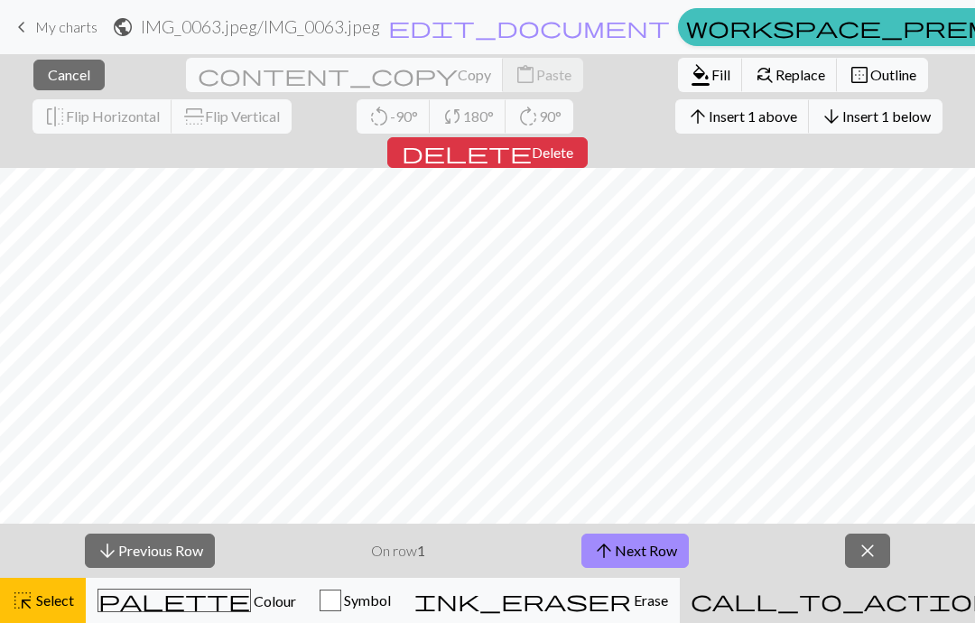
click at [123, 550] on button "arrow_downward Previous Row" at bounding box center [150, 550] width 130 height 34
click at [48, 604] on span "Select" at bounding box center [53, 599] width 41 height 17
click at [730, 541] on span "close" at bounding box center [867, 550] width 22 height 25
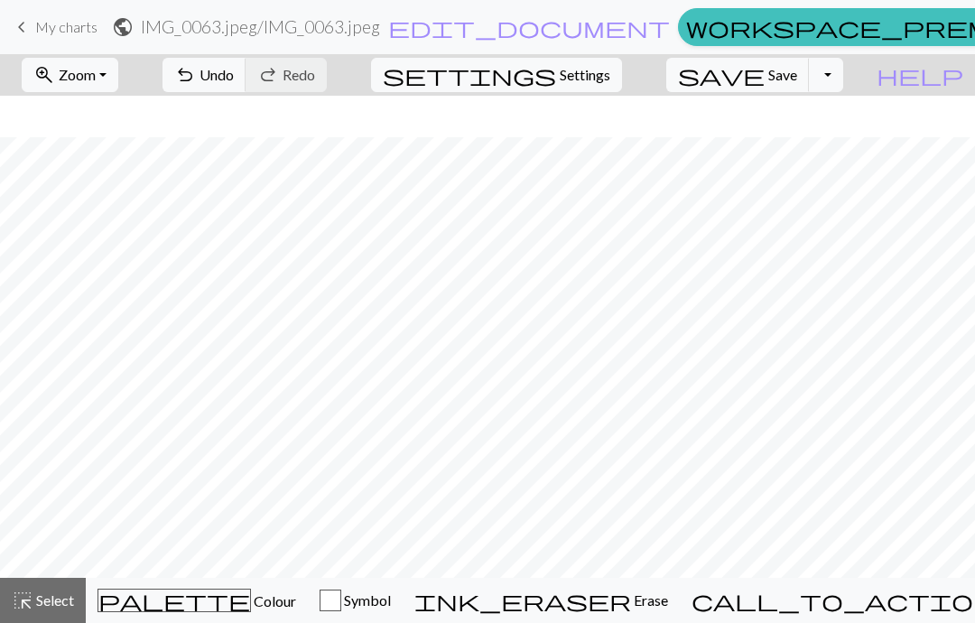
scroll to position [439, 0]
click at [730, 590] on div "call_to_action Knitting mode Knitting mode" at bounding box center [888, 600] width 394 height 22
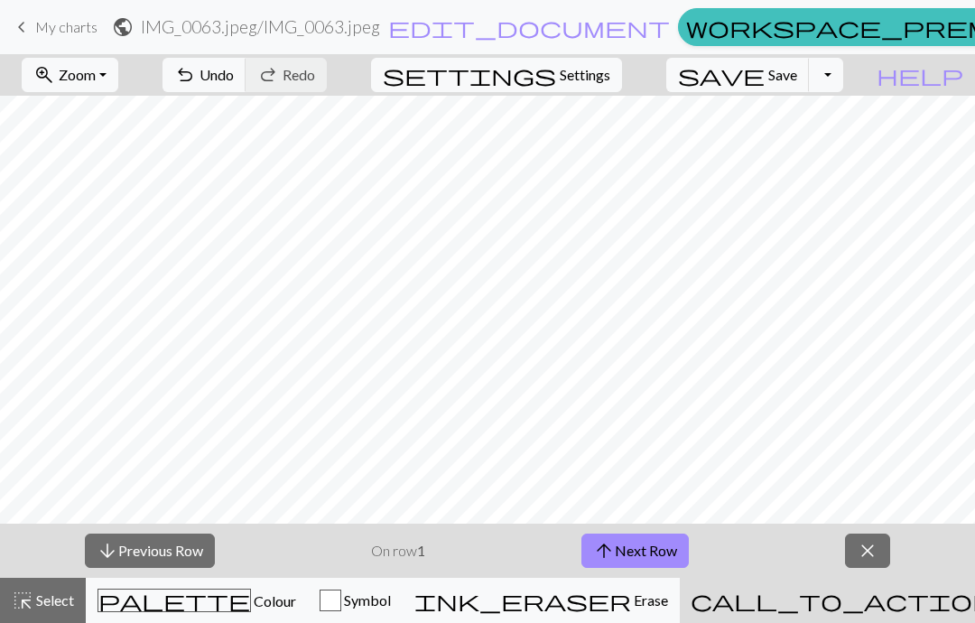
click at [677, 554] on button "arrow_upward Next Row" at bounding box center [634, 550] width 107 height 34
click at [730, 556] on span "close" at bounding box center [867, 550] width 22 height 25
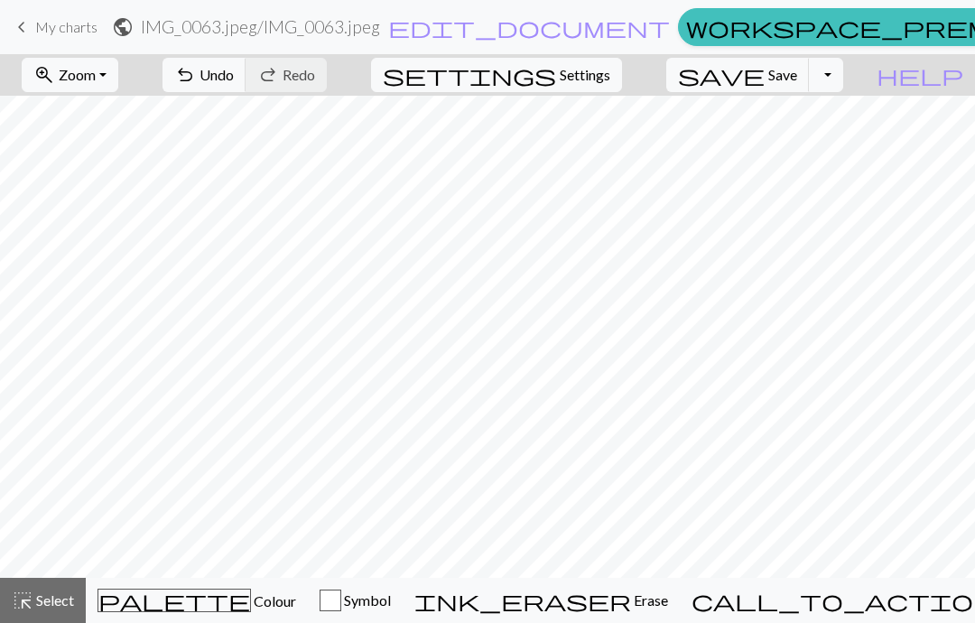
click at [730, 75] on button "Toggle Dropdown" at bounding box center [826, 75] width 34 height 34
click at [730, 145] on button "save_alt Download" at bounding box center [693, 143] width 298 height 29
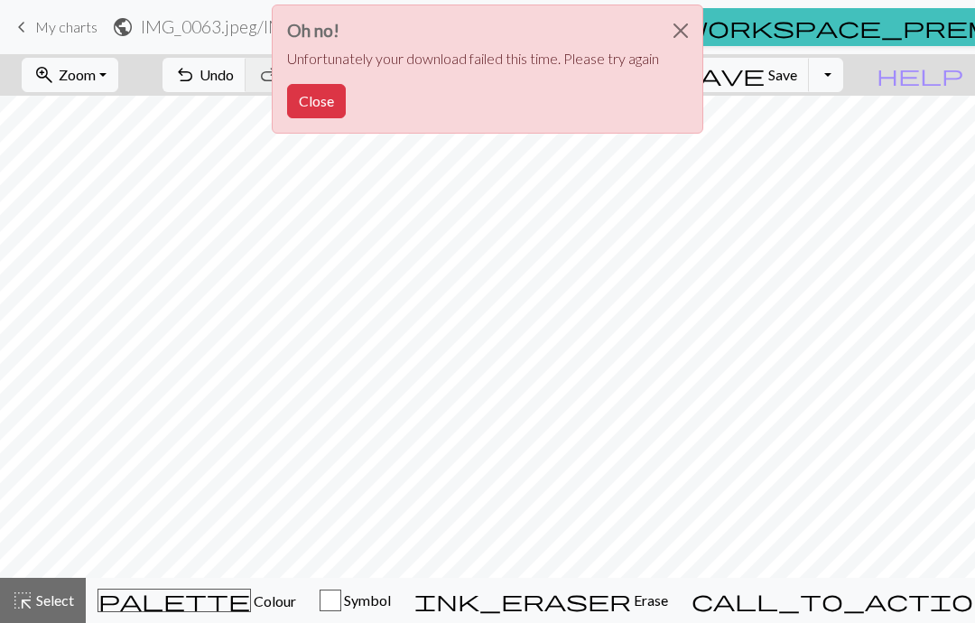
click at [314, 104] on button "Close" at bounding box center [316, 101] width 59 height 34
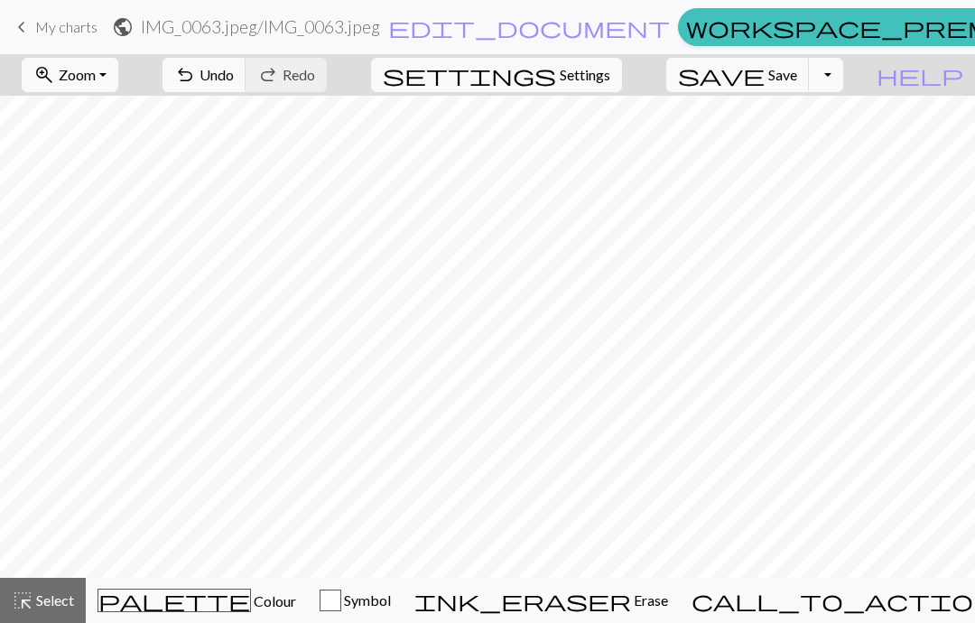
click at [730, 86] on button "Toggle Dropdown" at bounding box center [826, 75] width 34 height 34
click at [730, 144] on button "save_alt Download" at bounding box center [693, 143] width 298 height 29
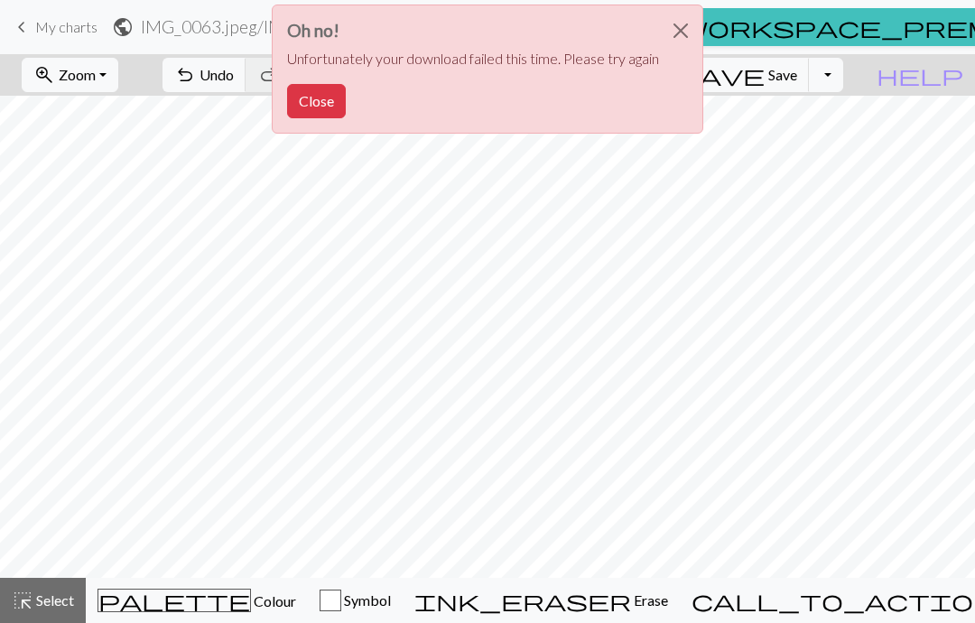
click at [312, 116] on button "Close" at bounding box center [316, 101] width 59 height 34
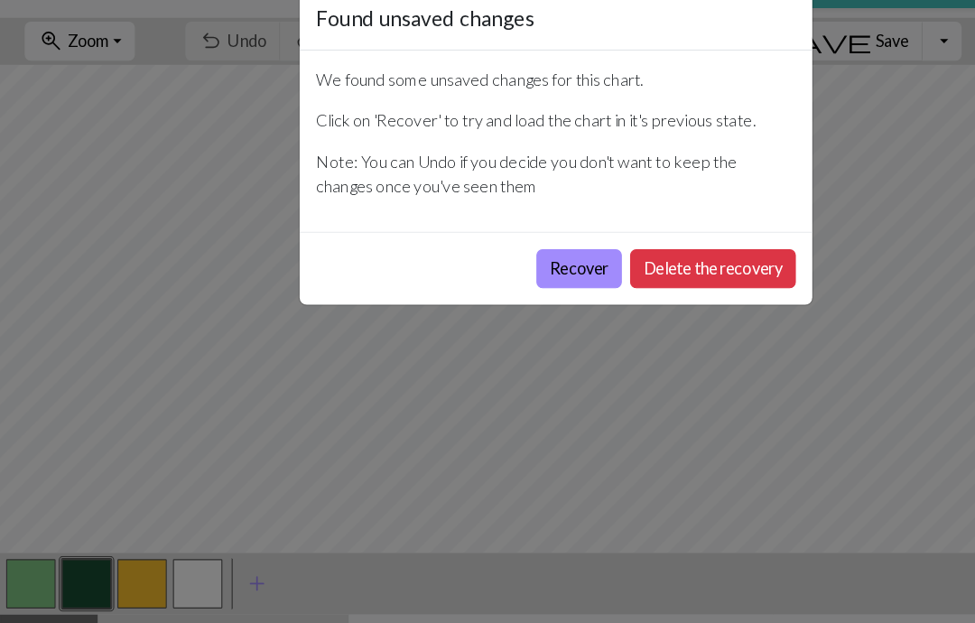
click at [637, 257] on button "Delete the recovery" at bounding box center [624, 274] width 145 height 34
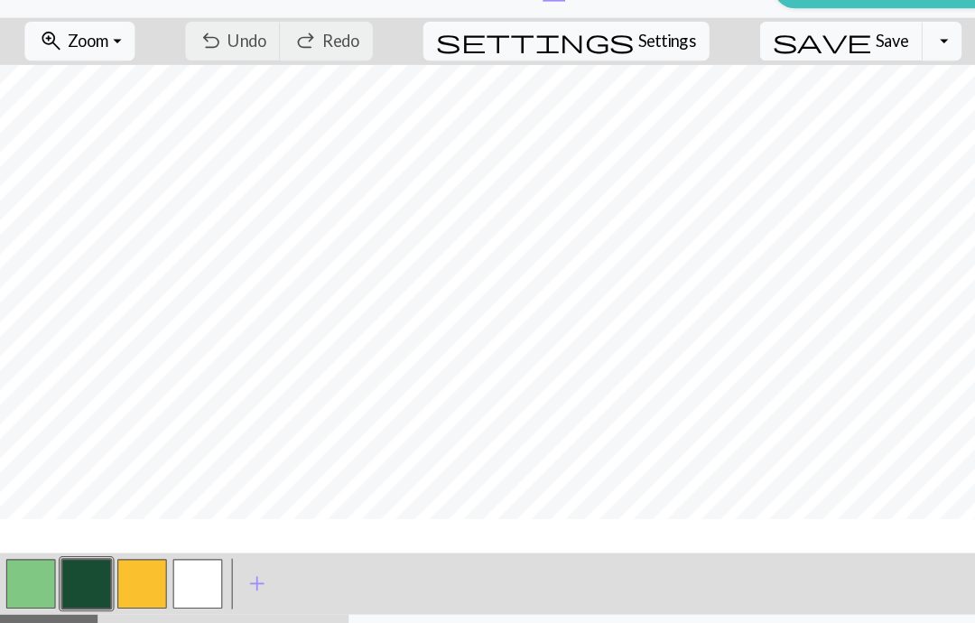
scroll to position [166, 0]
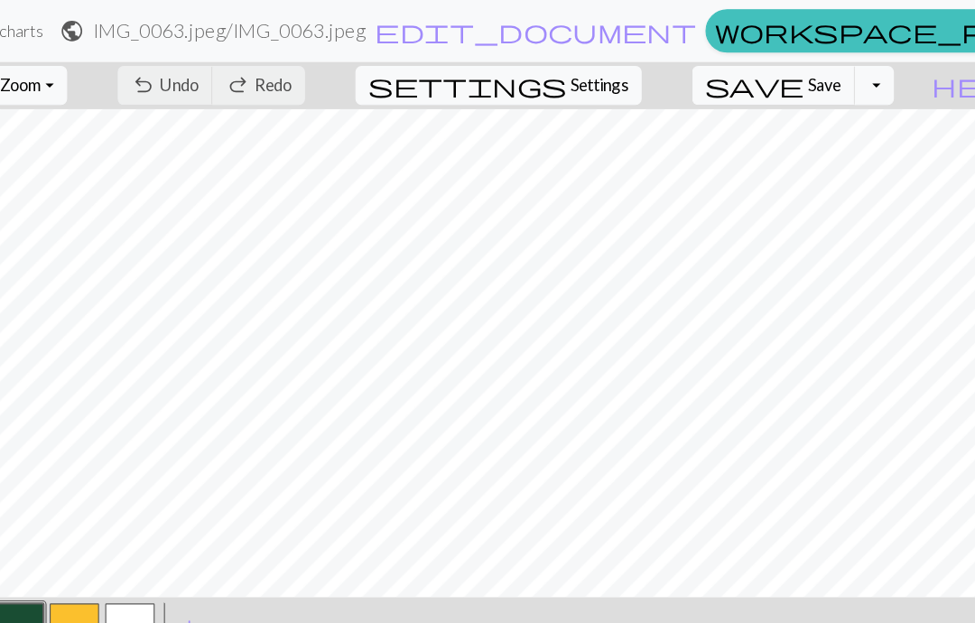
click at [809, 72] on button "Toggle Dropdown" at bounding box center [826, 75] width 34 height 34
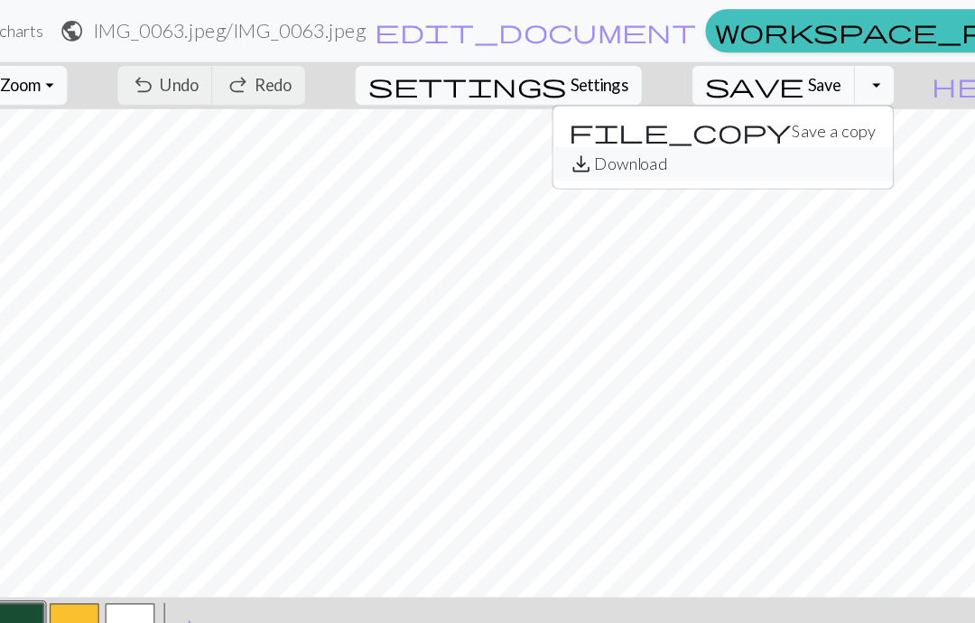
click at [743, 144] on button "save_alt Download" at bounding box center [693, 143] width 298 height 29
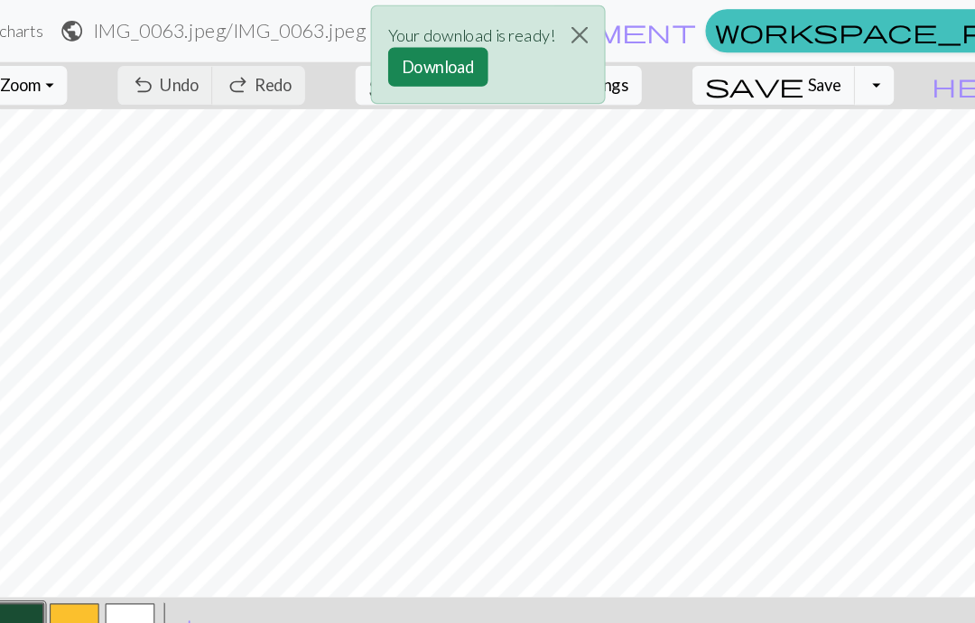
click at [400, 67] on button "Download" at bounding box center [444, 59] width 88 height 34
